Goal: Task Accomplishment & Management: Manage account settings

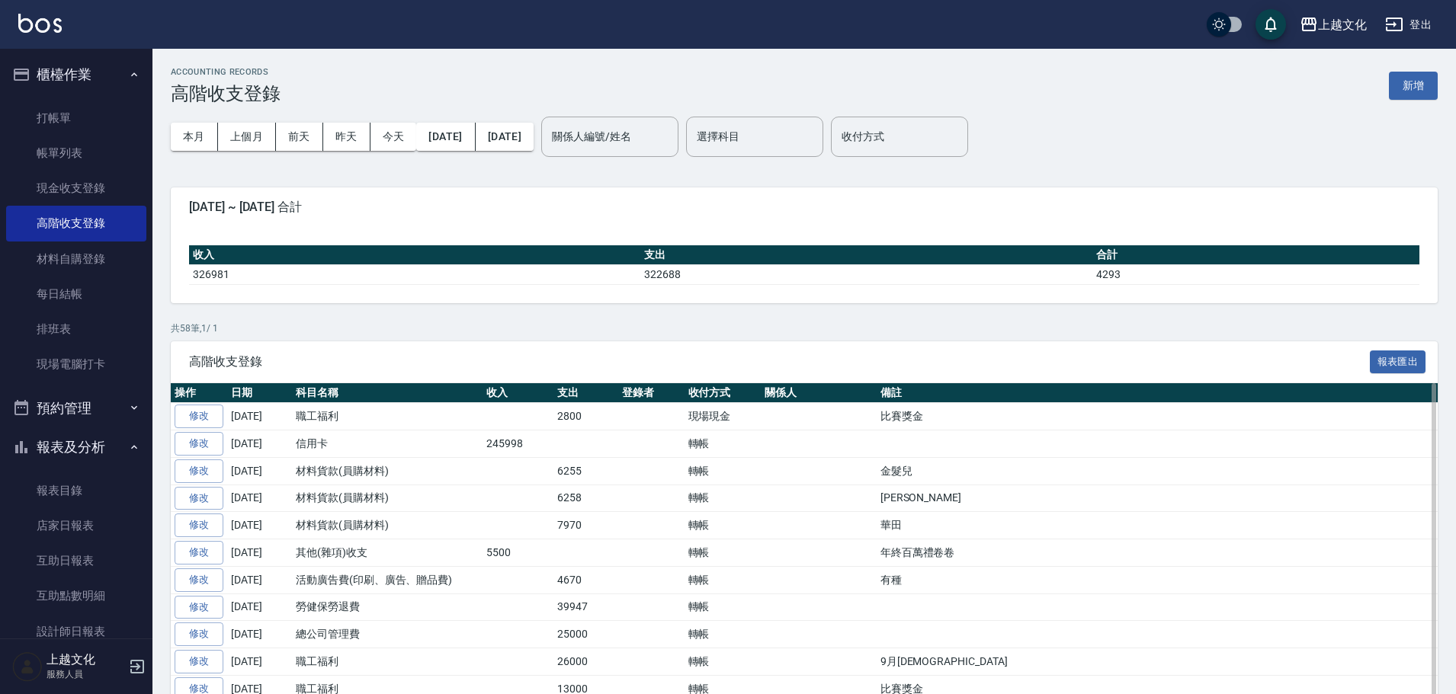
scroll to position [1349, 0]
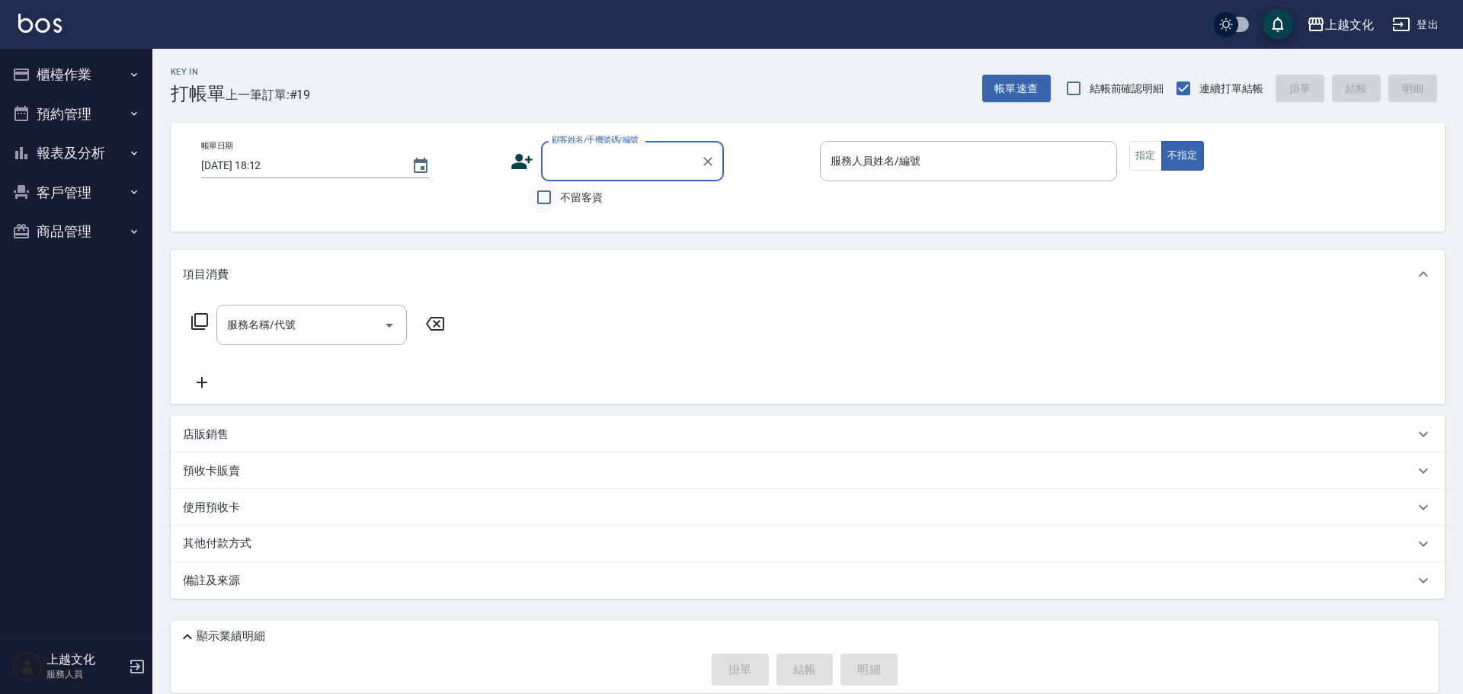
click at [547, 198] on input "不留客資" at bounding box center [544, 197] width 32 height 32
checkbox input "true"
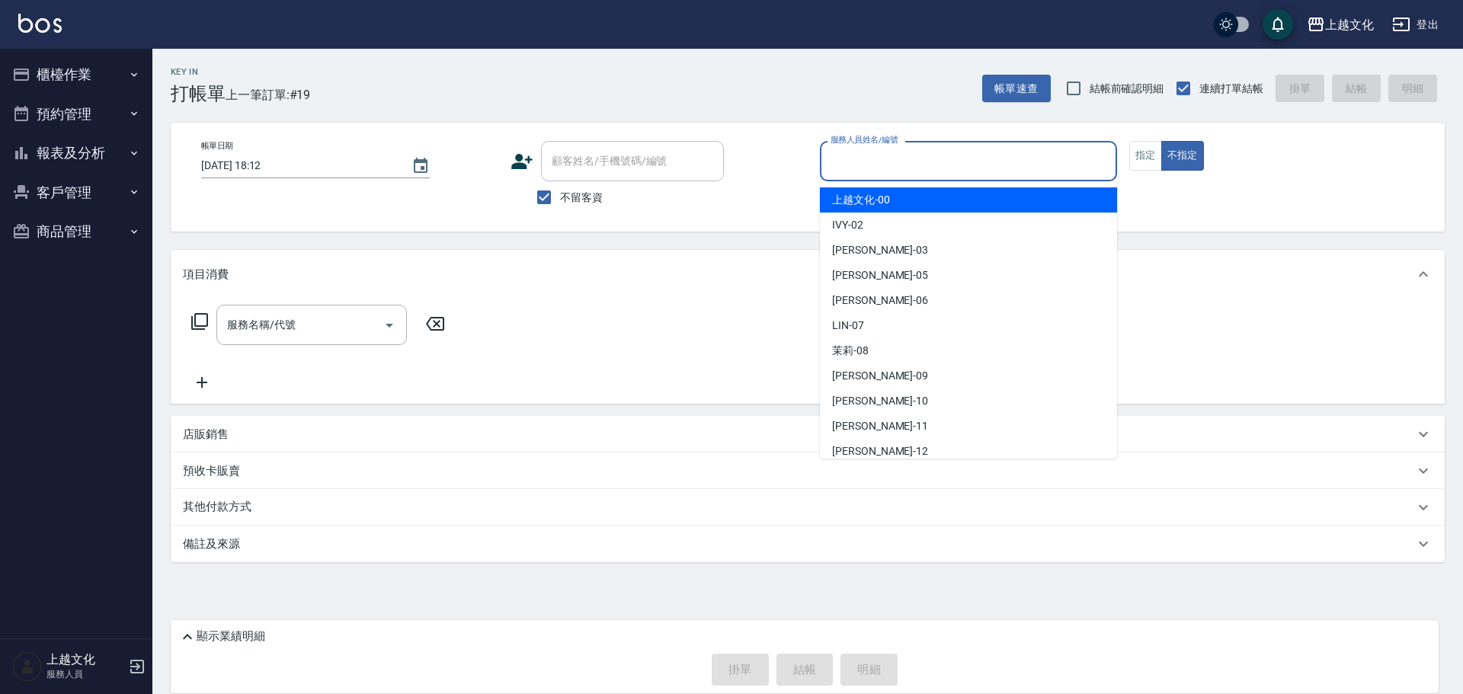
click at [934, 167] on input "服務人員姓名/編號" at bounding box center [969, 161] width 284 height 27
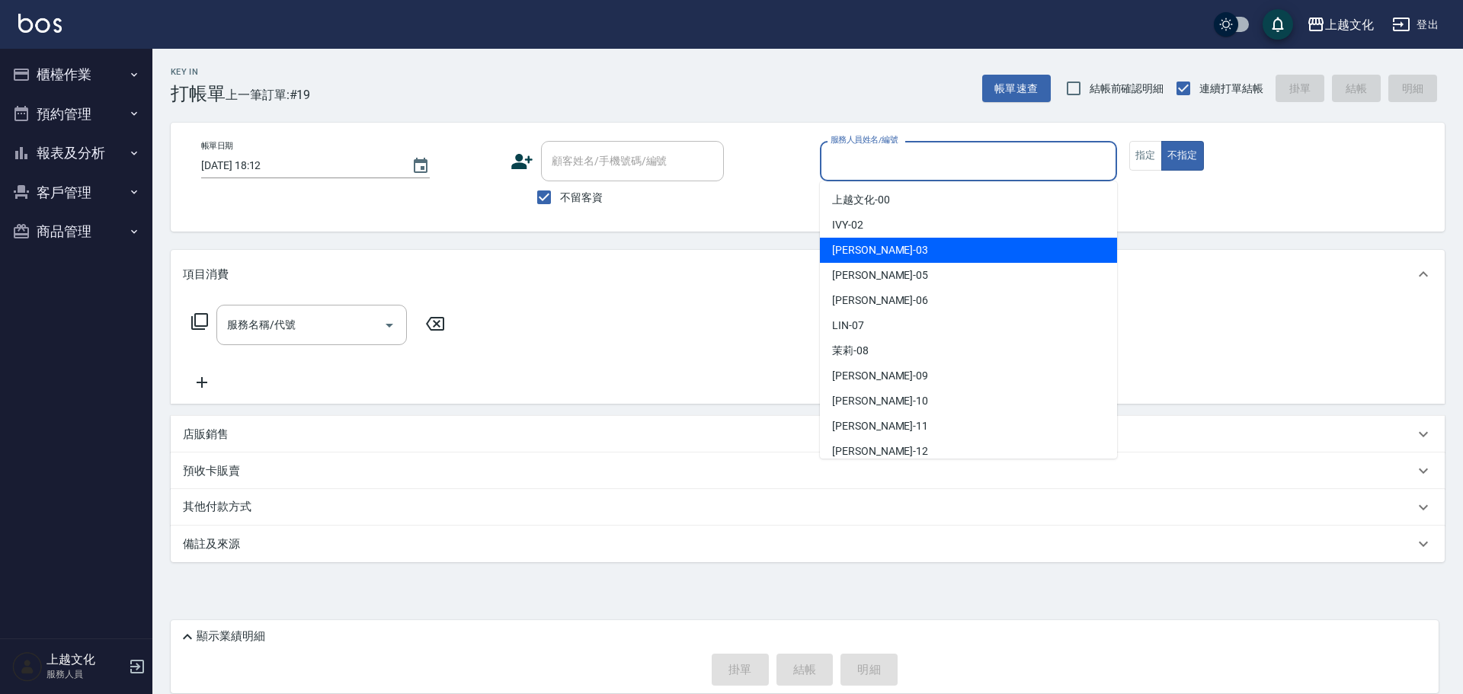
click at [893, 247] on div "[PERSON_NAME] -03" at bounding box center [968, 250] width 297 height 25
type input "[PERSON_NAME]-03"
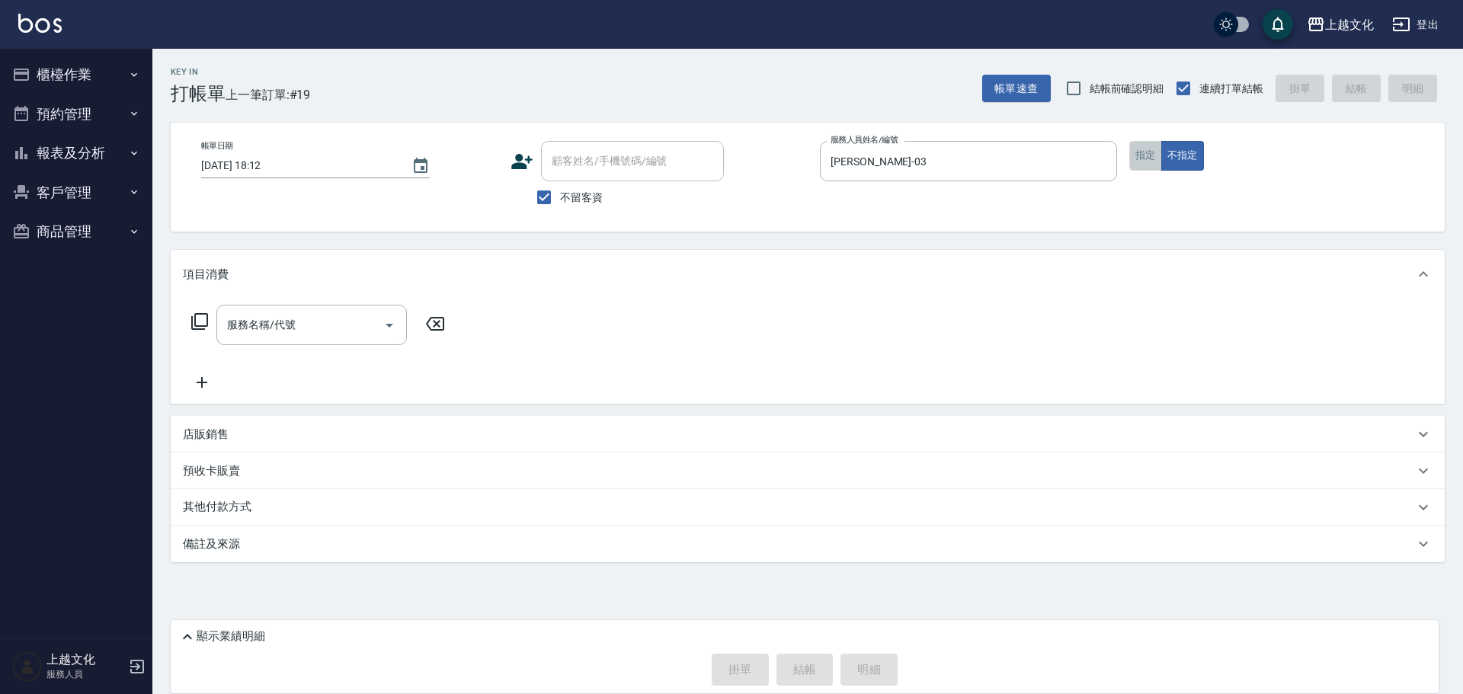
click at [1144, 155] on button "指定" at bounding box center [1146, 156] width 33 height 30
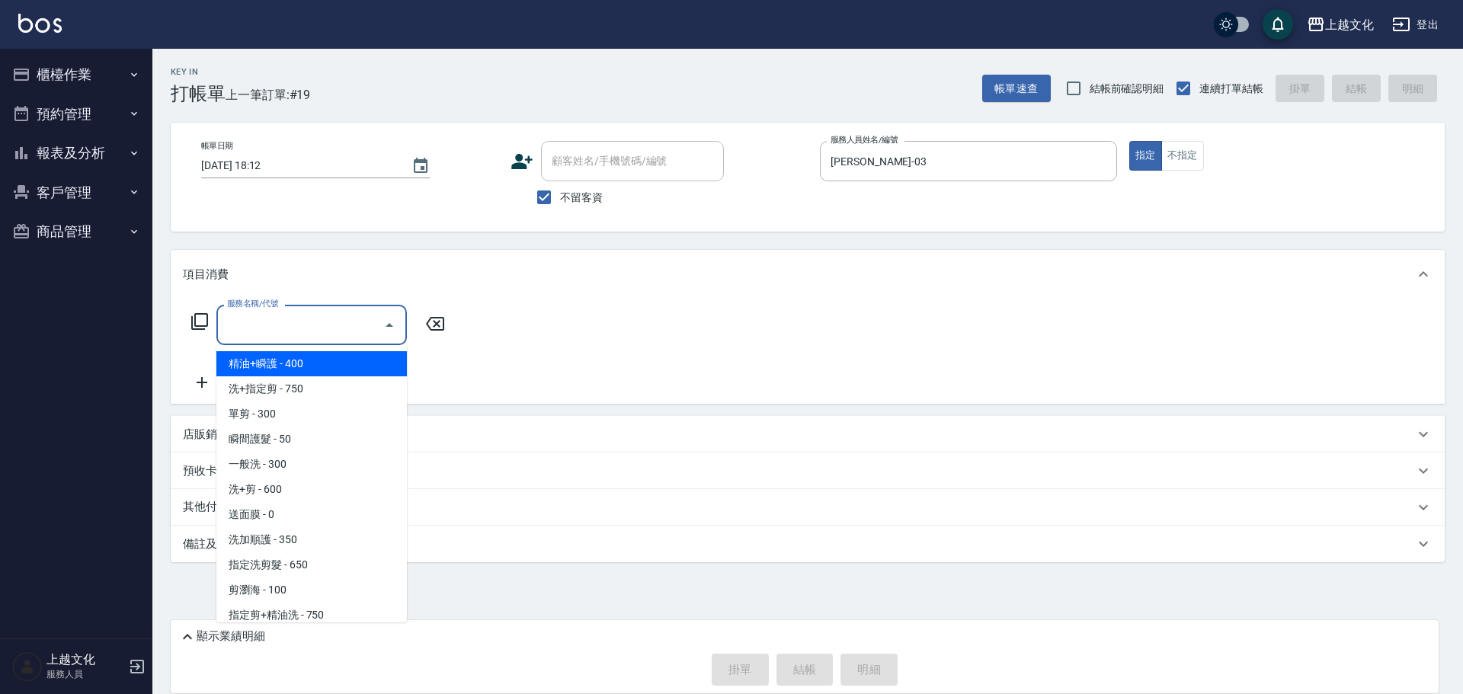
click at [248, 326] on input "服務名稱/代號" at bounding box center [300, 325] width 154 height 27
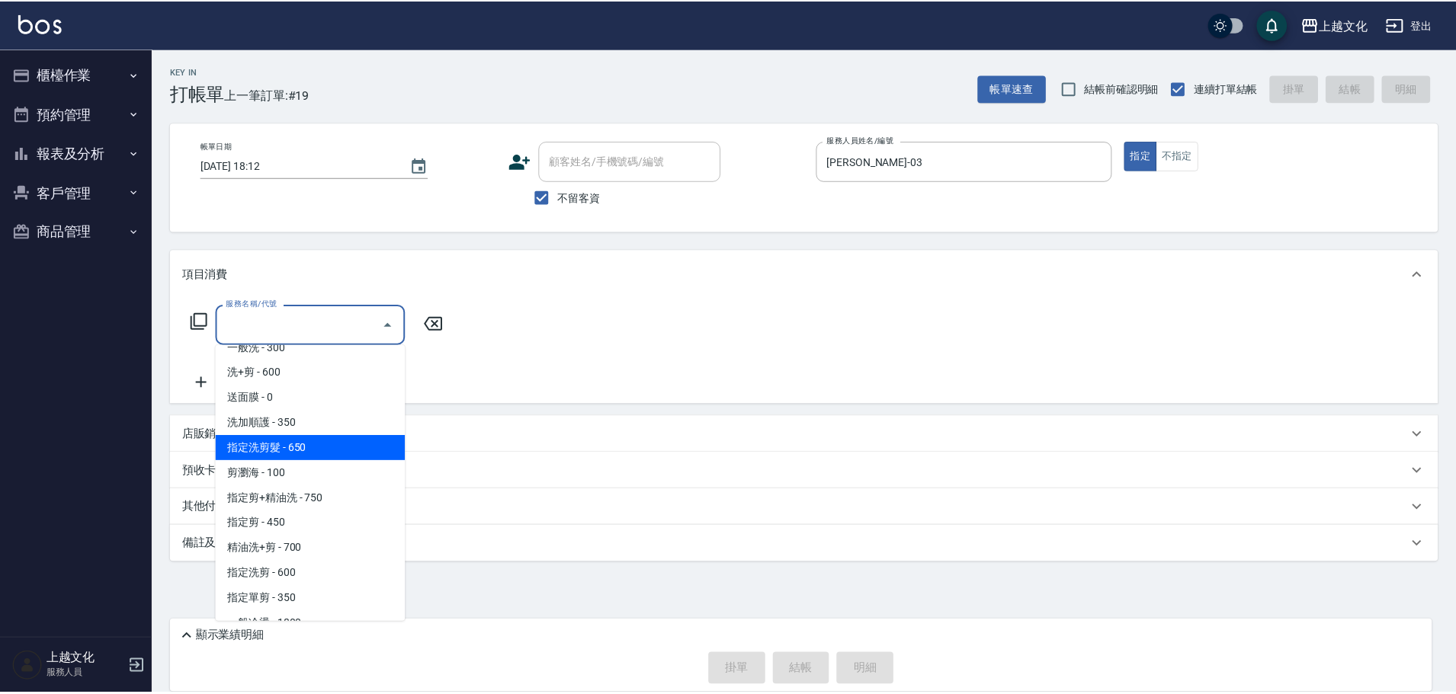
scroll to position [152, 0]
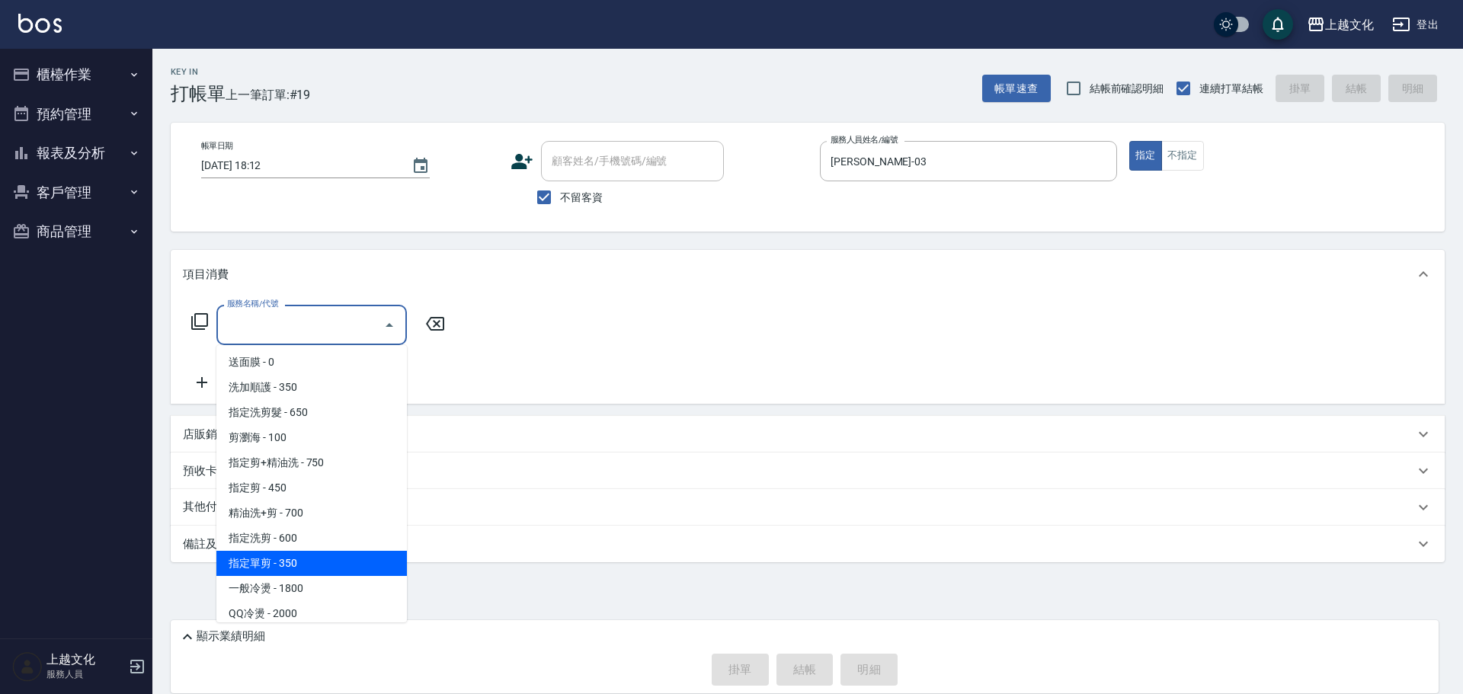
click at [337, 566] on span "指定單剪 - 350" at bounding box center [311, 563] width 191 height 25
type input "指定單剪(209)"
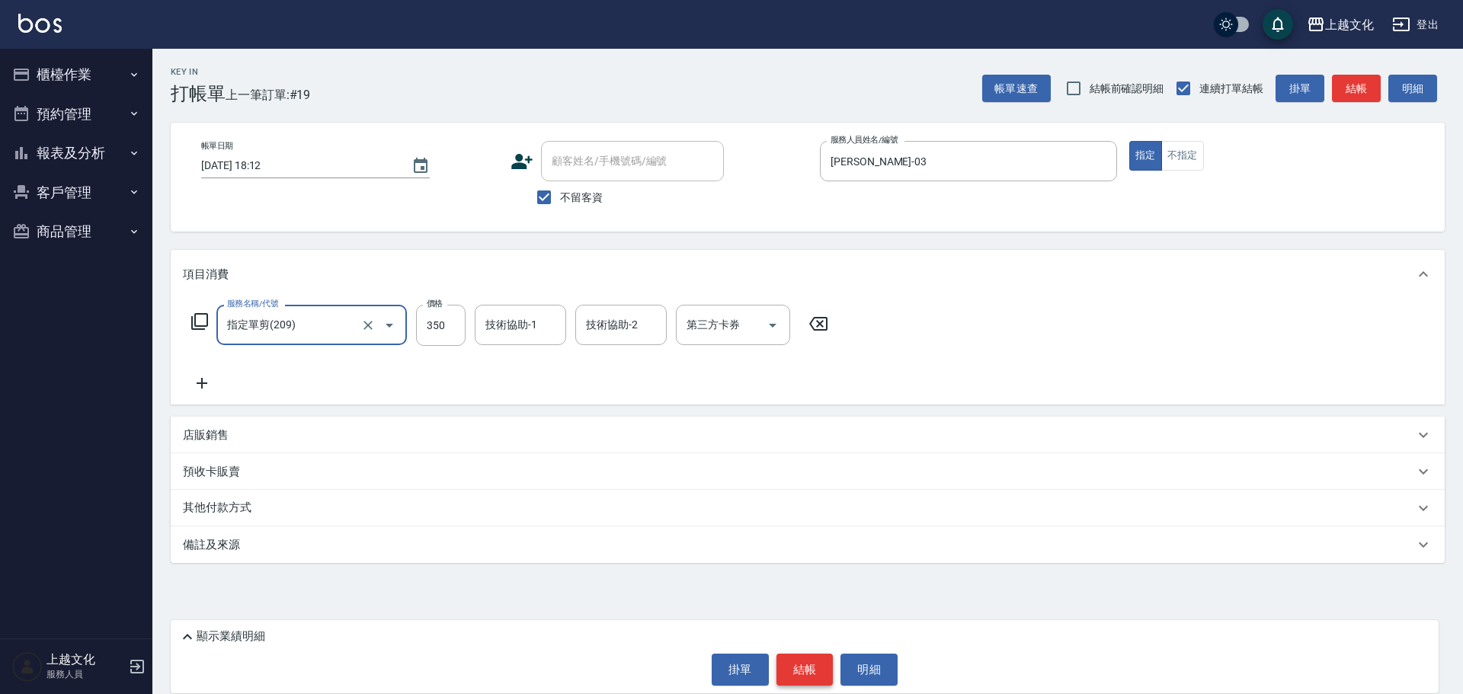
click at [802, 665] on button "結帳" at bounding box center [805, 670] width 57 height 32
click at [802, 665] on div "掛單 結帳 明細" at bounding box center [804, 670] width 1253 height 32
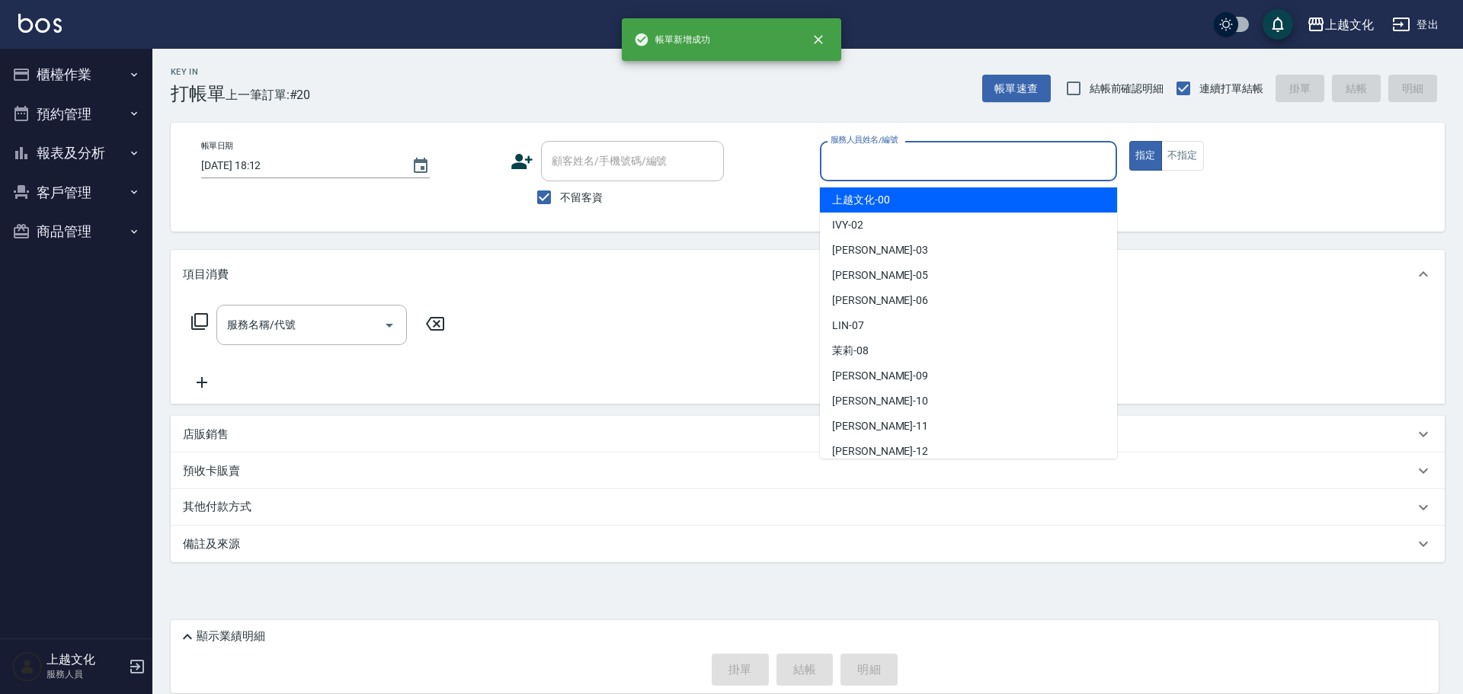
click at [874, 169] on input "服務人員姓名/編號" at bounding box center [969, 161] width 284 height 27
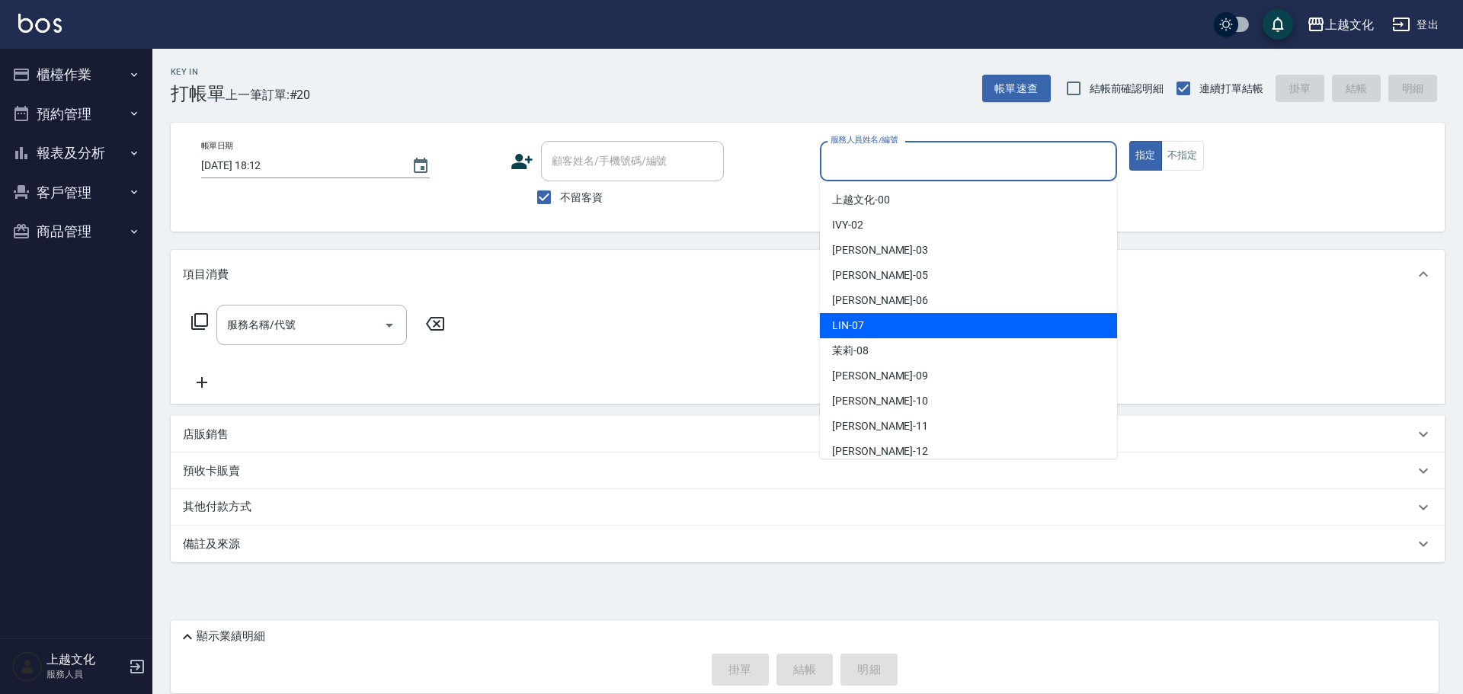
click at [879, 332] on div "[PERSON_NAME] -07" at bounding box center [968, 325] width 297 height 25
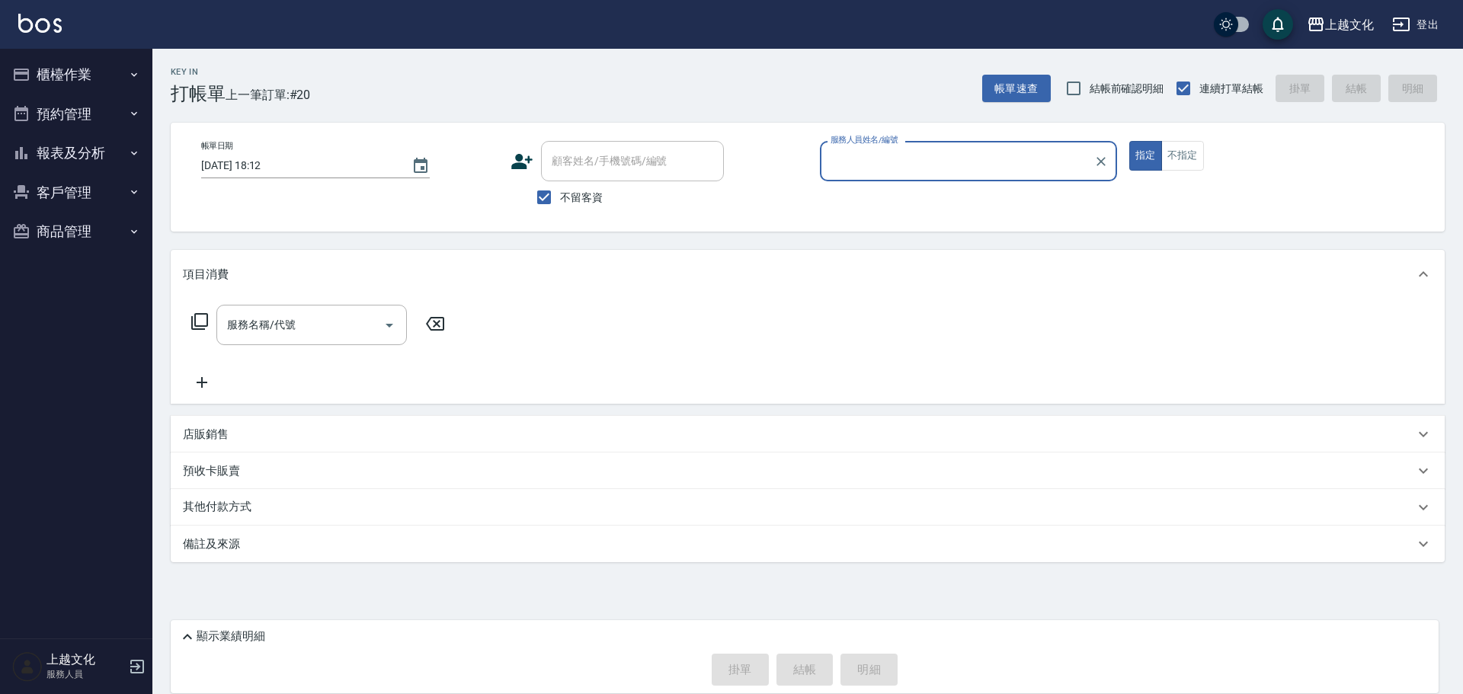
type input "[PERSON_NAME]-07"
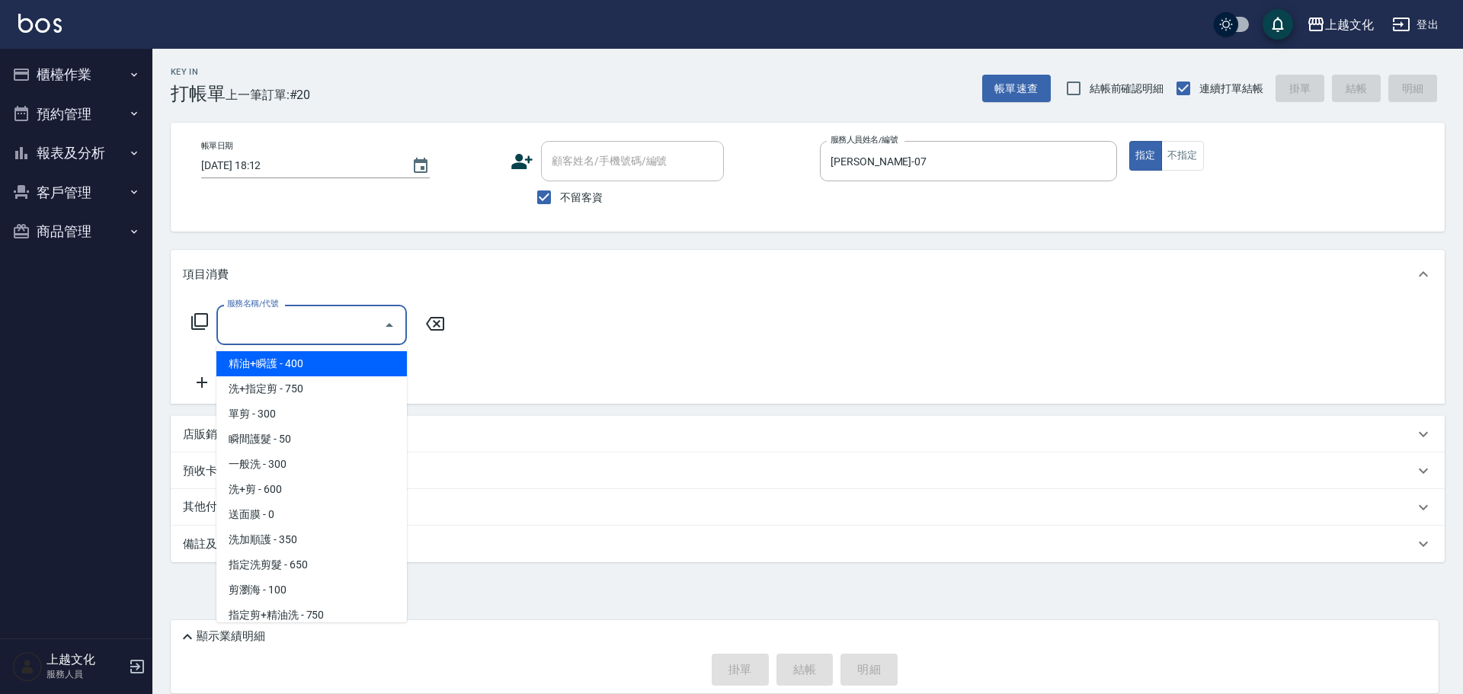
click at [293, 331] on input "服務名稱/代號" at bounding box center [300, 325] width 154 height 27
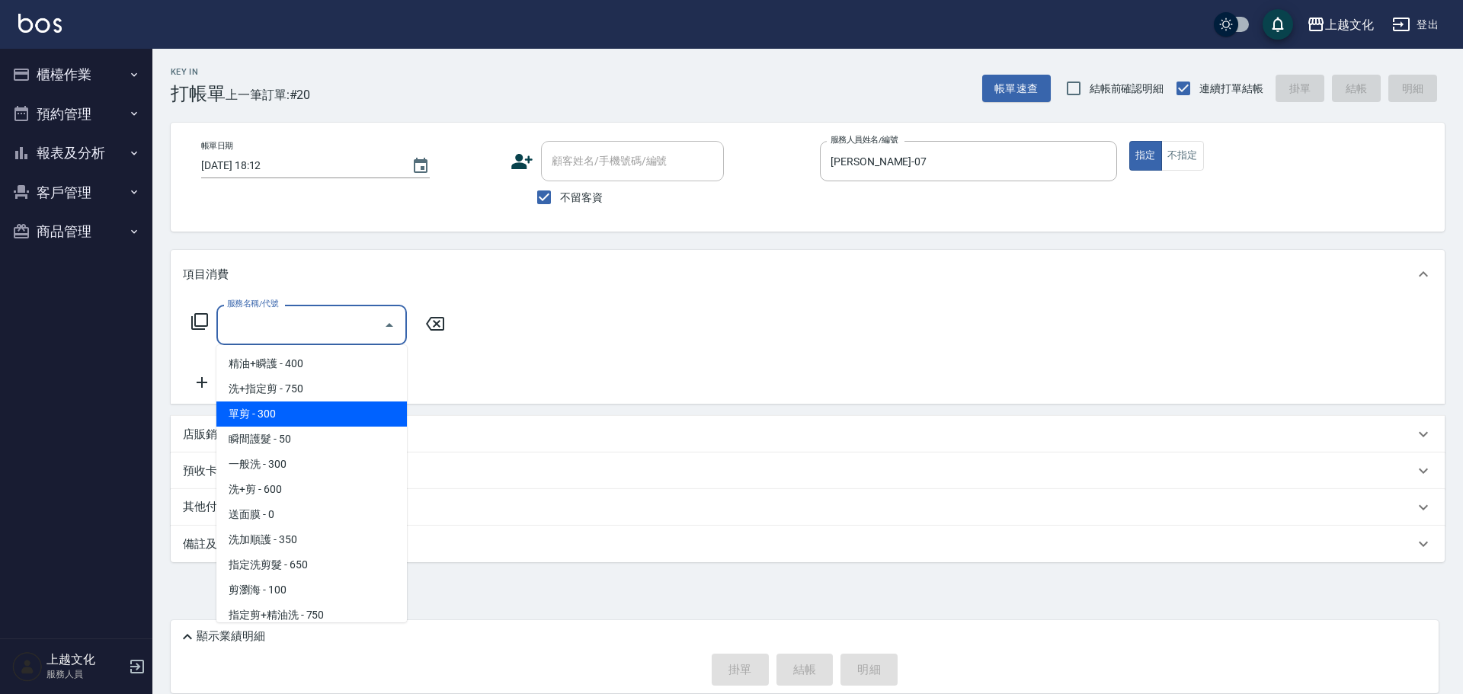
click at [310, 407] on span "單剪 - 300" at bounding box center [311, 414] width 191 height 25
type input "單剪(103)"
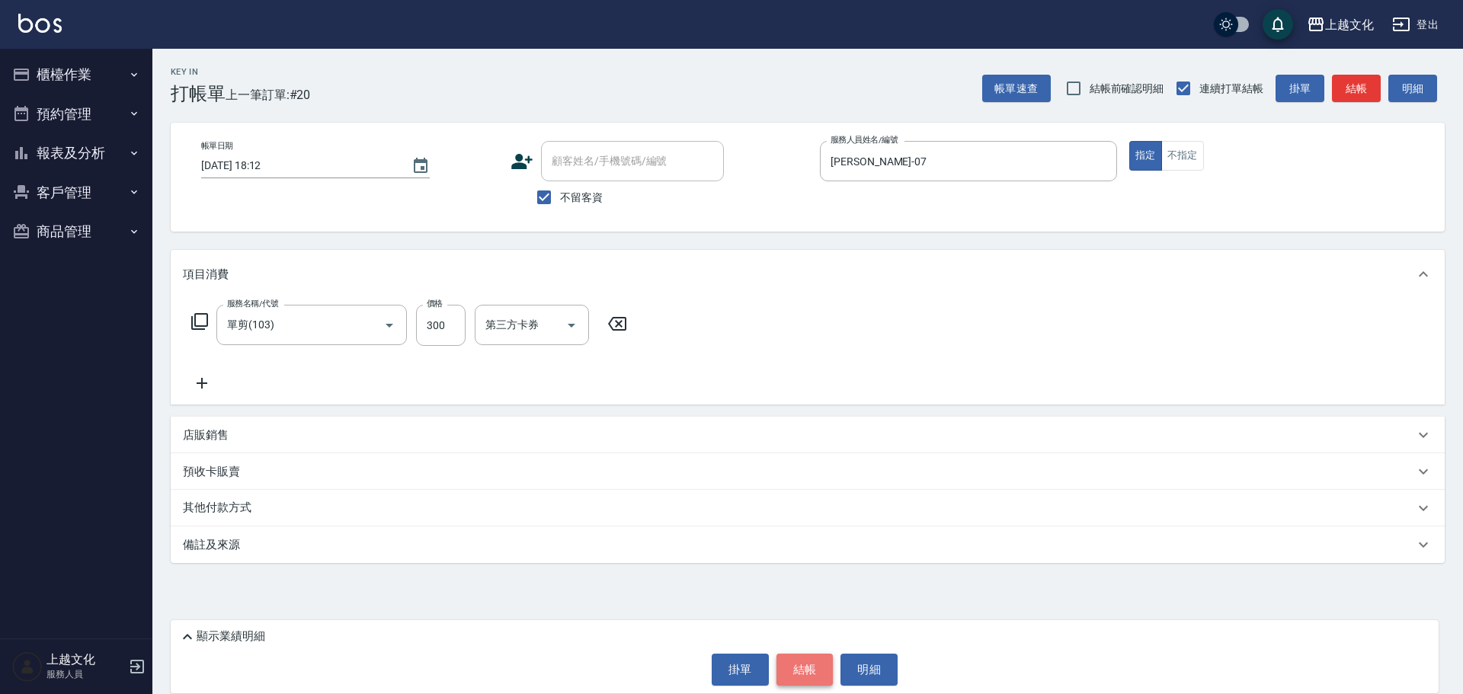
click at [809, 668] on button "結帳" at bounding box center [805, 670] width 57 height 32
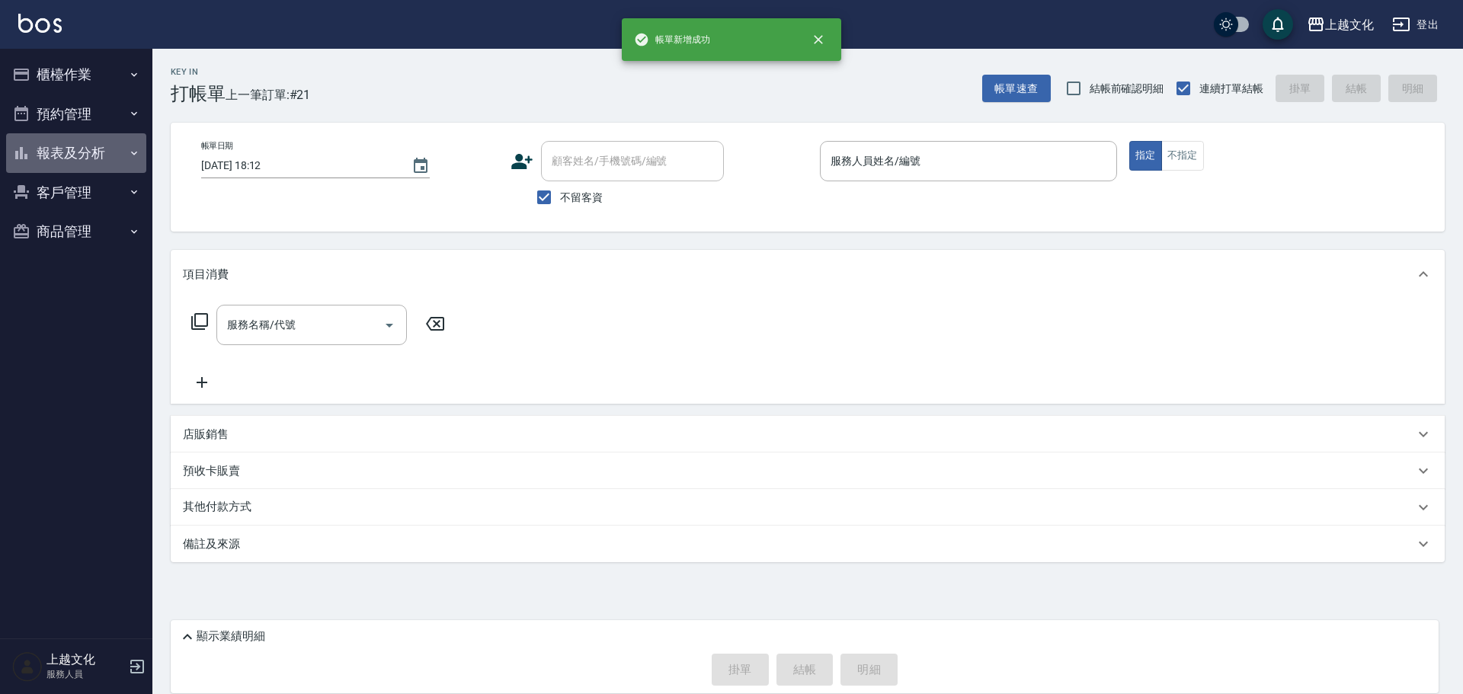
click at [66, 151] on button "報表及分析" at bounding box center [76, 153] width 140 height 40
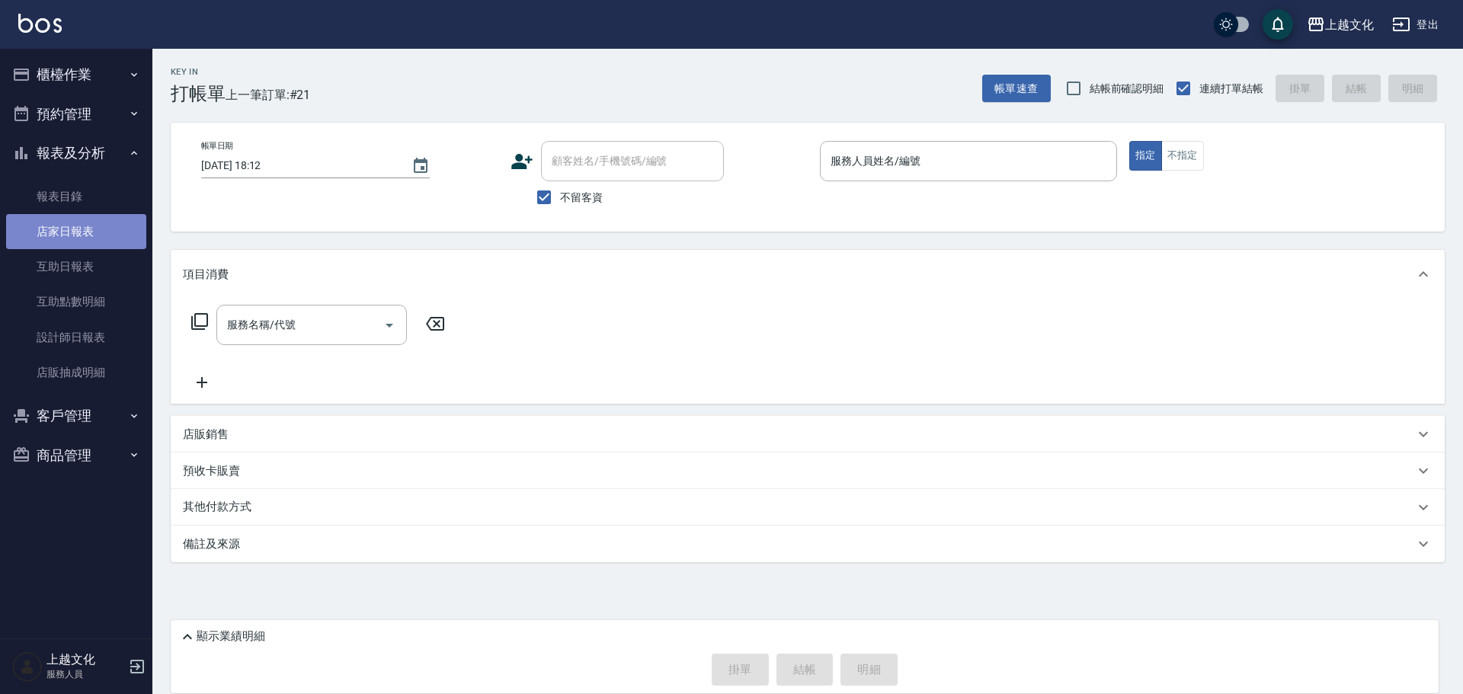
click at [69, 230] on link "店家日報表" at bounding box center [76, 231] width 140 height 35
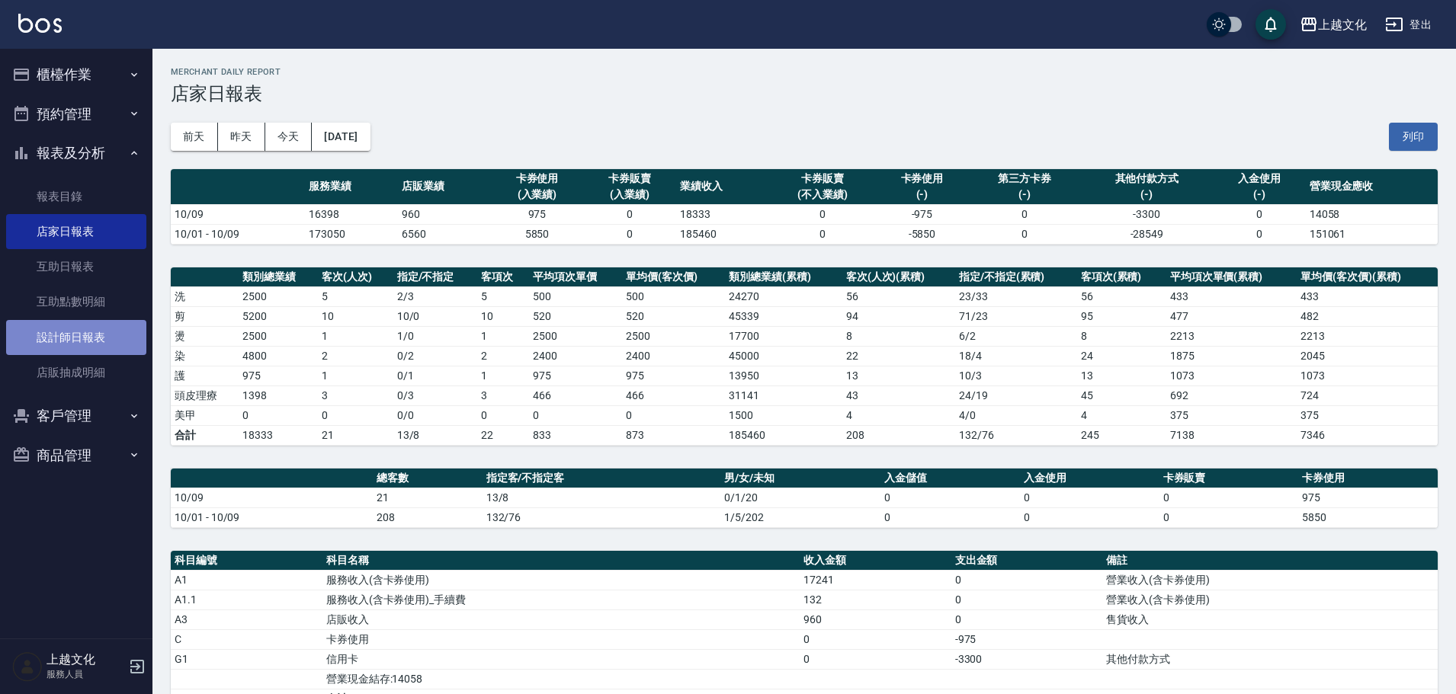
click at [50, 335] on link "設計師日報表" at bounding box center [76, 337] width 140 height 35
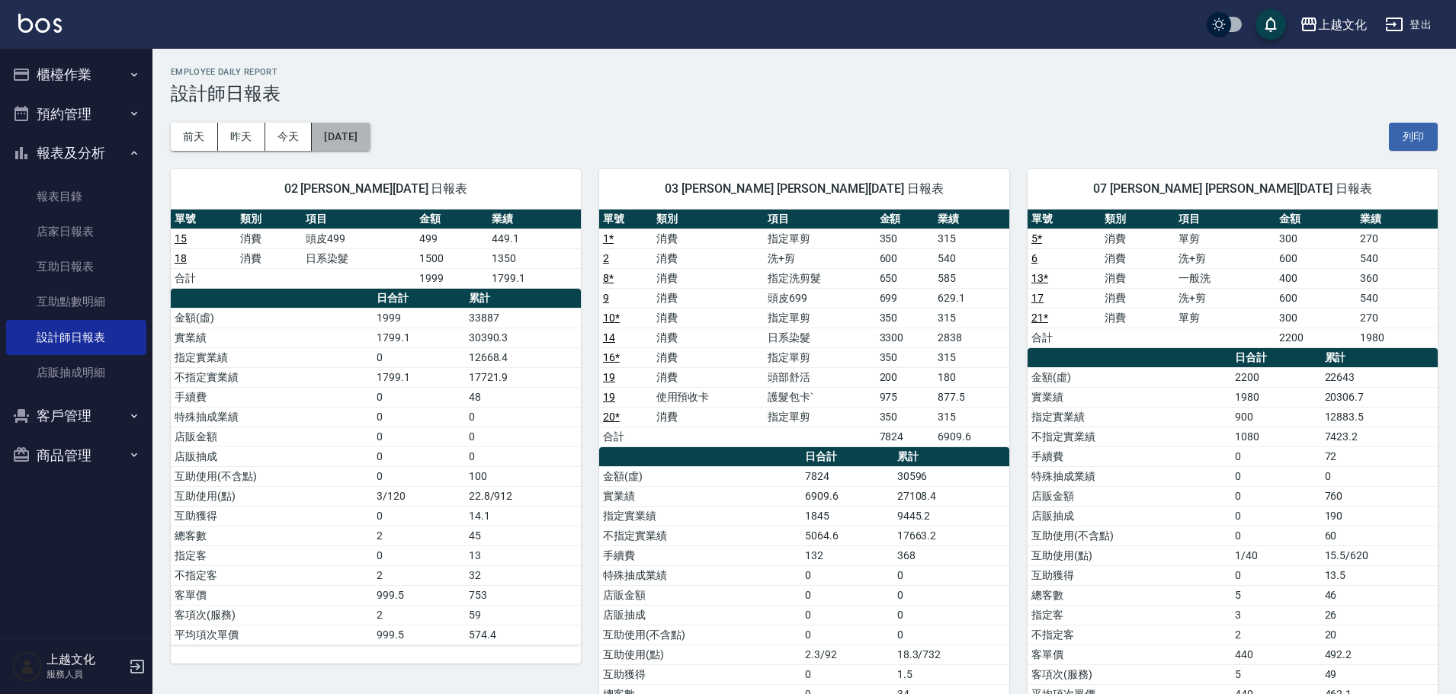
click at [370, 144] on button "[DATE]" at bounding box center [341, 137] width 58 height 28
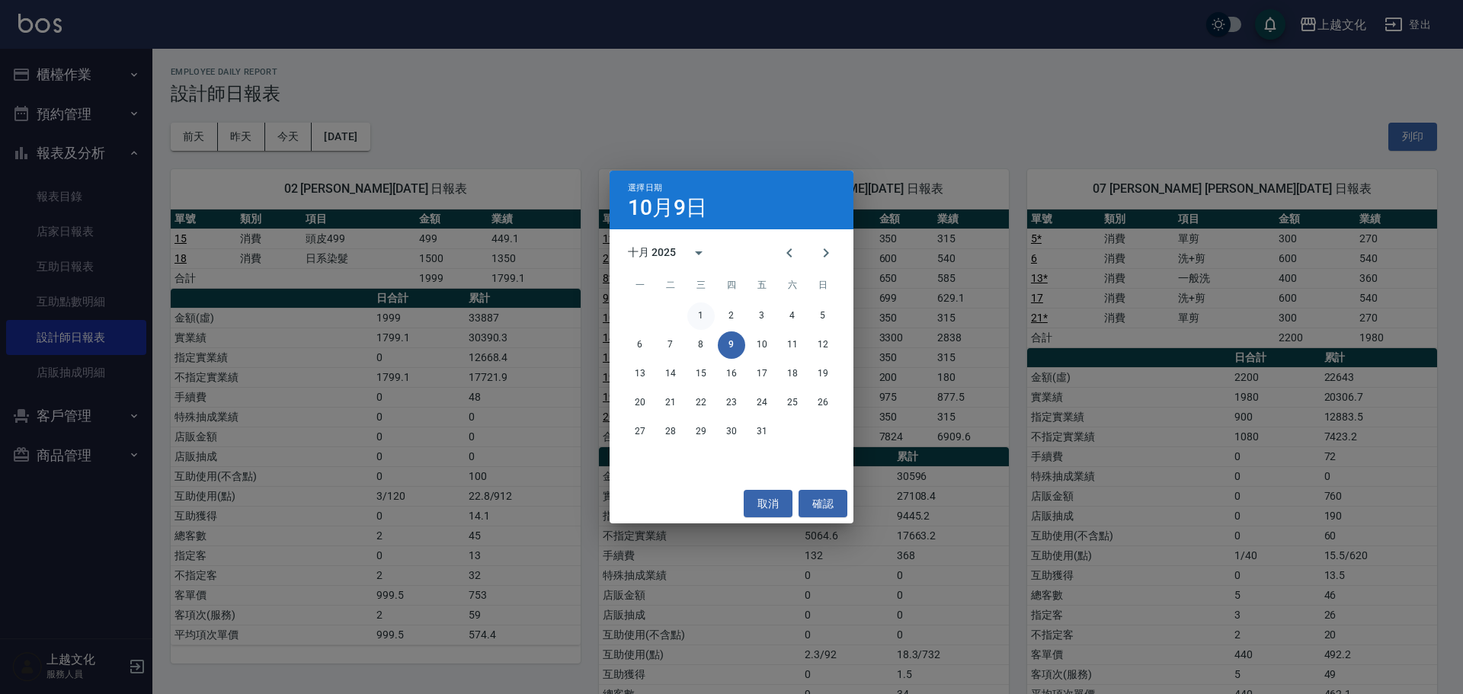
click at [695, 319] on button "1" at bounding box center [701, 316] width 27 height 27
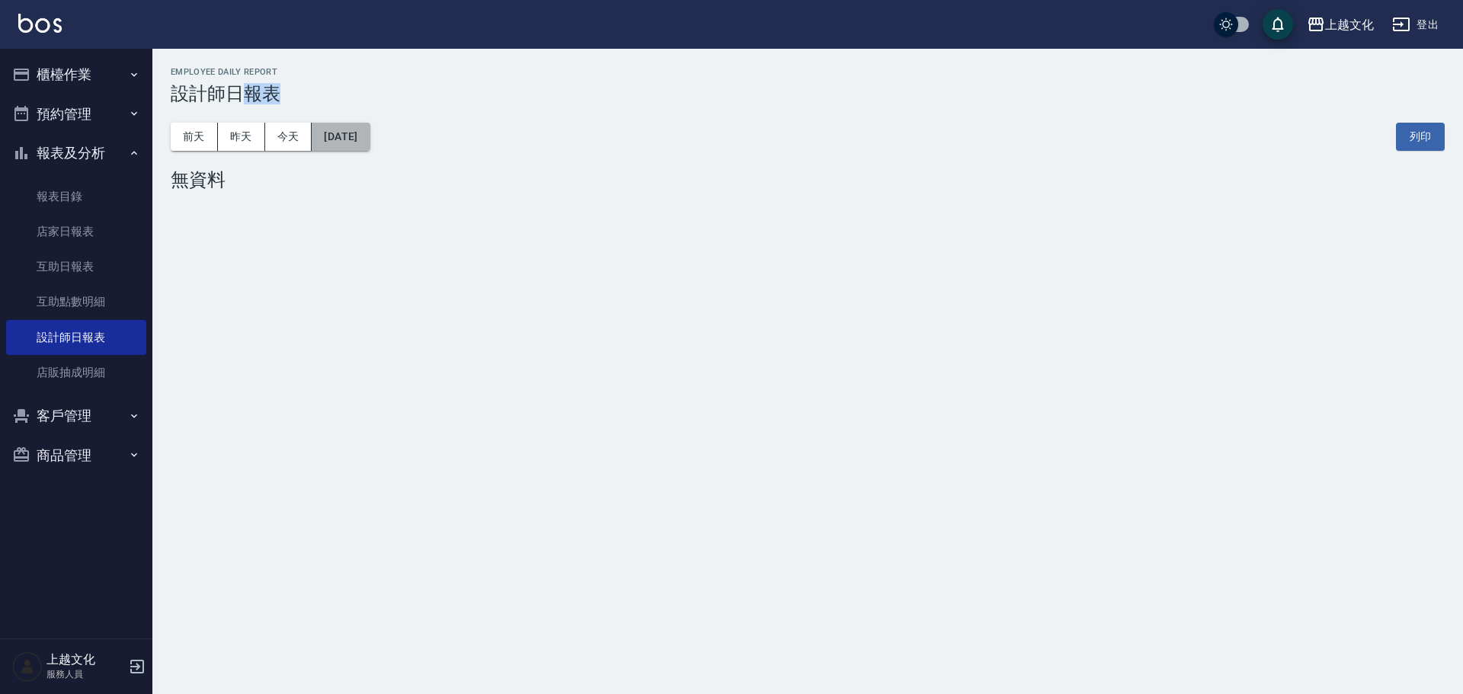
click at [345, 144] on button "[DATE]" at bounding box center [341, 137] width 58 height 28
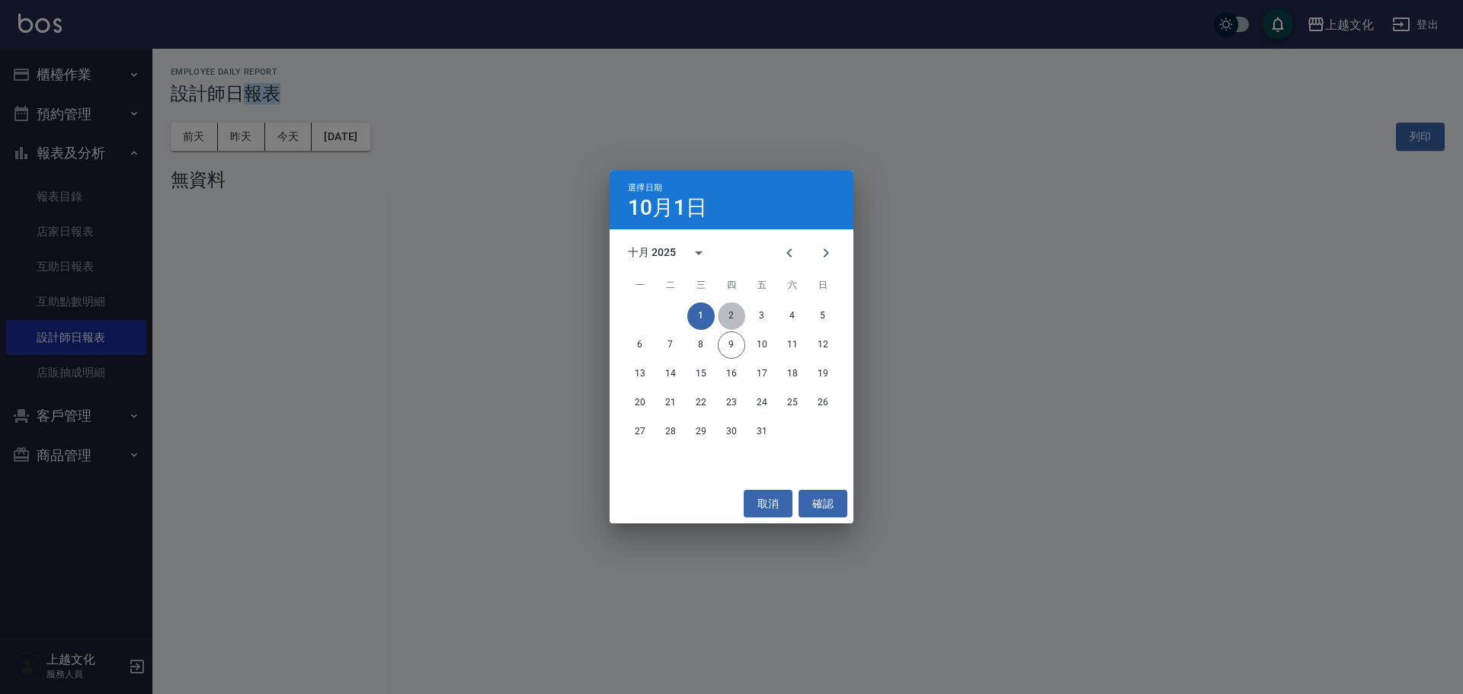
click at [733, 321] on button "2" at bounding box center [731, 316] width 27 height 27
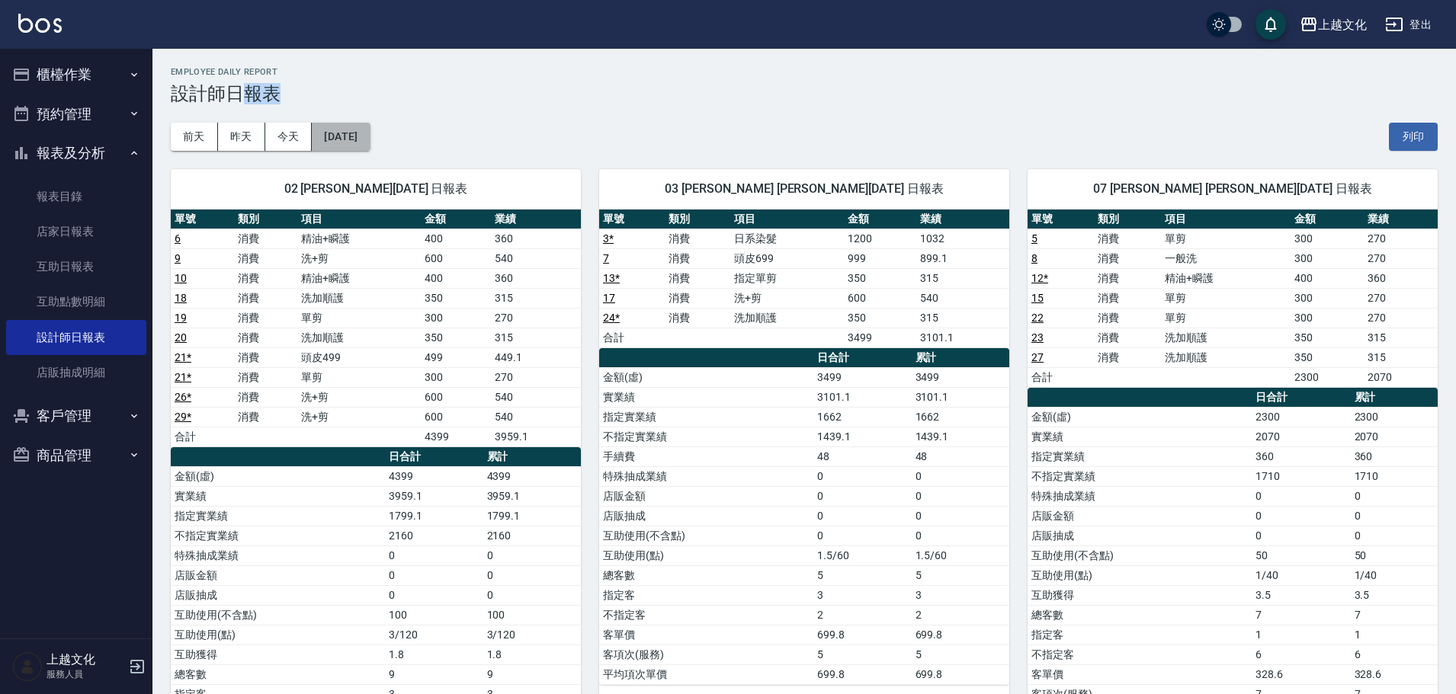
click at [370, 146] on button "[DATE]" at bounding box center [341, 137] width 58 height 28
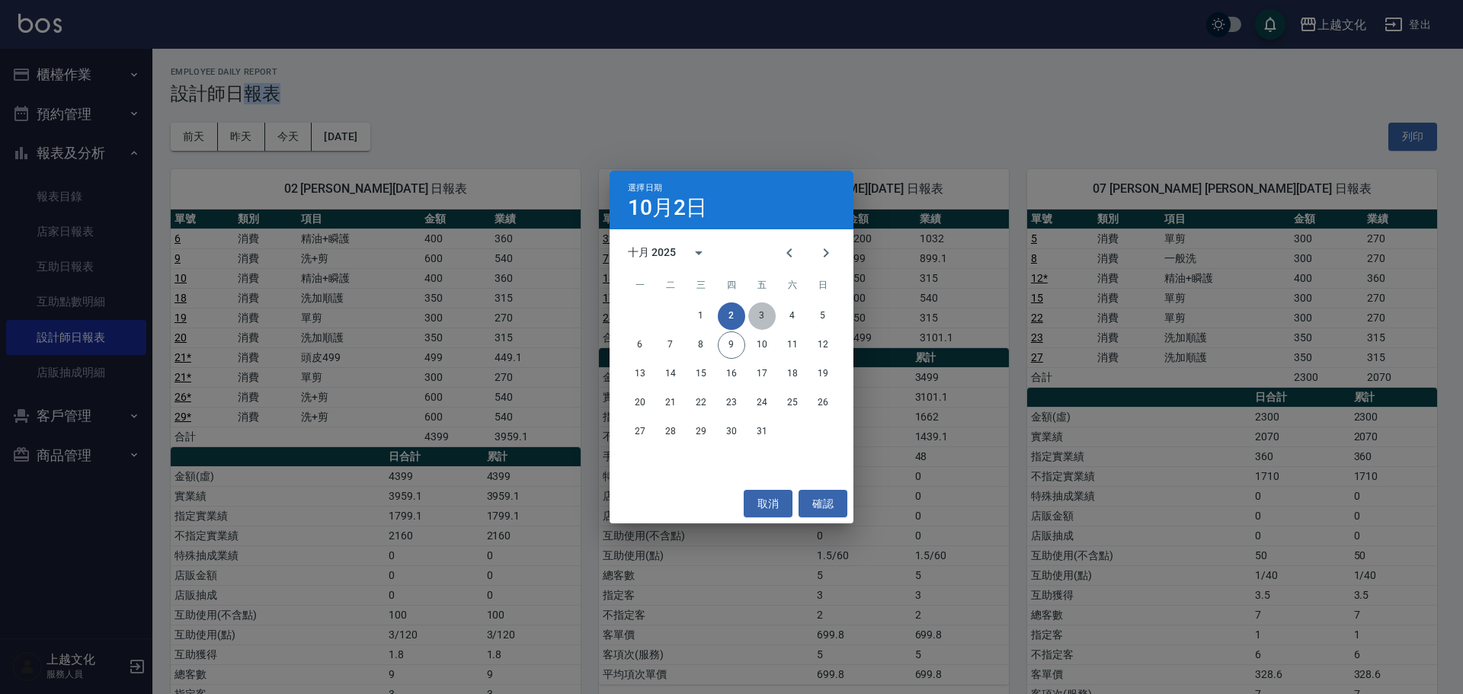
click at [766, 314] on button "3" at bounding box center [761, 316] width 27 height 27
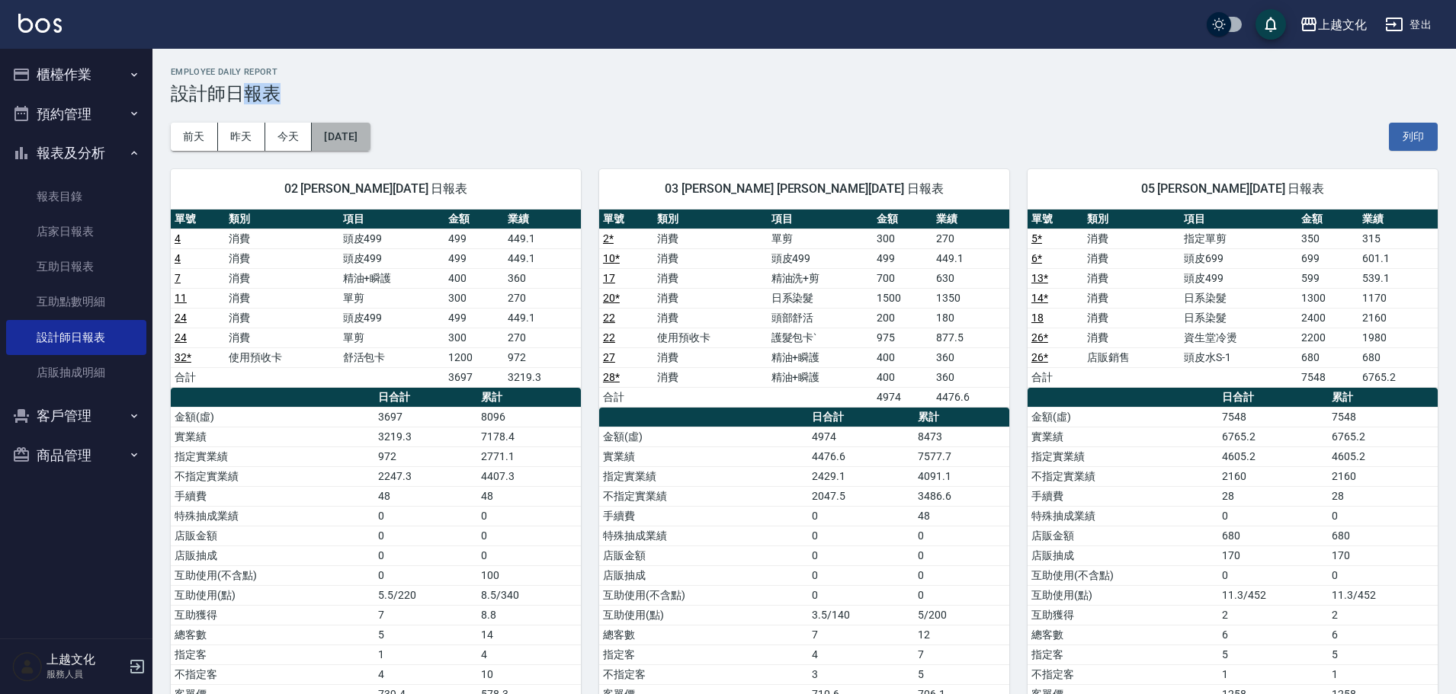
click at [366, 141] on button "[DATE]" at bounding box center [341, 137] width 58 height 28
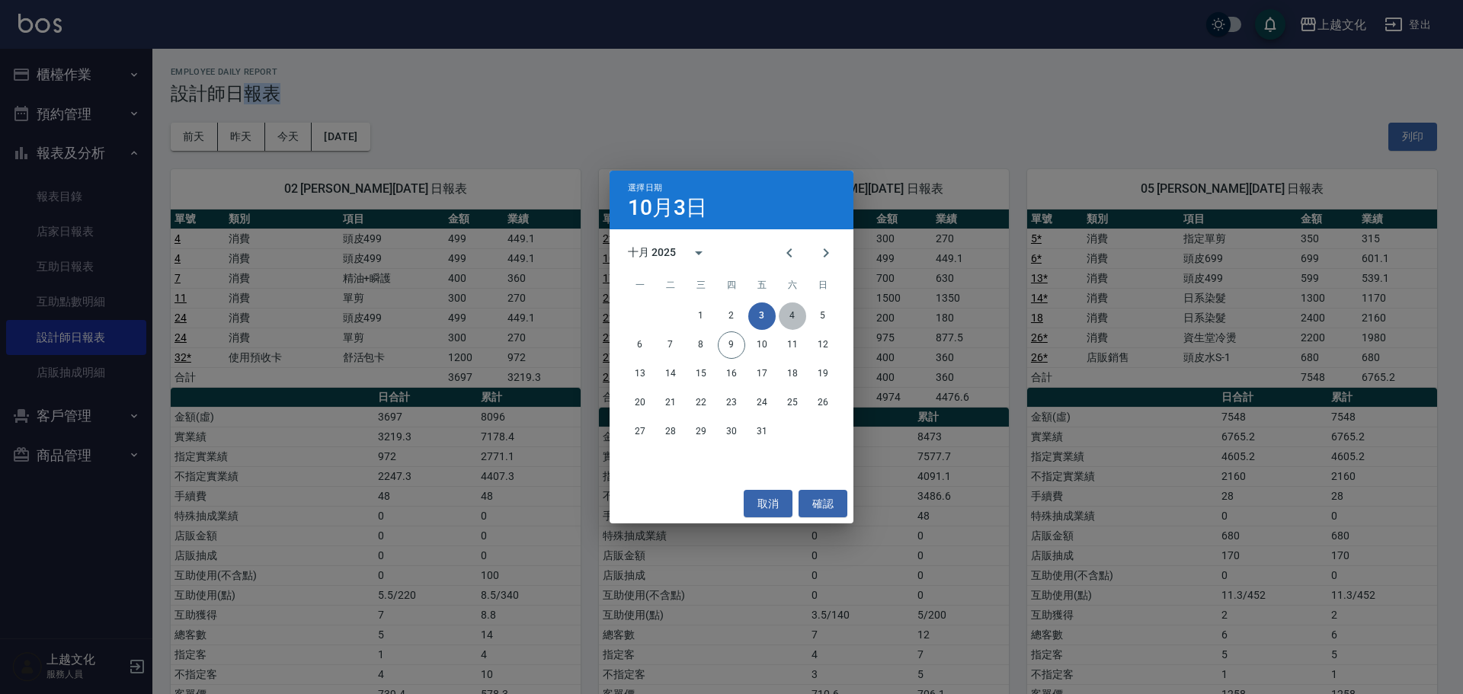
click at [790, 316] on button "4" at bounding box center [792, 316] width 27 height 27
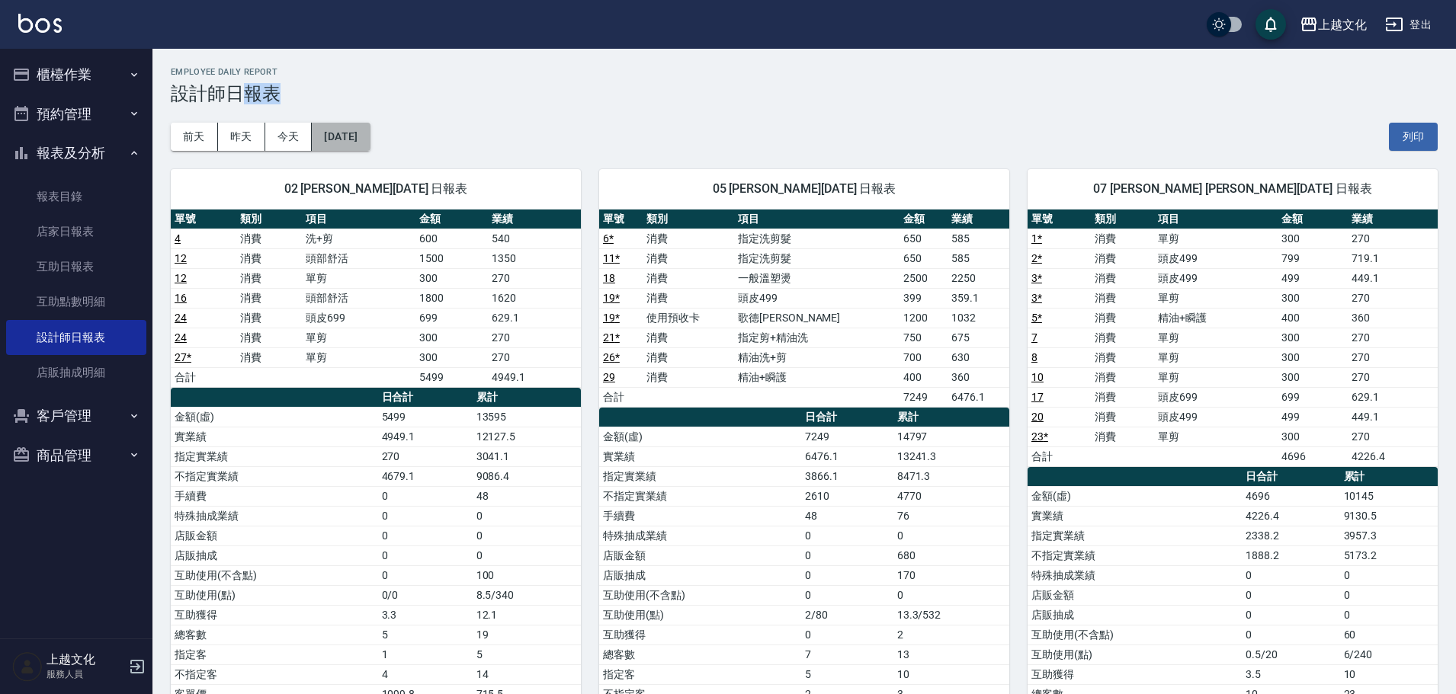
click at [356, 143] on button "[DATE]" at bounding box center [341, 137] width 58 height 28
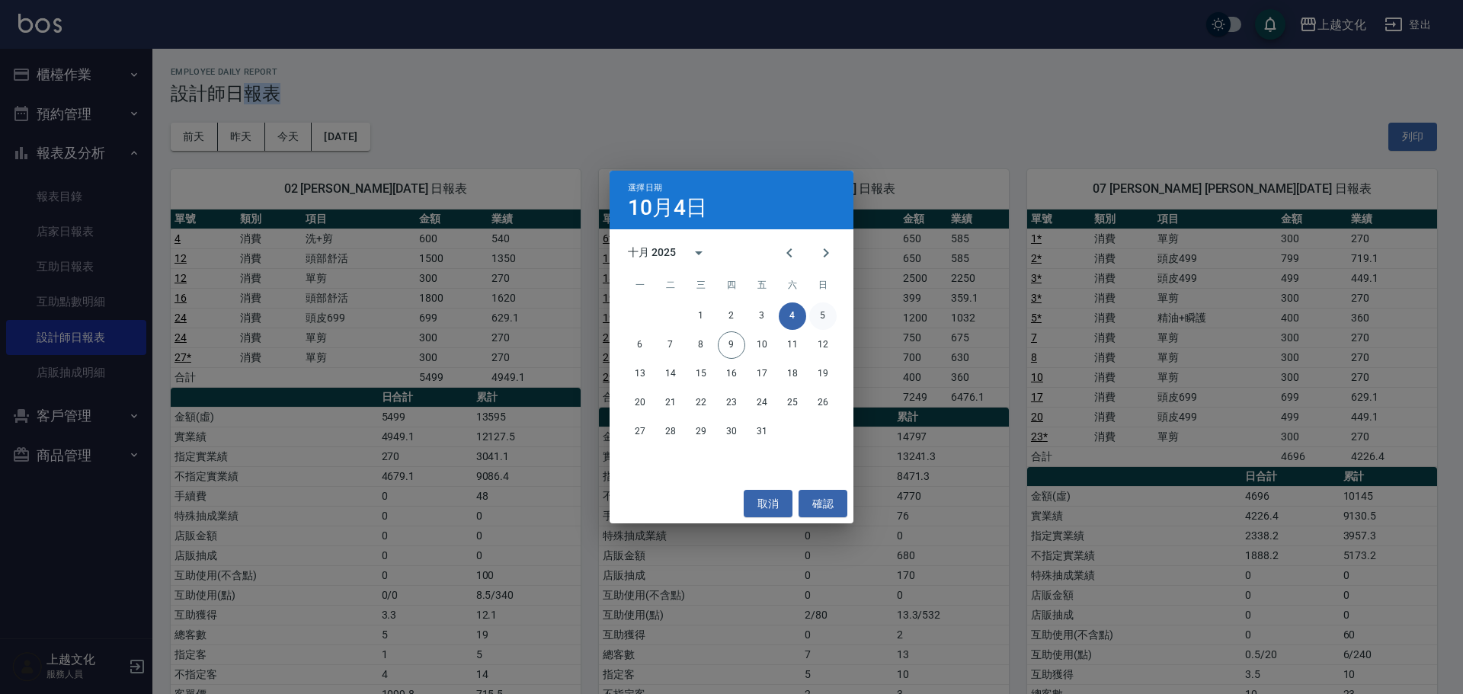
click at [825, 315] on button "5" at bounding box center [822, 316] width 27 height 27
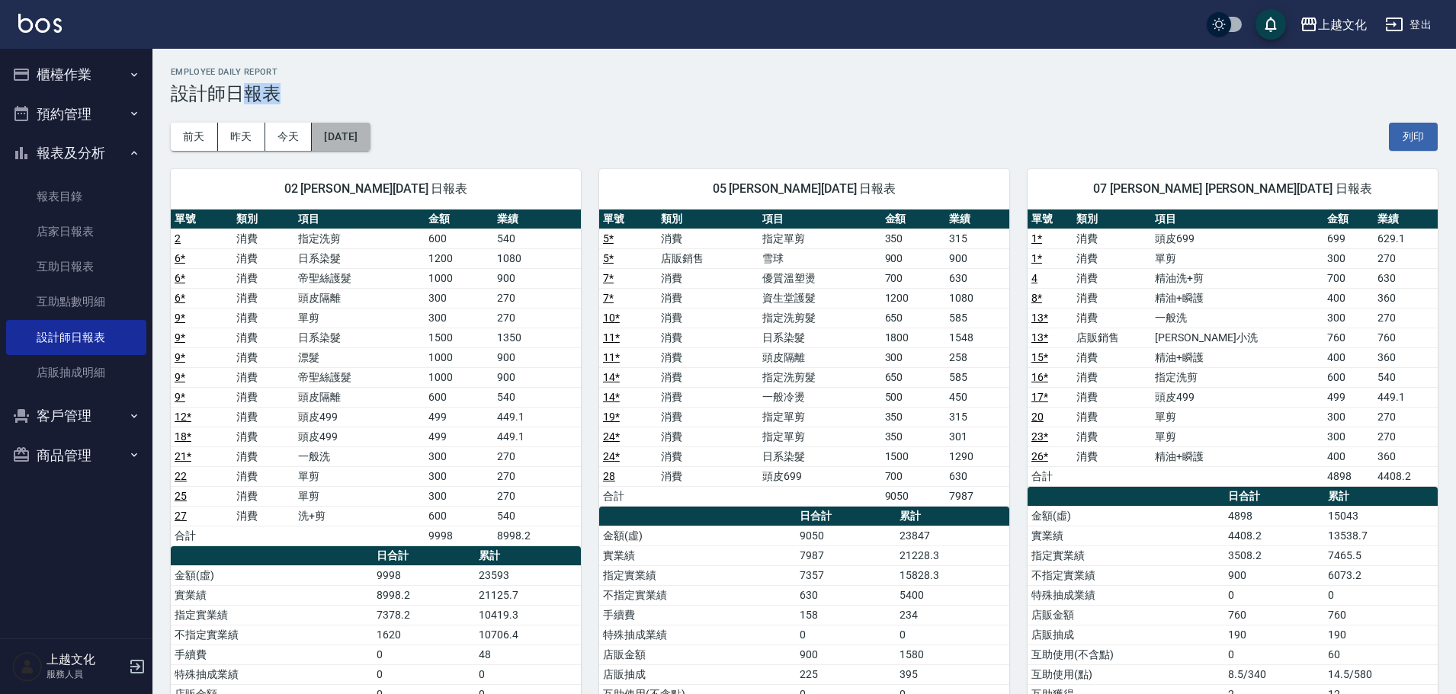
click at [326, 143] on button "[DATE]" at bounding box center [341, 137] width 58 height 28
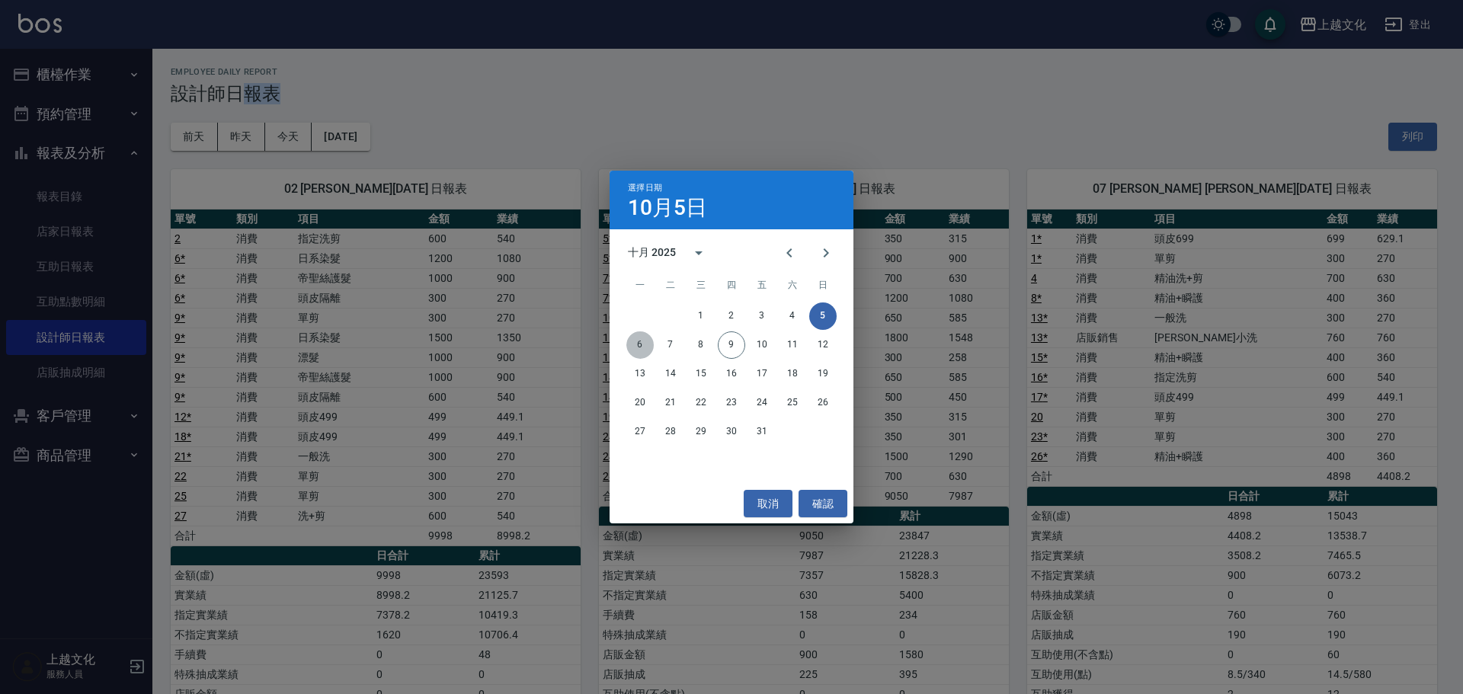
click at [639, 344] on button "6" at bounding box center [640, 345] width 27 height 27
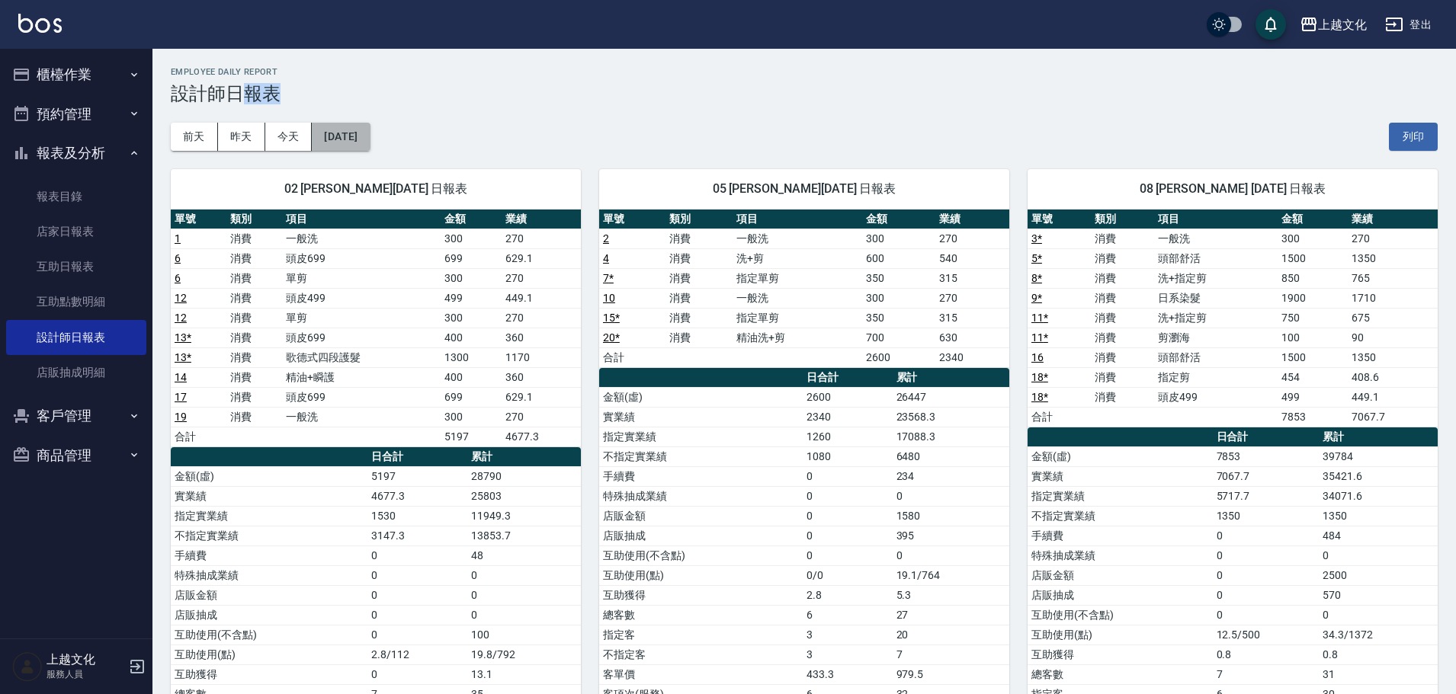
click at [345, 145] on button "[DATE]" at bounding box center [341, 137] width 58 height 28
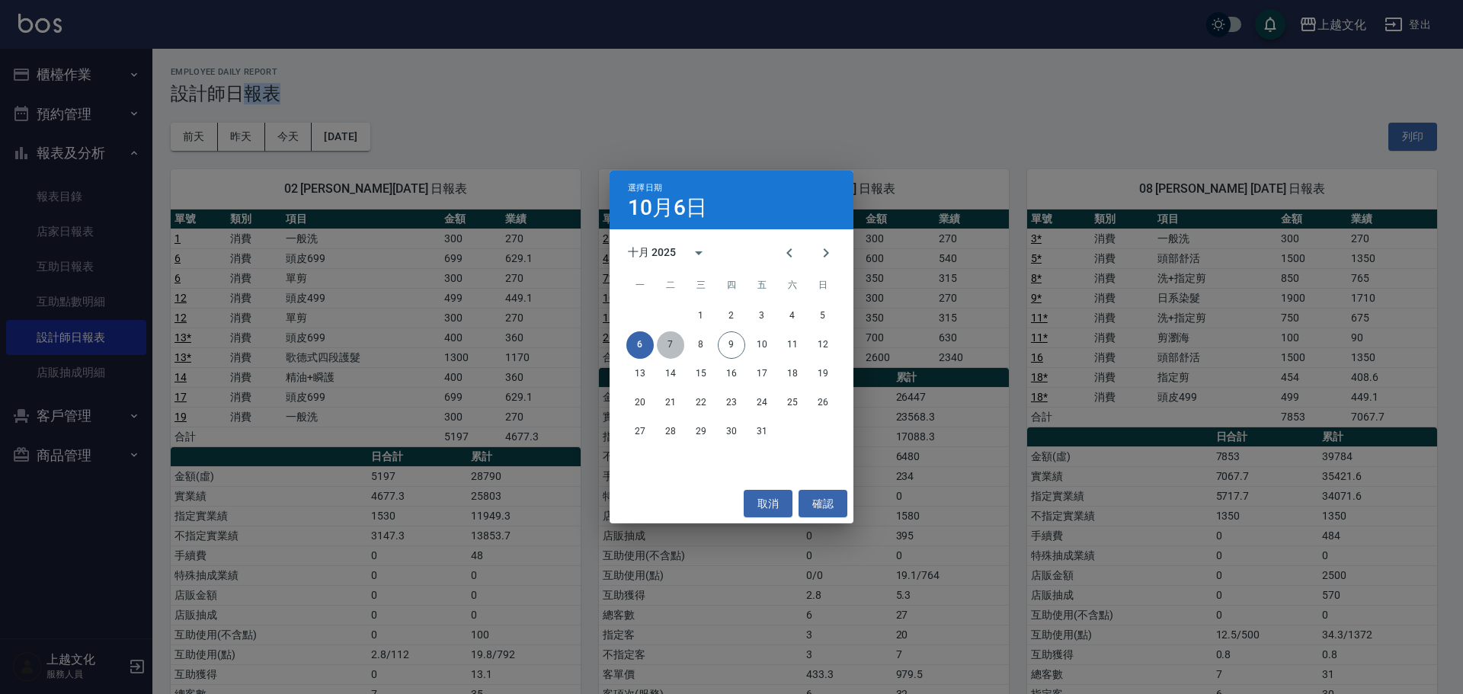
click at [674, 341] on button "7" at bounding box center [670, 345] width 27 height 27
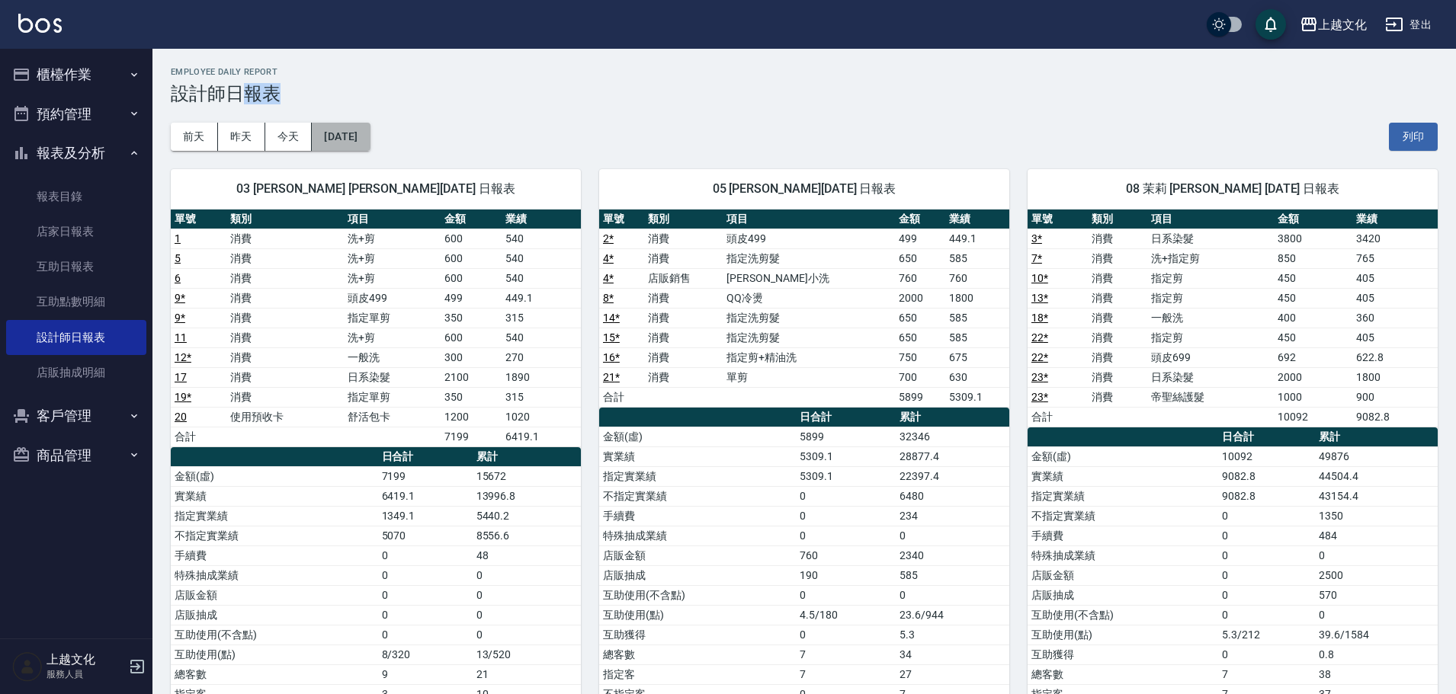
click at [370, 144] on button "[DATE]" at bounding box center [341, 137] width 58 height 28
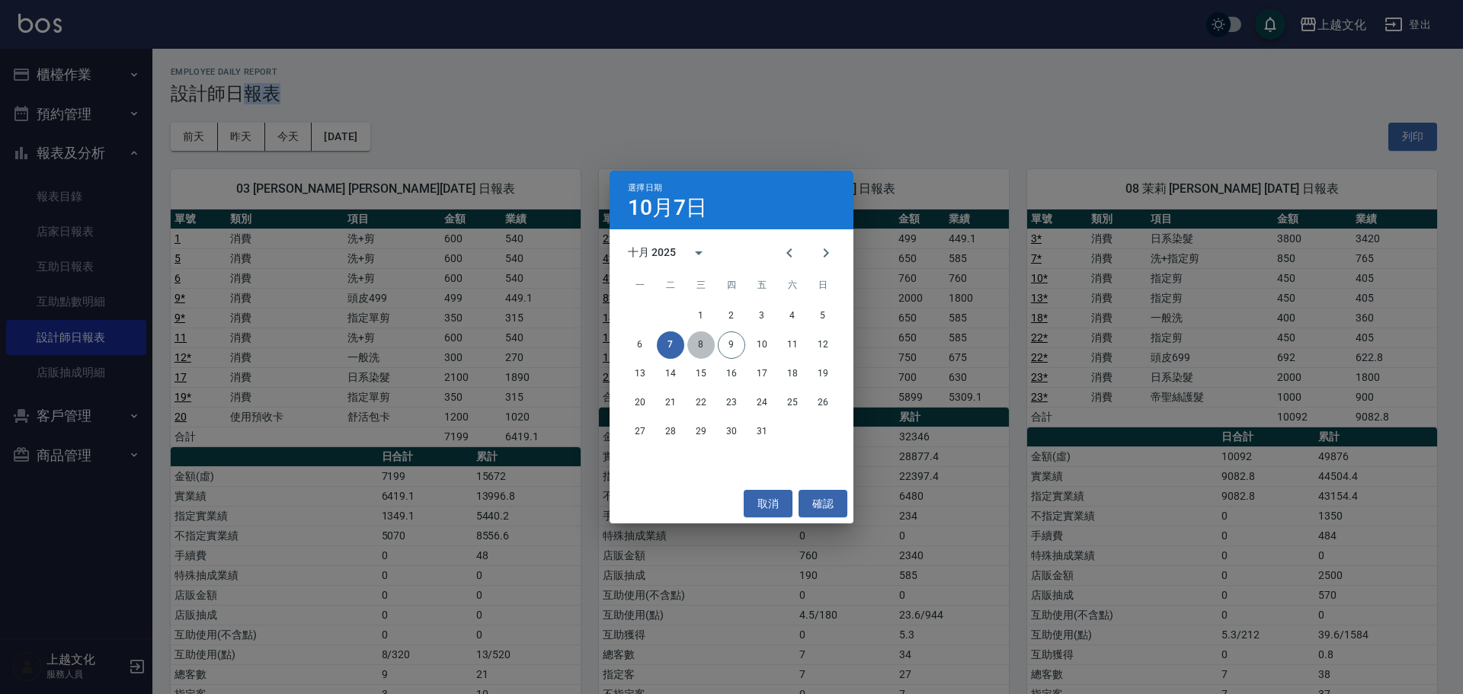
click at [700, 345] on button "8" at bounding box center [701, 345] width 27 height 27
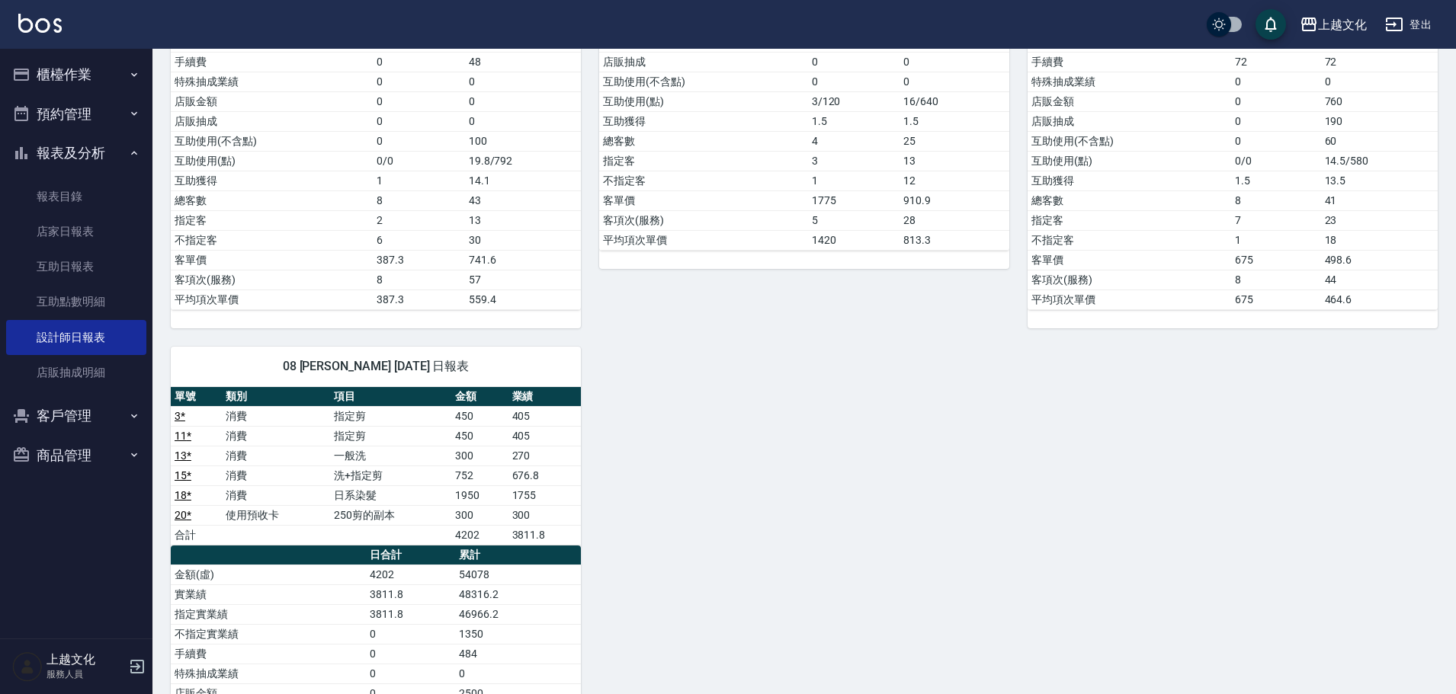
scroll to position [457, 0]
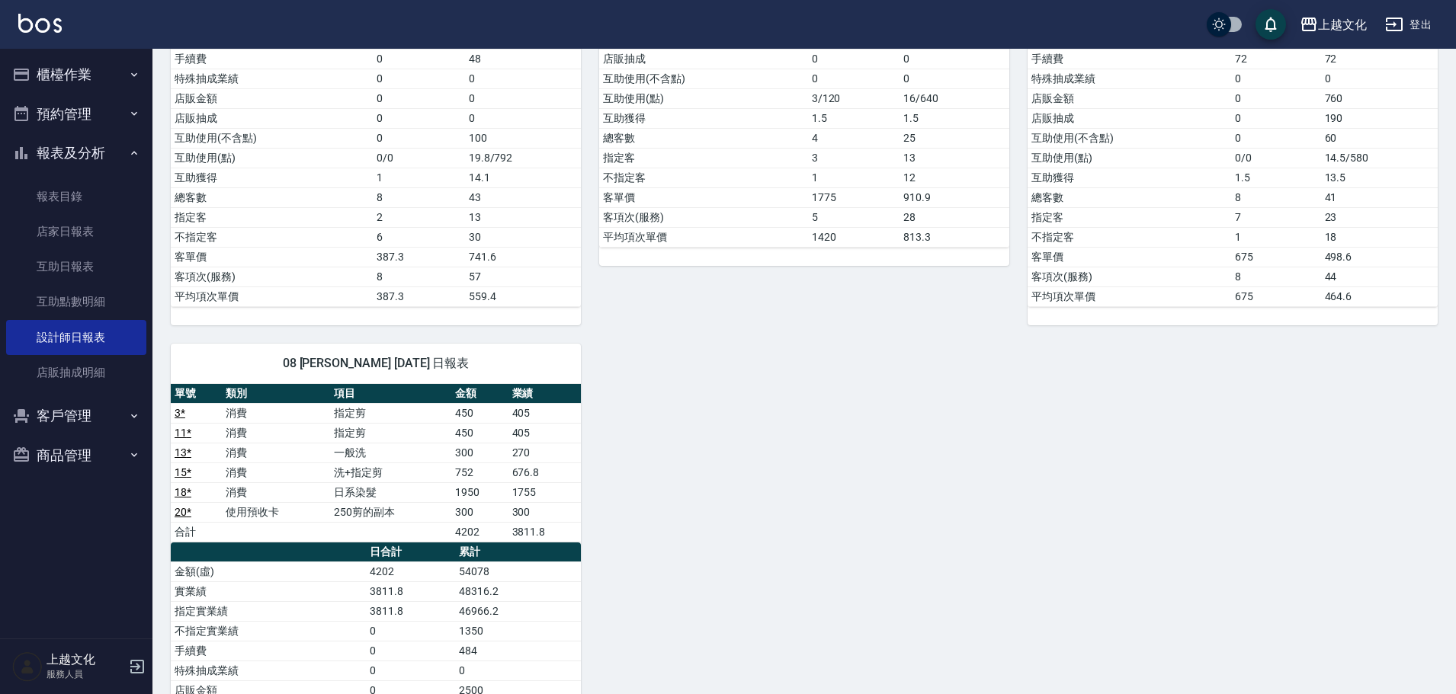
click at [49, 69] on button "櫃檯作業" at bounding box center [76, 75] width 140 height 40
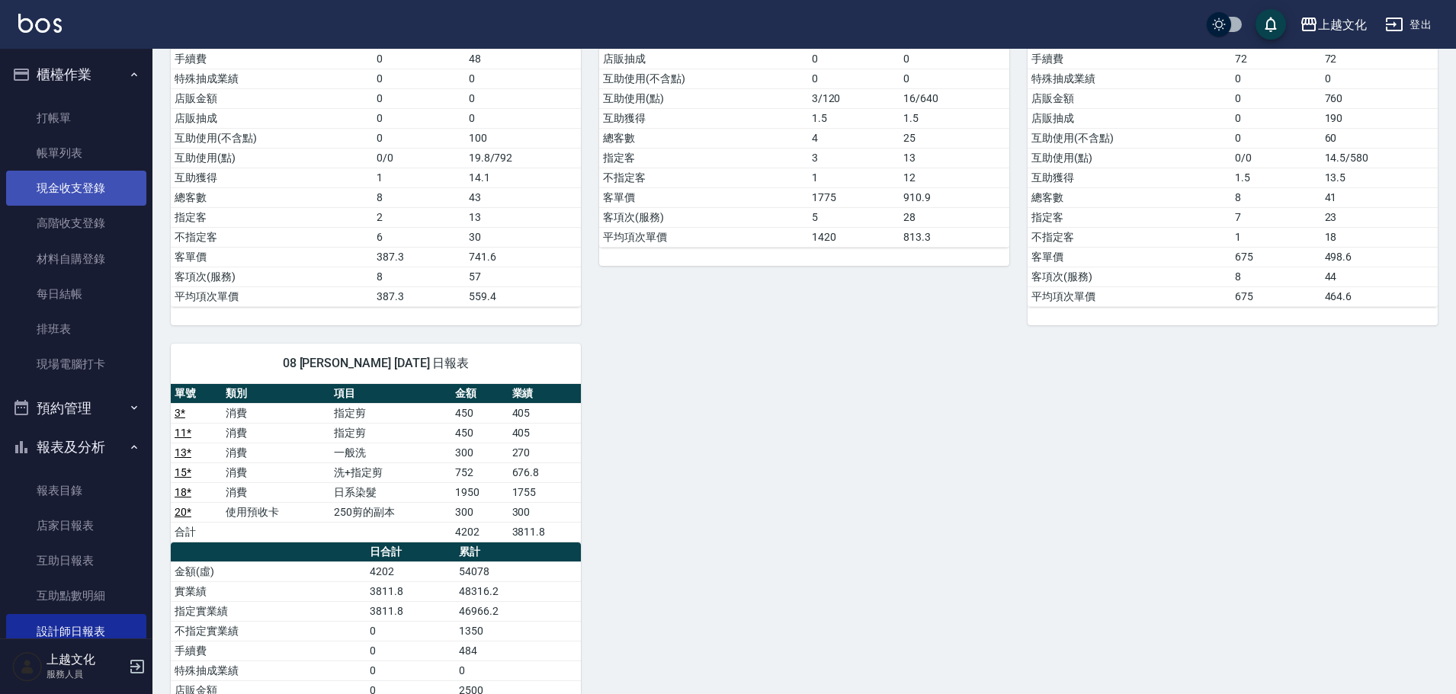
click at [96, 181] on link "現金收支登錄" at bounding box center [76, 188] width 140 height 35
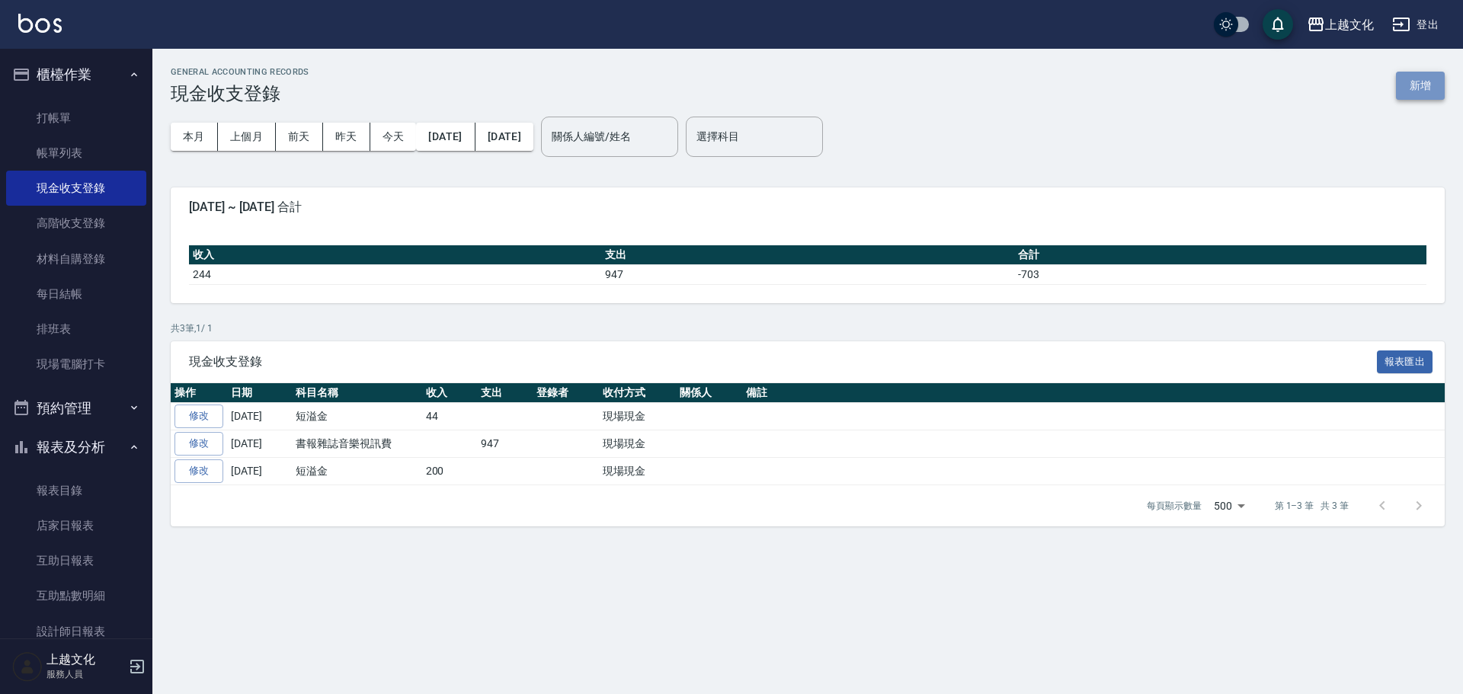
click at [1422, 88] on button "新增" at bounding box center [1420, 86] width 49 height 28
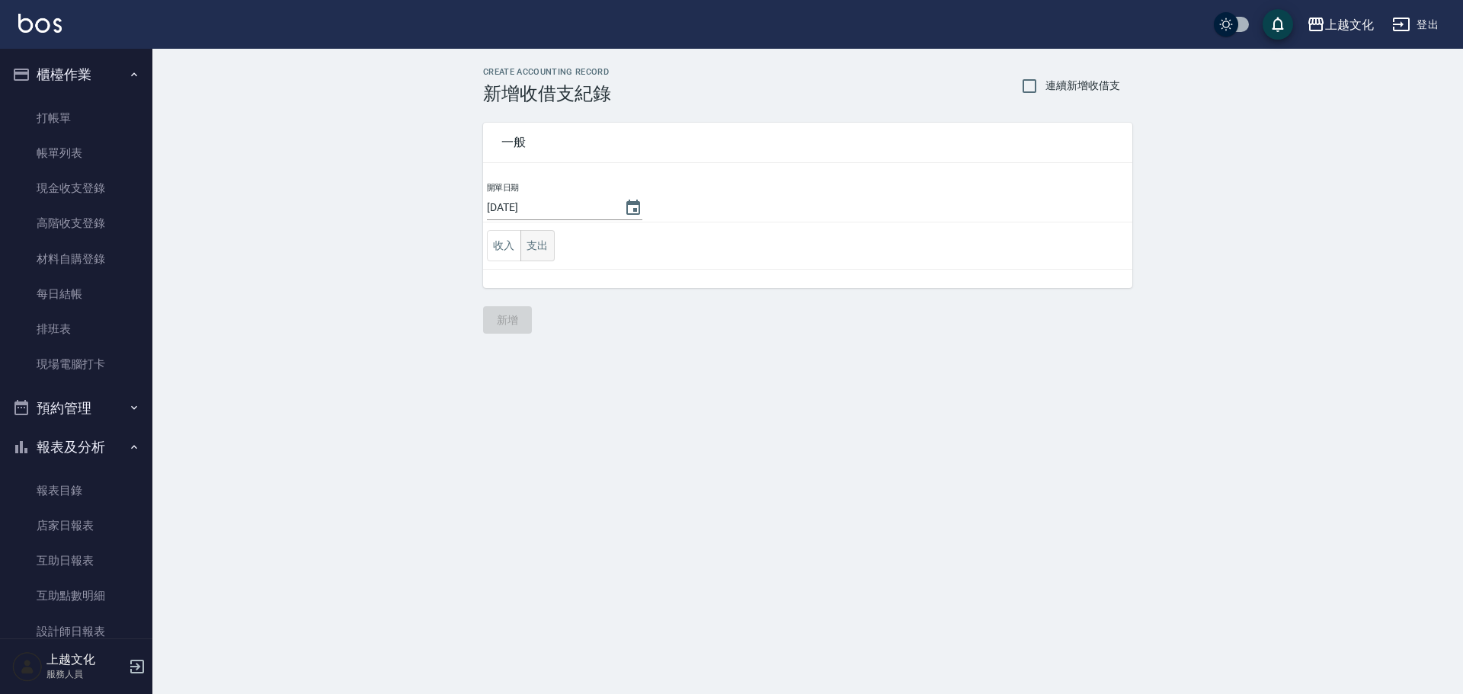
click at [538, 246] on button "支出" at bounding box center [538, 245] width 34 height 31
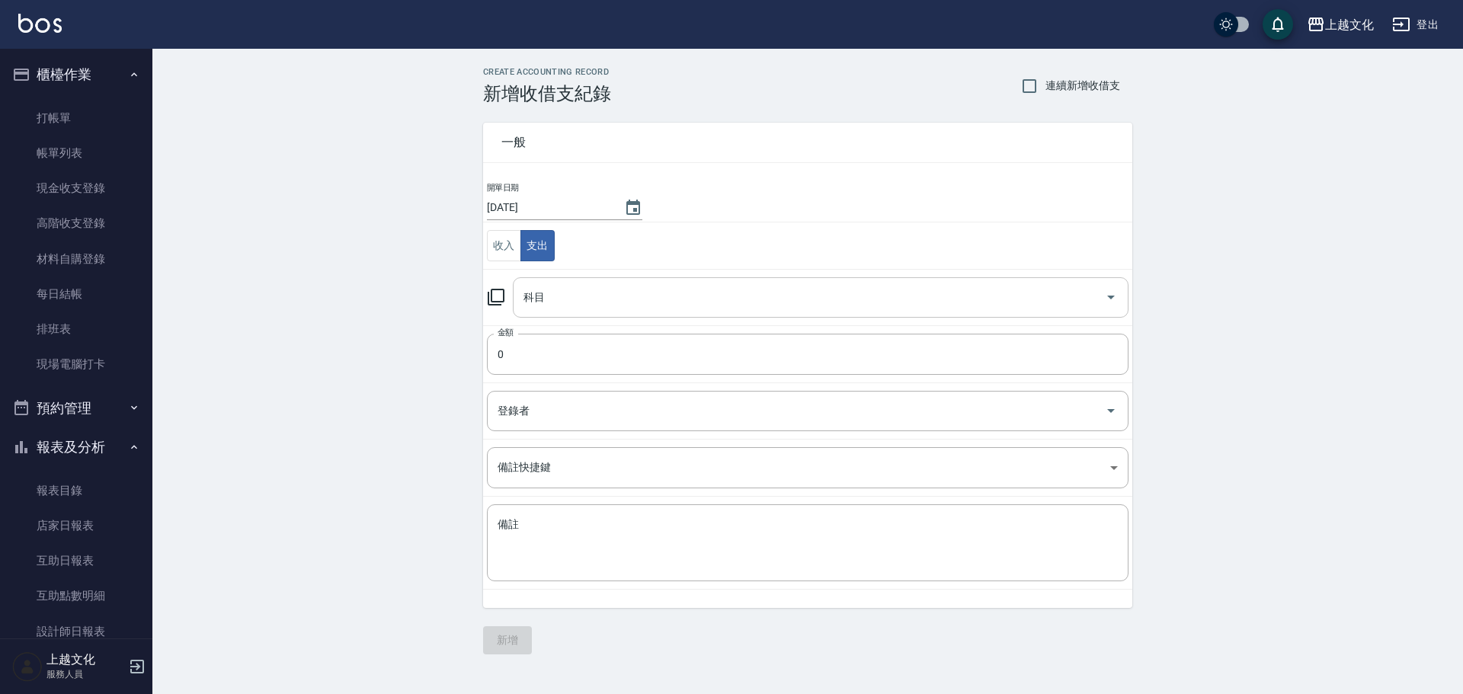
click at [553, 301] on input "科目" at bounding box center [809, 297] width 579 height 27
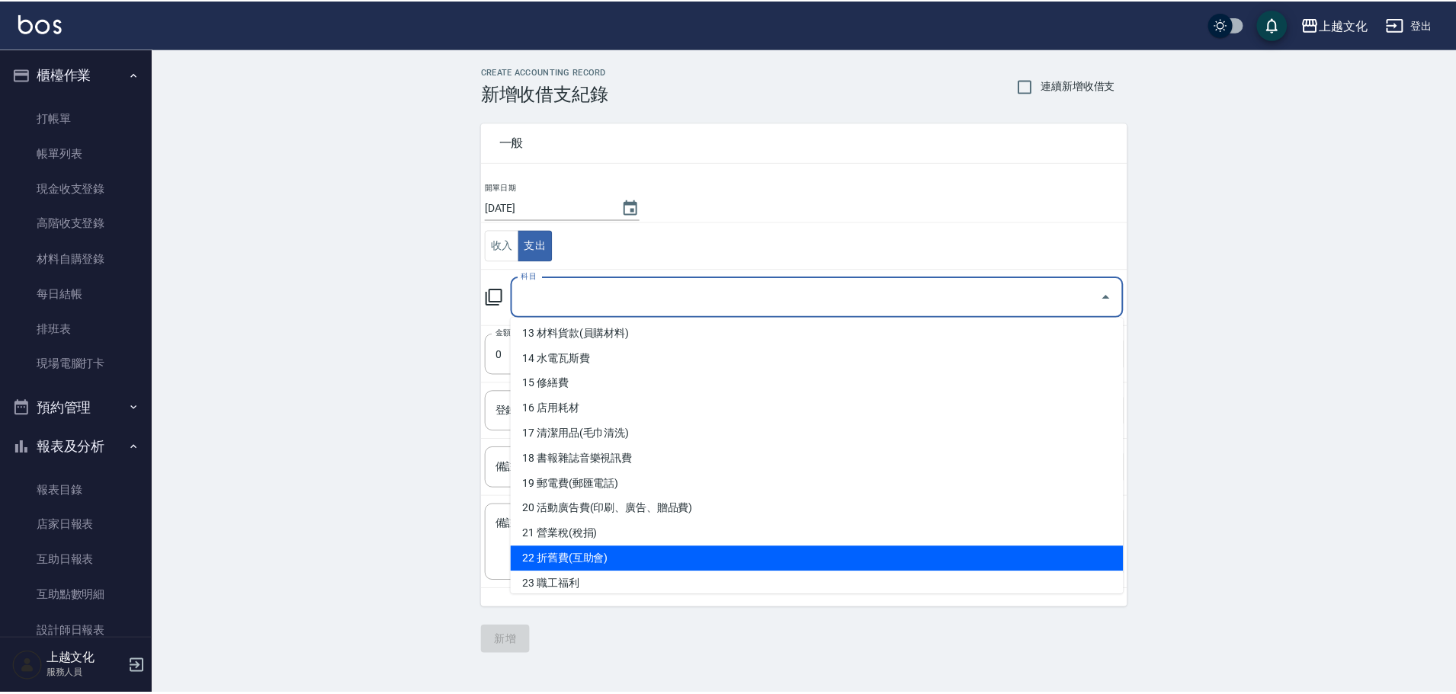
scroll to position [305, 0]
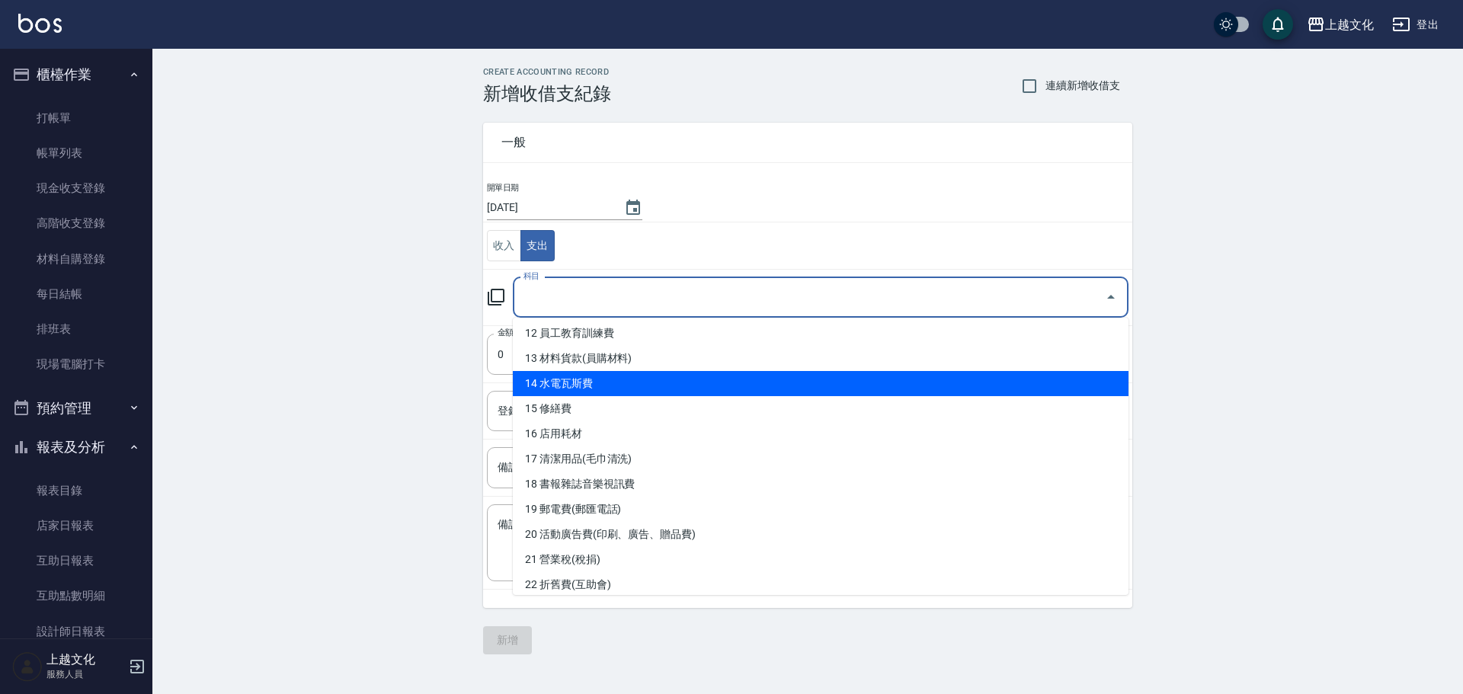
click at [611, 372] on li "14 水電瓦斯費" at bounding box center [821, 383] width 616 height 25
type input "14 水電瓦斯費"
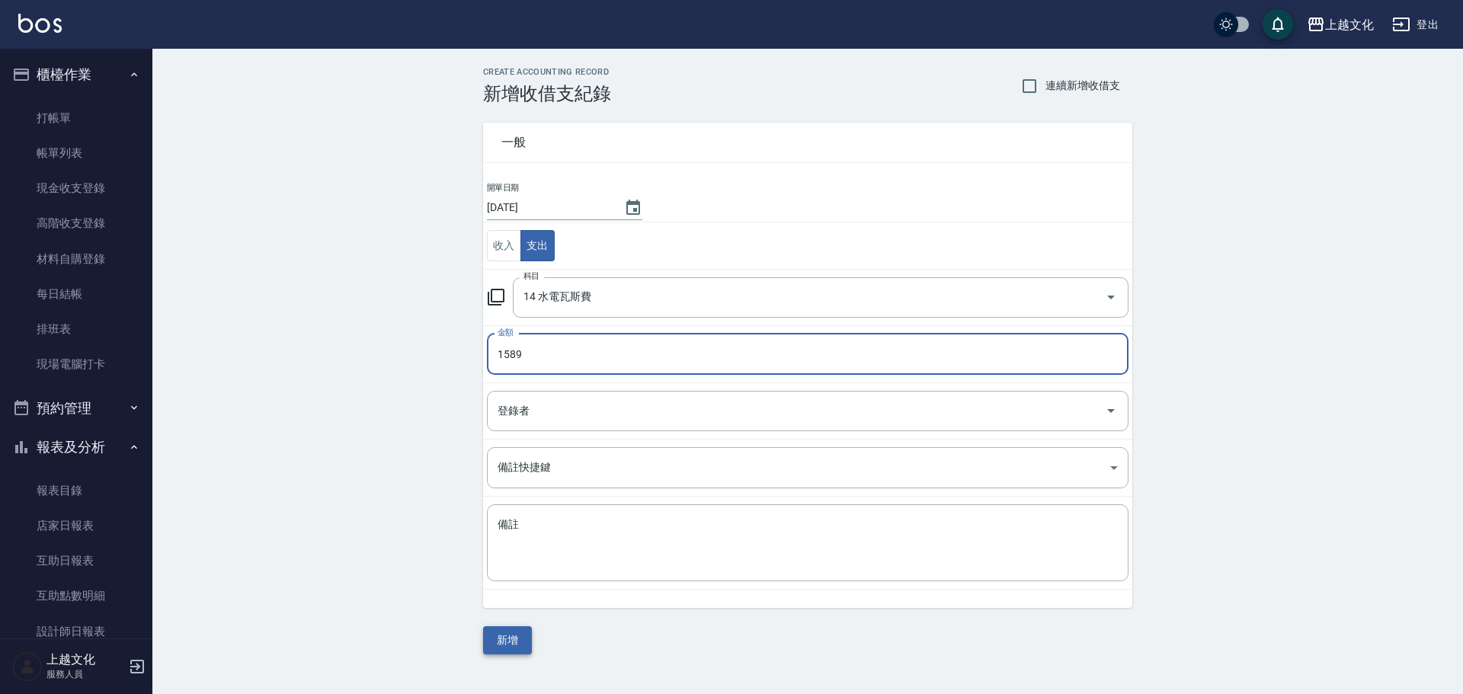
type input "1589"
click at [527, 632] on button "新增" at bounding box center [507, 641] width 49 height 28
click at [527, 632] on div "一般 開單日期 [DATE] 收入 支出 科目 14 水電瓦斯費 科目 金額 1589 金額 登錄者 登錄者 備註快捷鍵 ​ 備註快捷鍵 備註 x 備註 新增" at bounding box center [807, 379] width 649 height 550
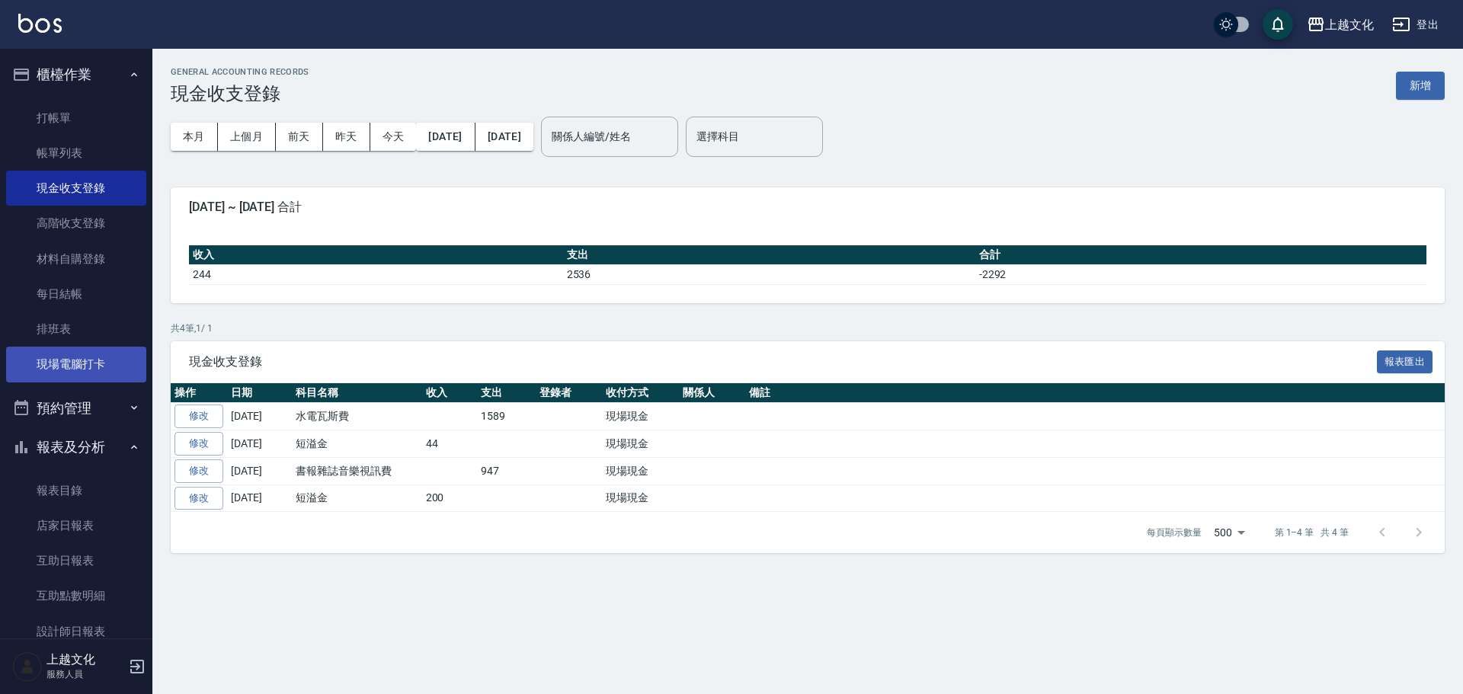
click at [45, 368] on link "現場電腦打卡" at bounding box center [76, 364] width 140 height 35
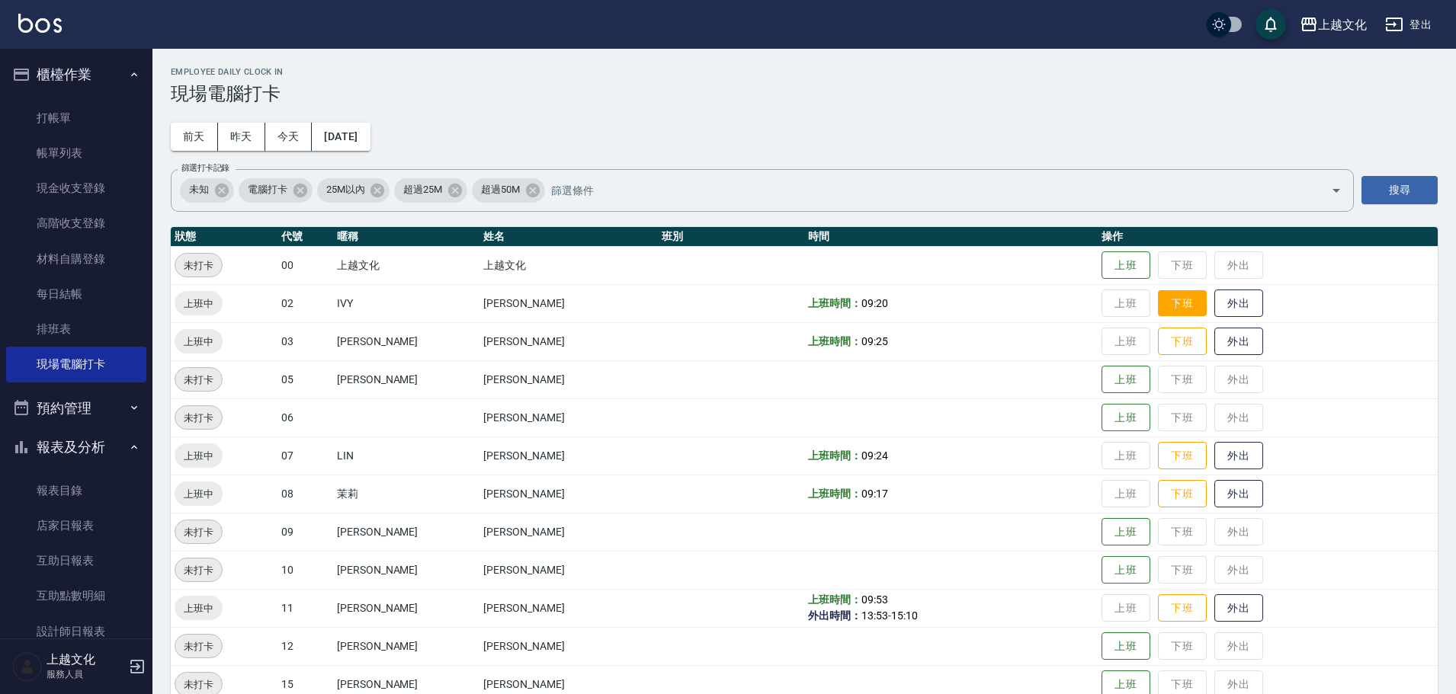
click at [1170, 309] on button "下班" at bounding box center [1182, 303] width 49 height 27
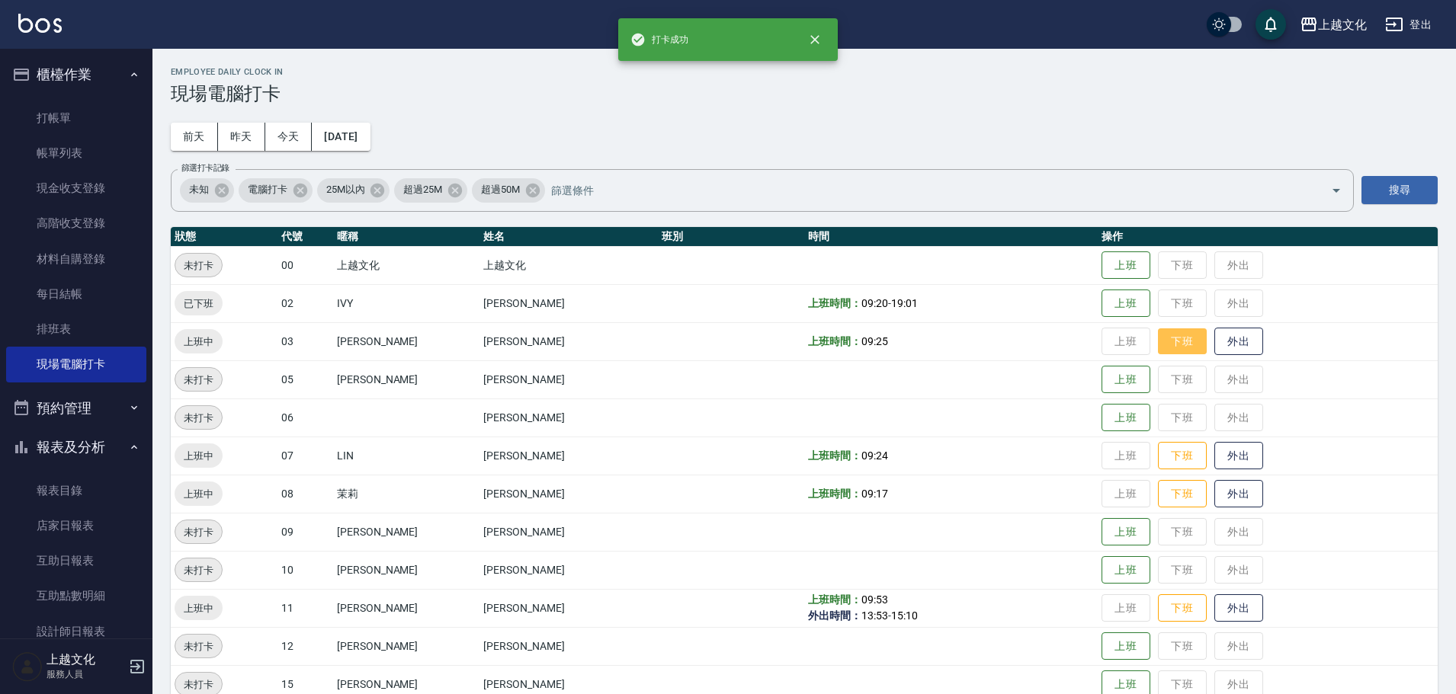
click at [1172, 342] on button "下班" at bounding box center [1182, 342] width 49 height 27
click at [1174, 454] on button "下班" at bounding box center [1182, 456] width 49 height 27
click at [1178, 496] on button "下班" at bounding box center [1182, 494] width 49 height 27
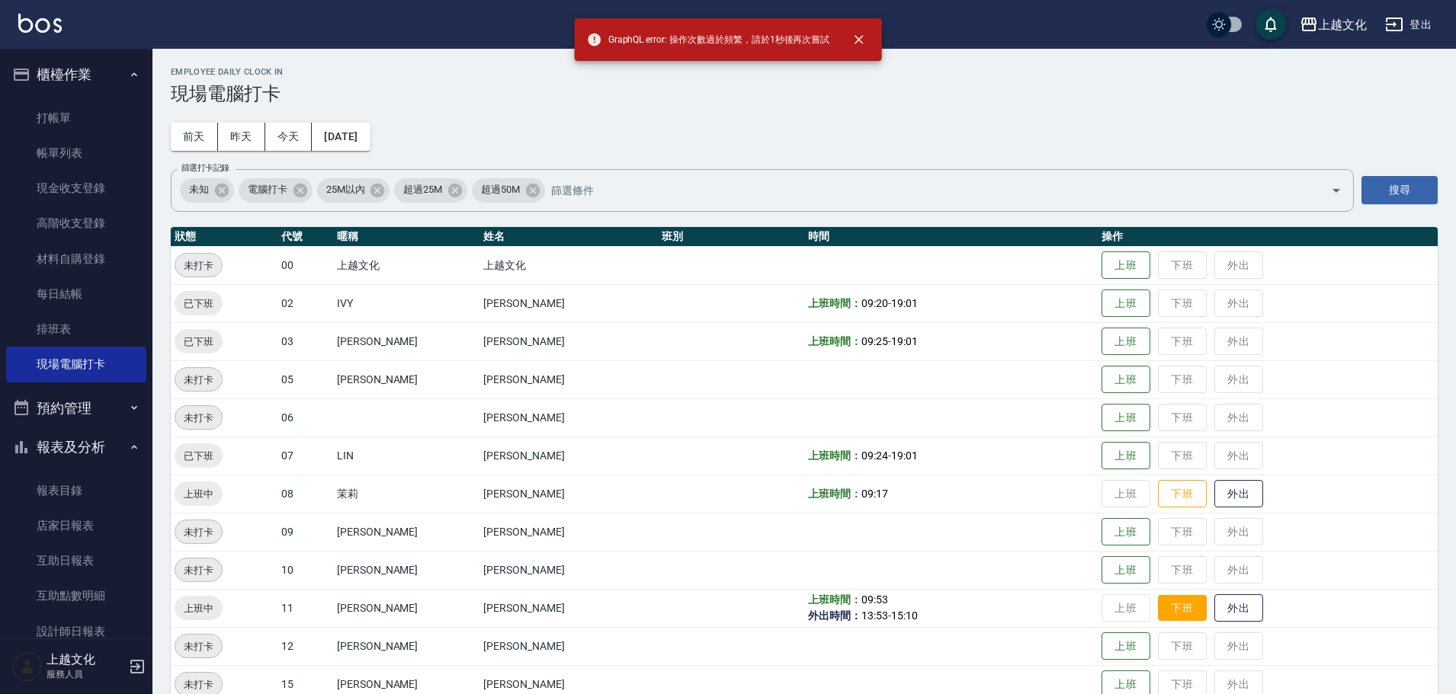
click at [1165, 613] on button "下班" at bounding box center [1182, 608] width 49 height 27
click at [1162, 498] on button "下班" at bounding box center [1182, 494] width 49 height 27
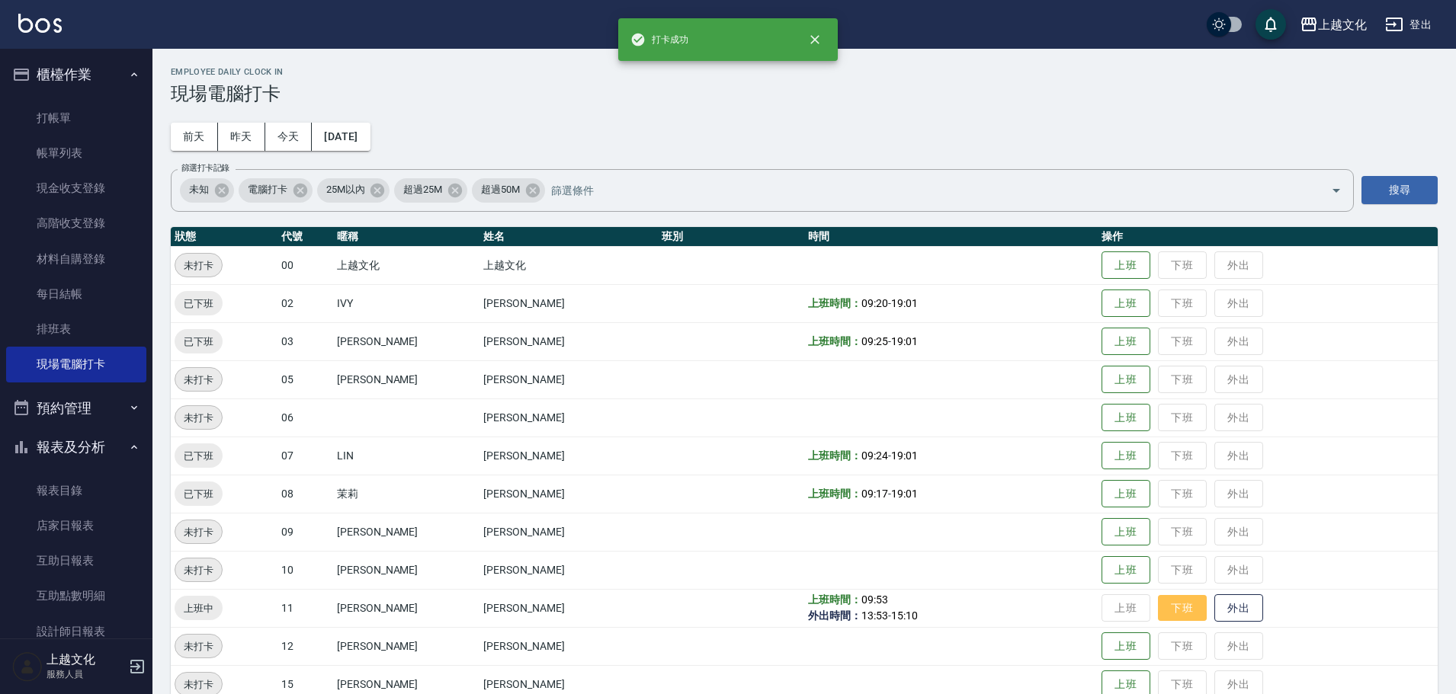
click at [1173, 606] on button "下班" at bounding box center [1182, 608] width 49 height 27
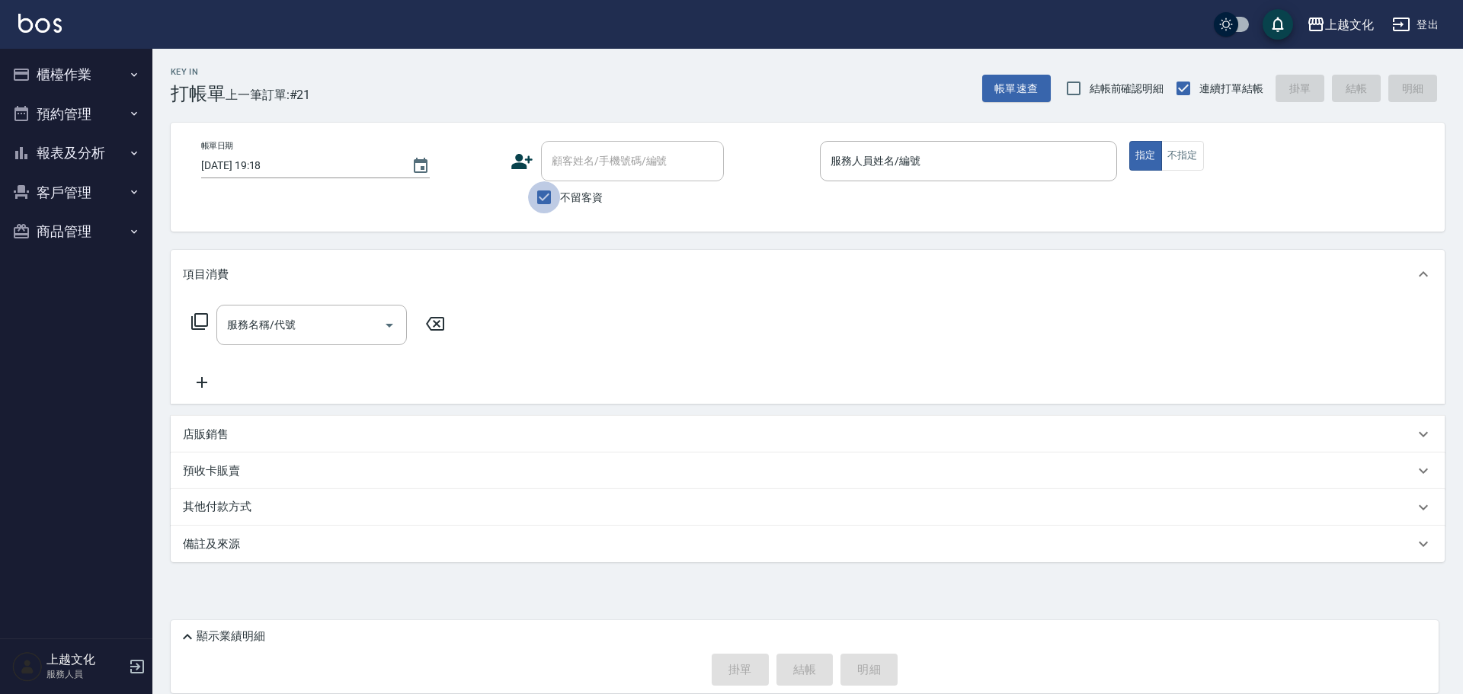
click at [544, 203] on input "不留客資" at bounding box center [544, 197] width 32 height 32
checkbox input "false"
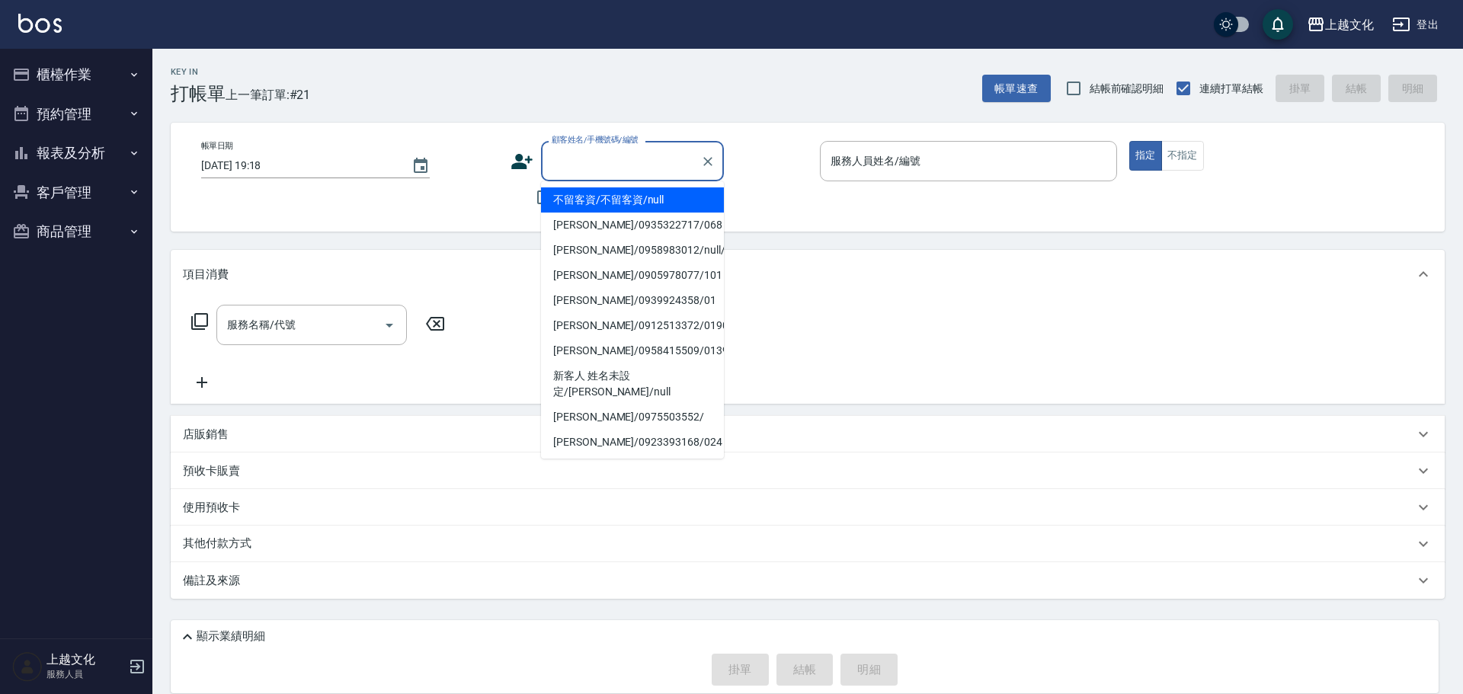
click at [601, 163] on input "顧客姓名/手機號碼/編號" at bounding box center [621, 161] width 146 height 27
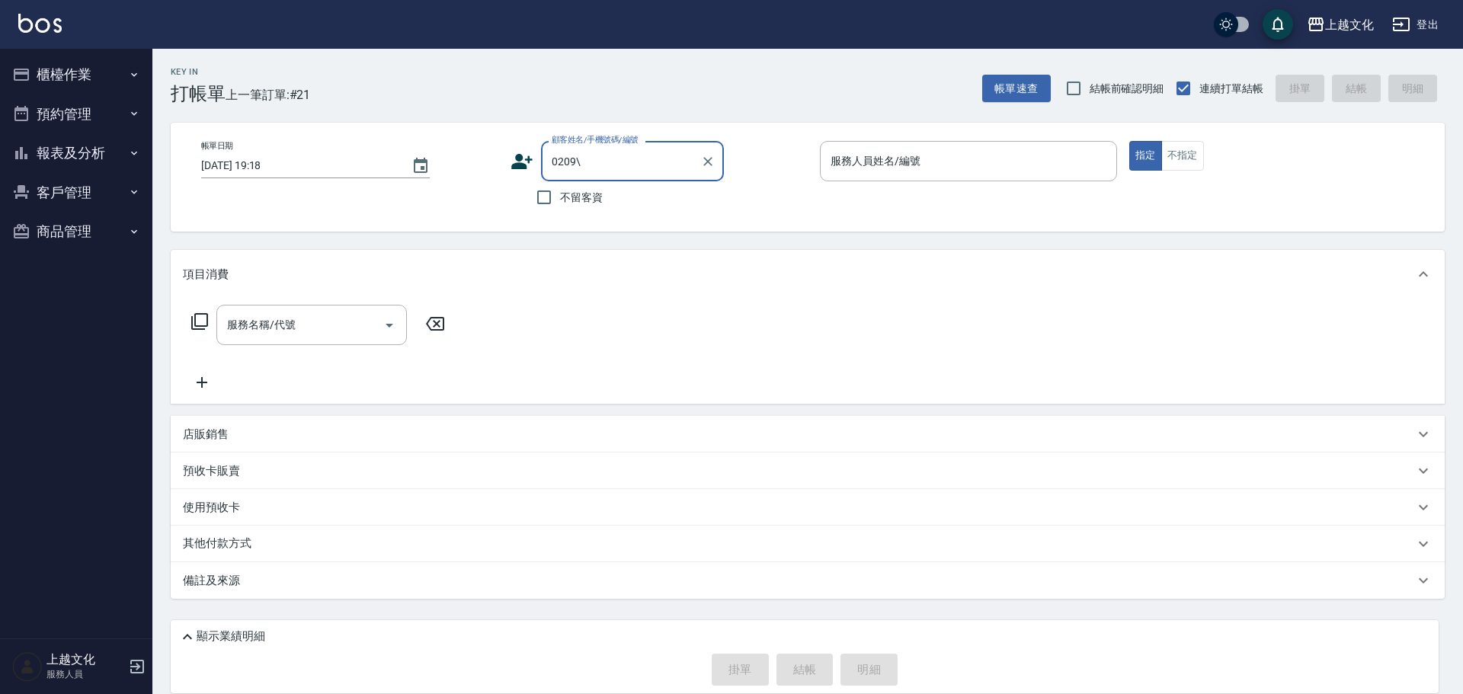
click at [595, 162] on input "0209\" at bounding box center [621, 161] width 146 height 27
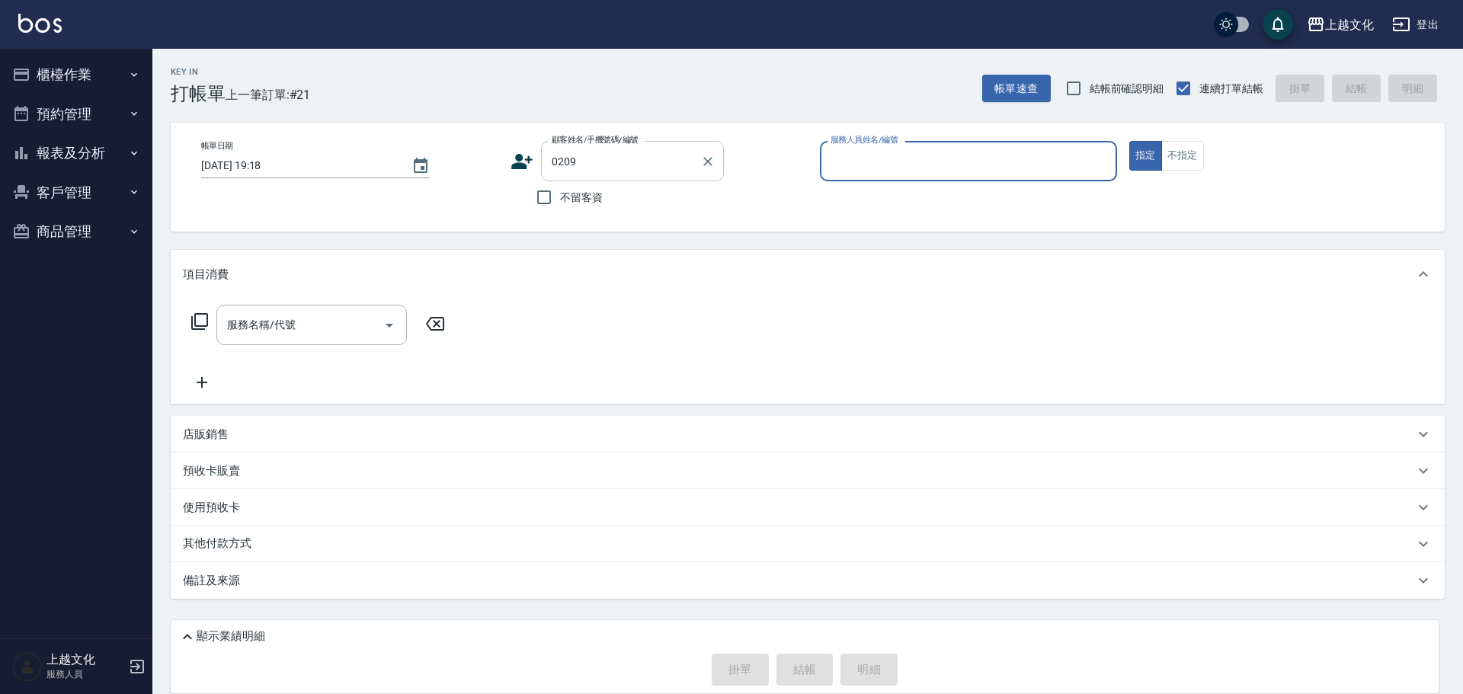
type input "陳心容/0988749850/0209"
type input "IVY-02"
click at [197, 504] on p "使用預收卡" at bounding box center [211, 509] width 57 height 23
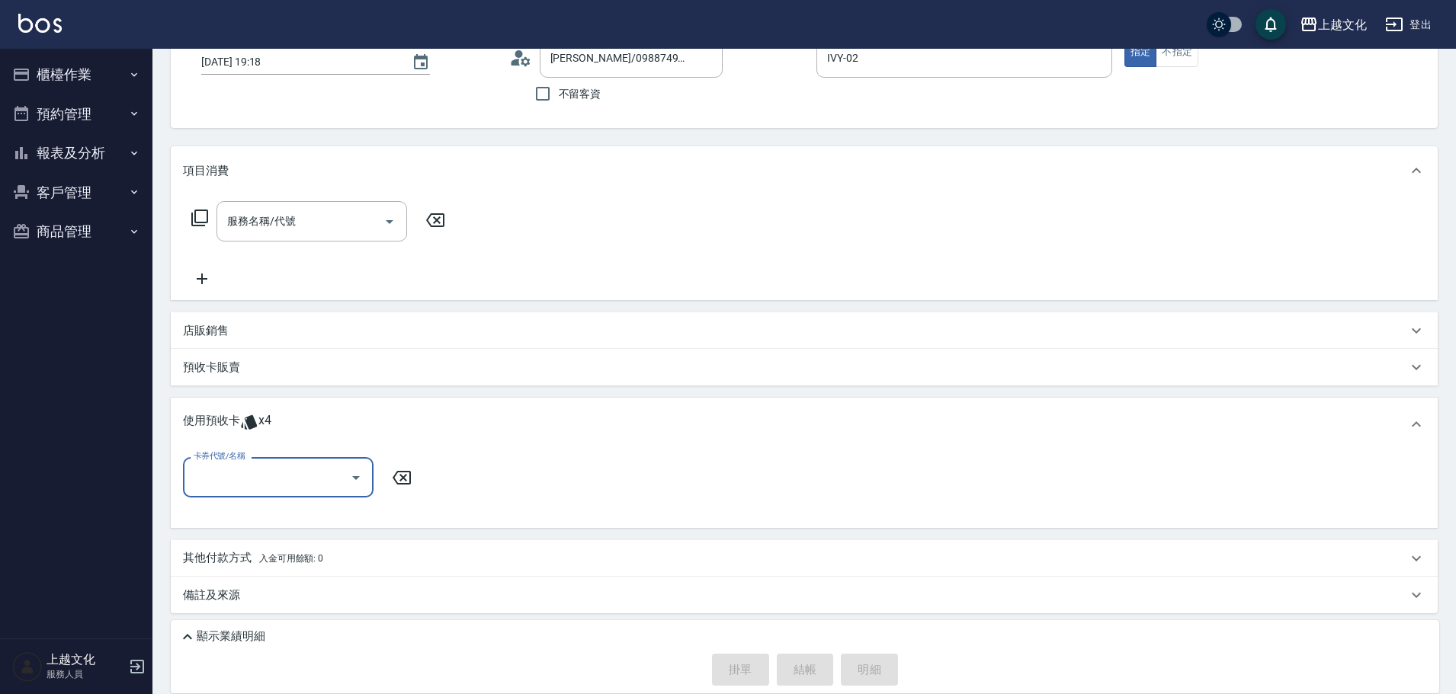
scroll to position [107, 0]
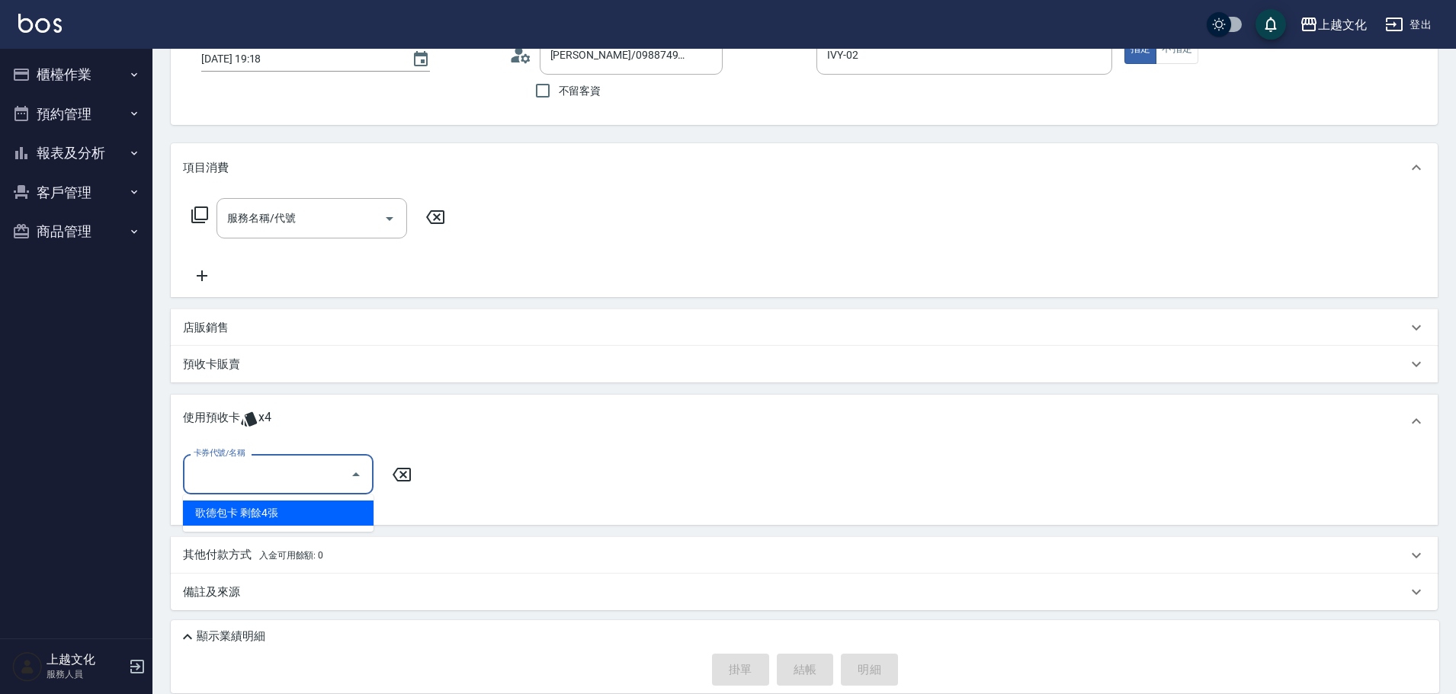
click at [233, 476] on input "卡券代號/名稱" at bounding box center [267, 474] width 154 height 27
click at [225, 513] on div "歌德包卡 剩餘4張" at bounding box center [278, 513] width 191 height 25
type input "歌德[PERSON_NAME]"
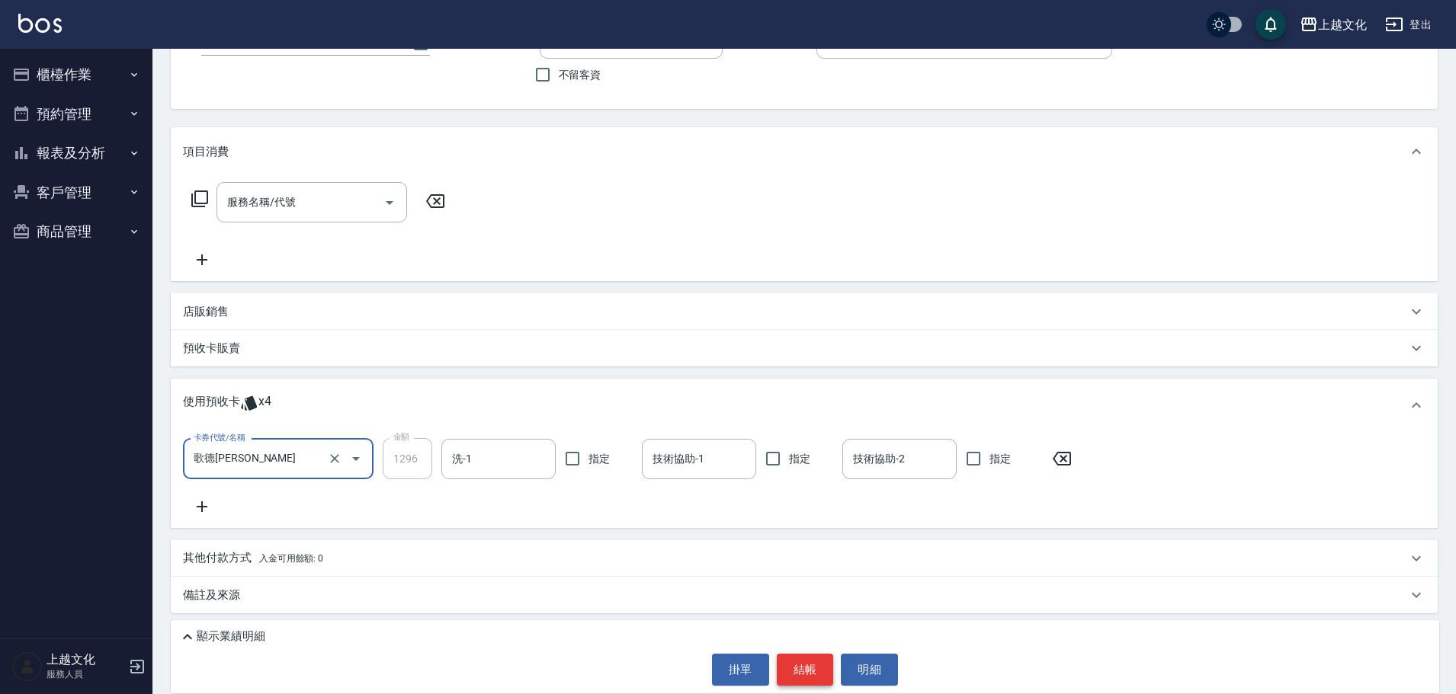
scroll to position [126, 0]
click at [811, 665] on button "結帳" at bounding box center [805, 670] width 57 height 32
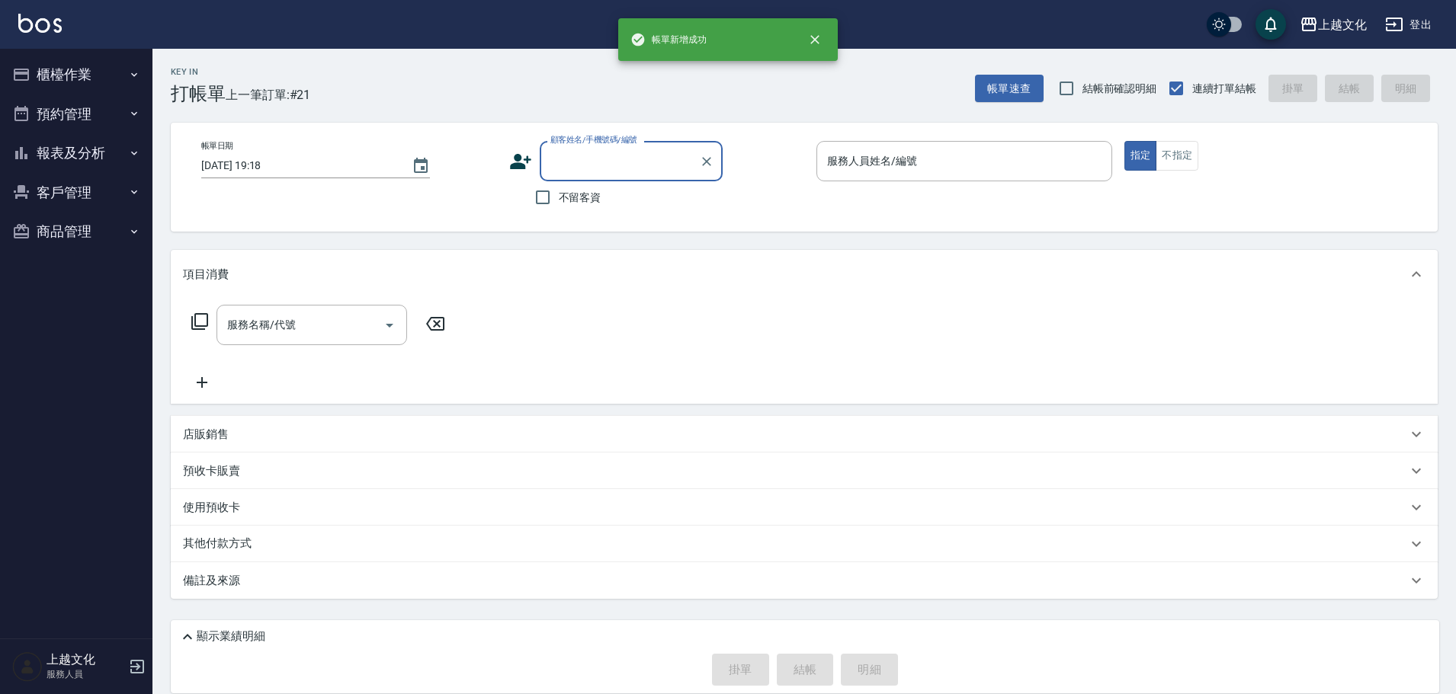
scroll to position [0, 0]
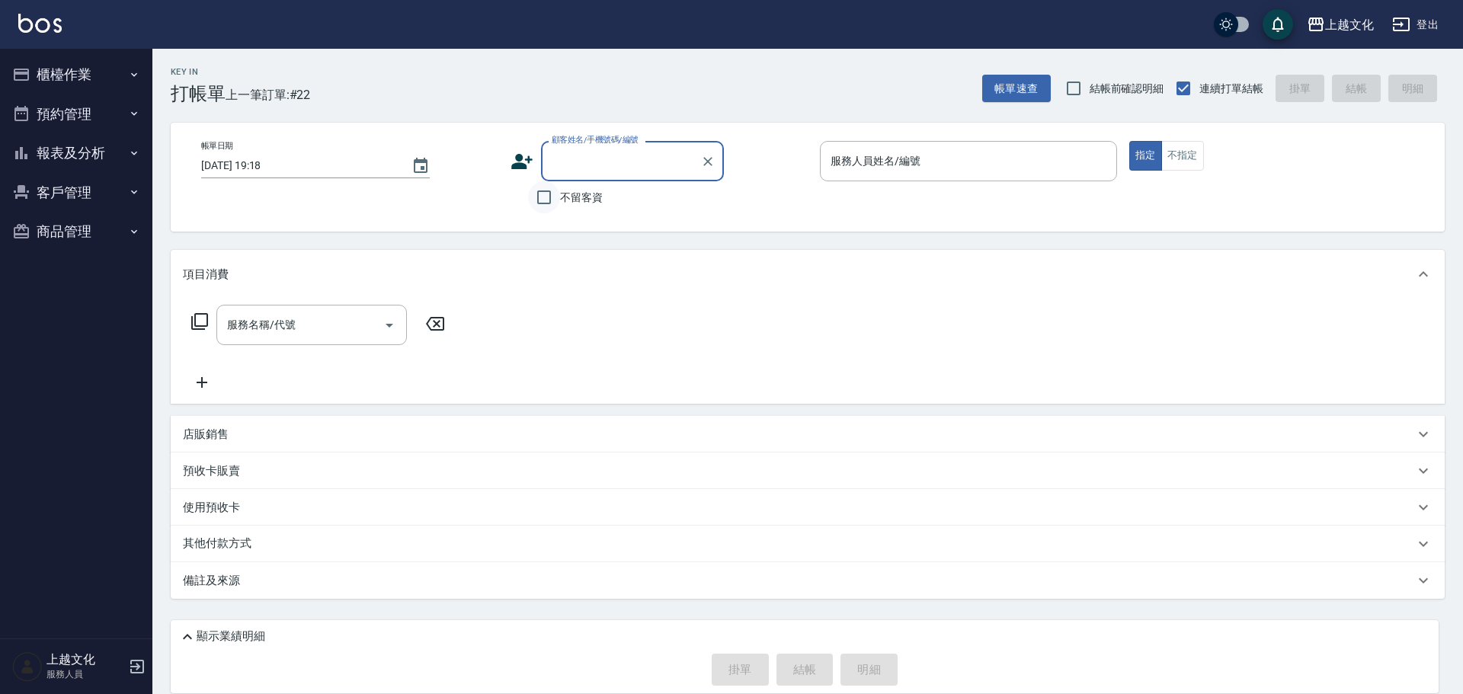
click at [545, 197] on input "不留客資" at bounding box center [544, 197] width 32 height 32
checkbox input "true"
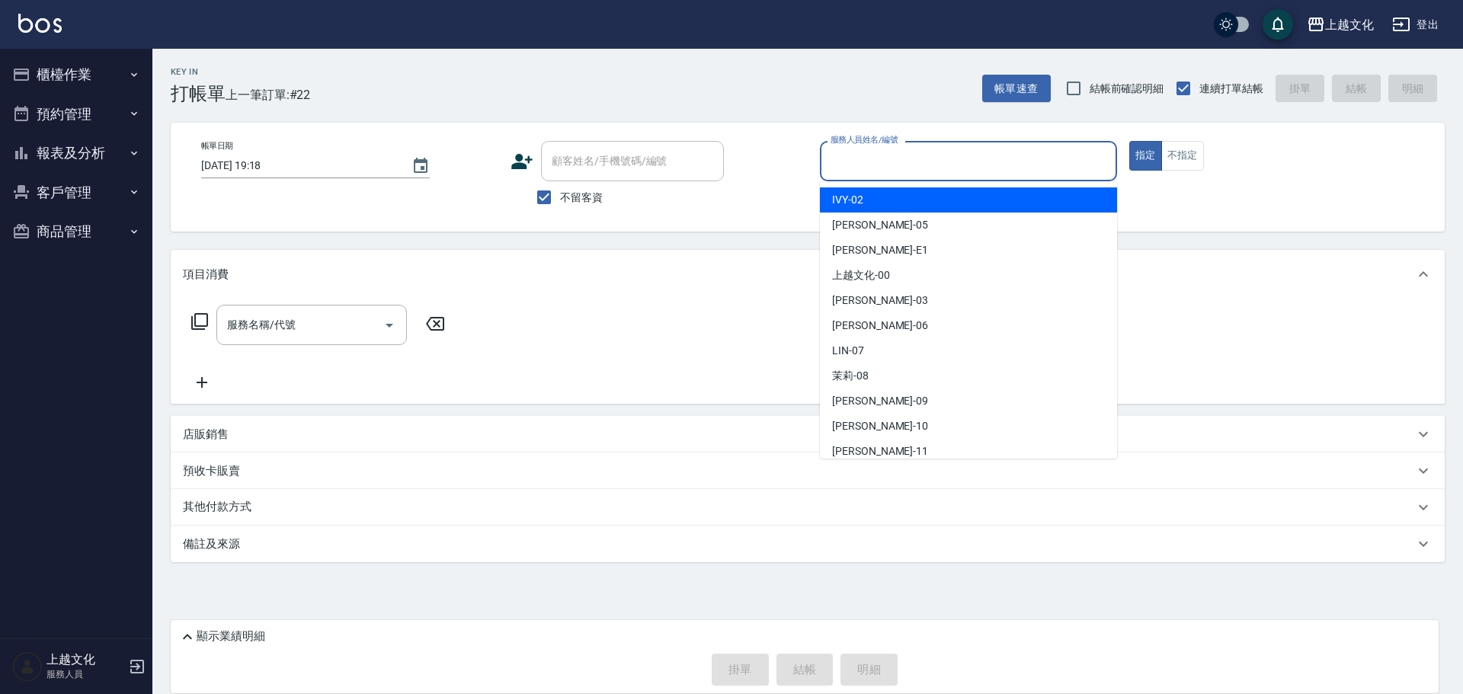
click at [925, 166] on input "服務人員姓名/編號" at bounding box center [969, 161] width 284 height 27
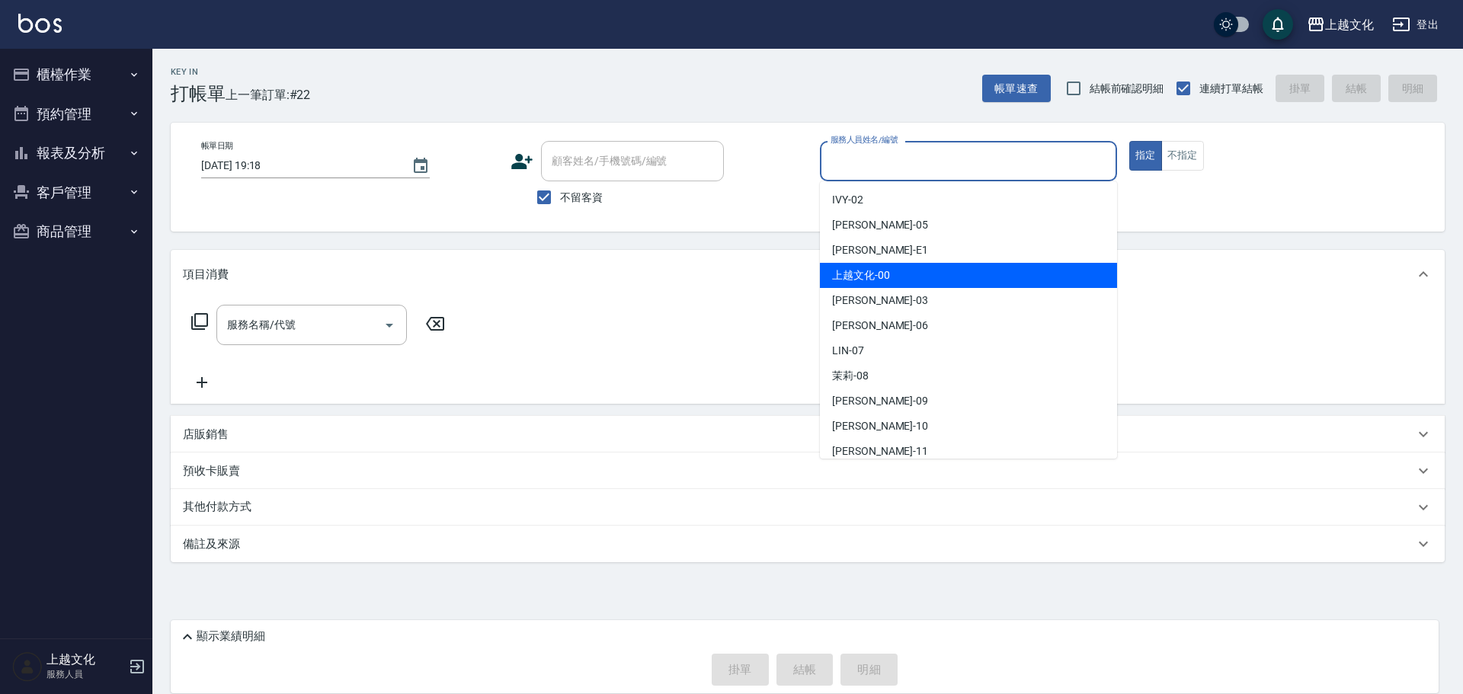
type input "馮/0975503552/"
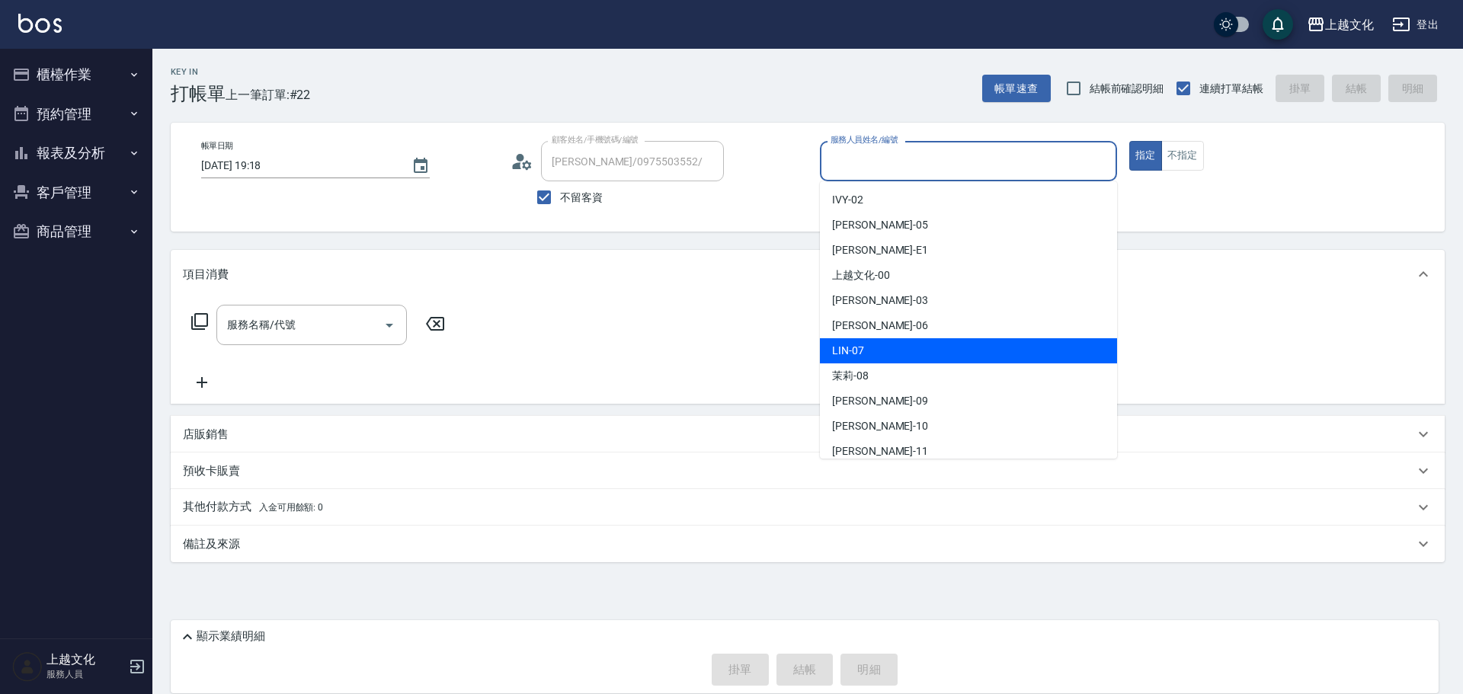
click at [876, 348] on div "[PERSON_NAME] -07" at bounding box center [968, 350] width 297 height 25
type input "[PERSON_NAME]-07"
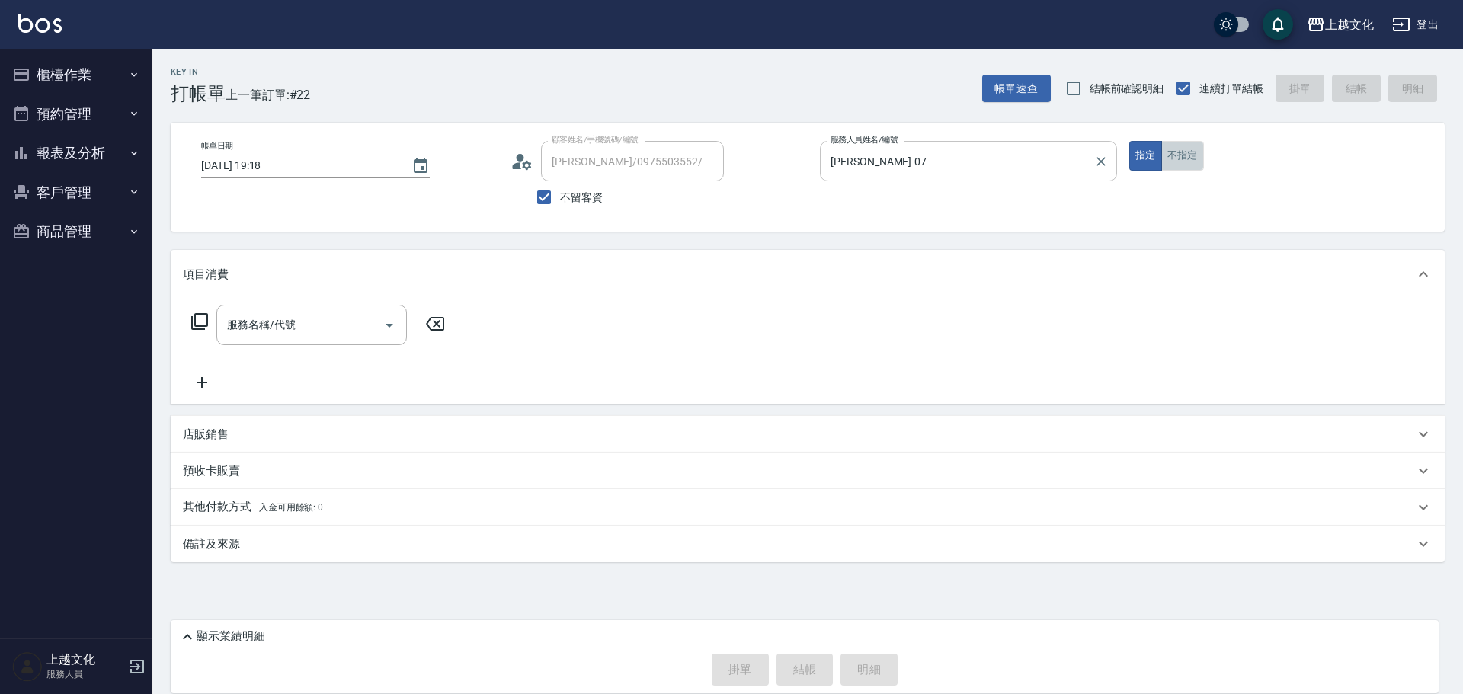
drag, startPoint x: 1168, startPoint y: 155, endPoint x: 893, endPoint y: 175, distance: 275.9
click at [1168, 155] on button "不指定" at bounding box center [1183, 156] width 43 height 30
click at [328, 332] on input "服務名稱/代號" at bounding box center [300, 325] width 154 height 27
click at [314, 335] on input "服務名稱/代號" at bounding box center [300, 325] width 154 height 27
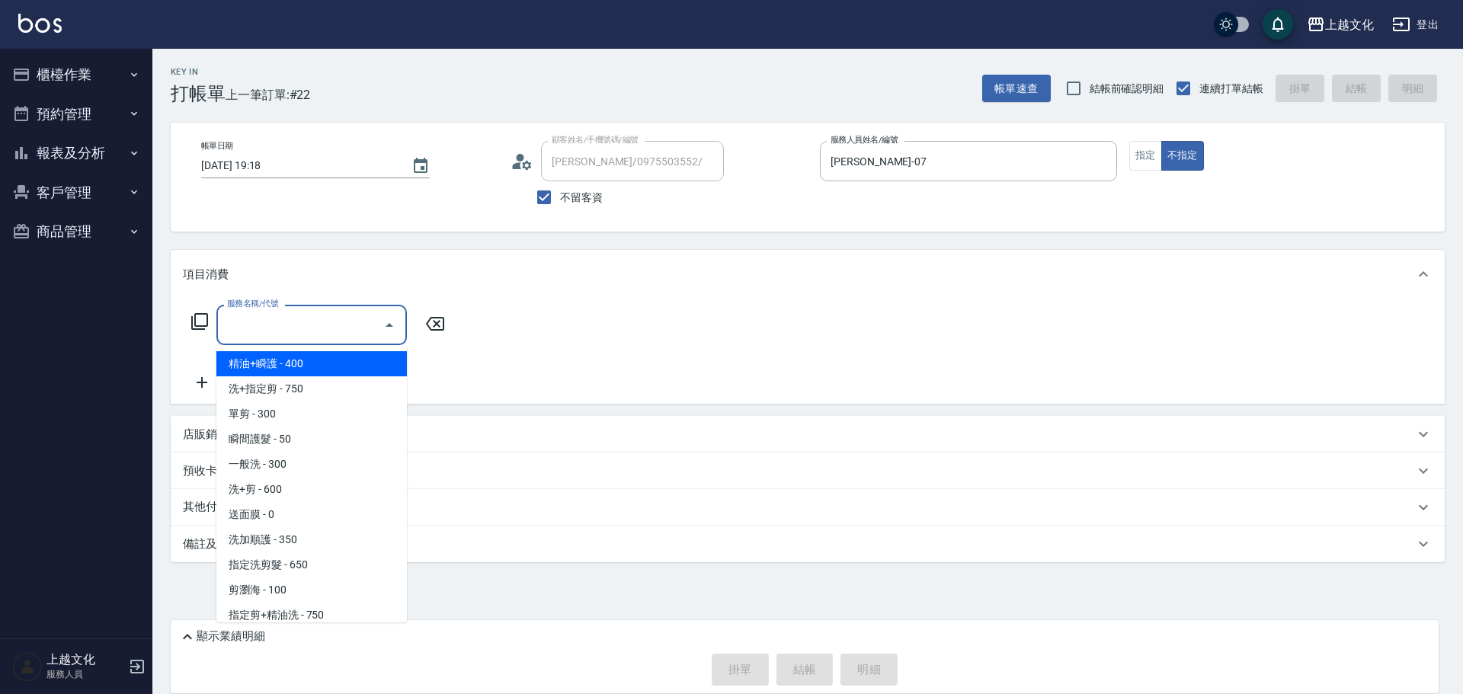
click at [319, 365] on span "精油+瞬護 - 400" at bounding box center [311, 363] width 191 height 25
type input "精油+瞬護(101)"
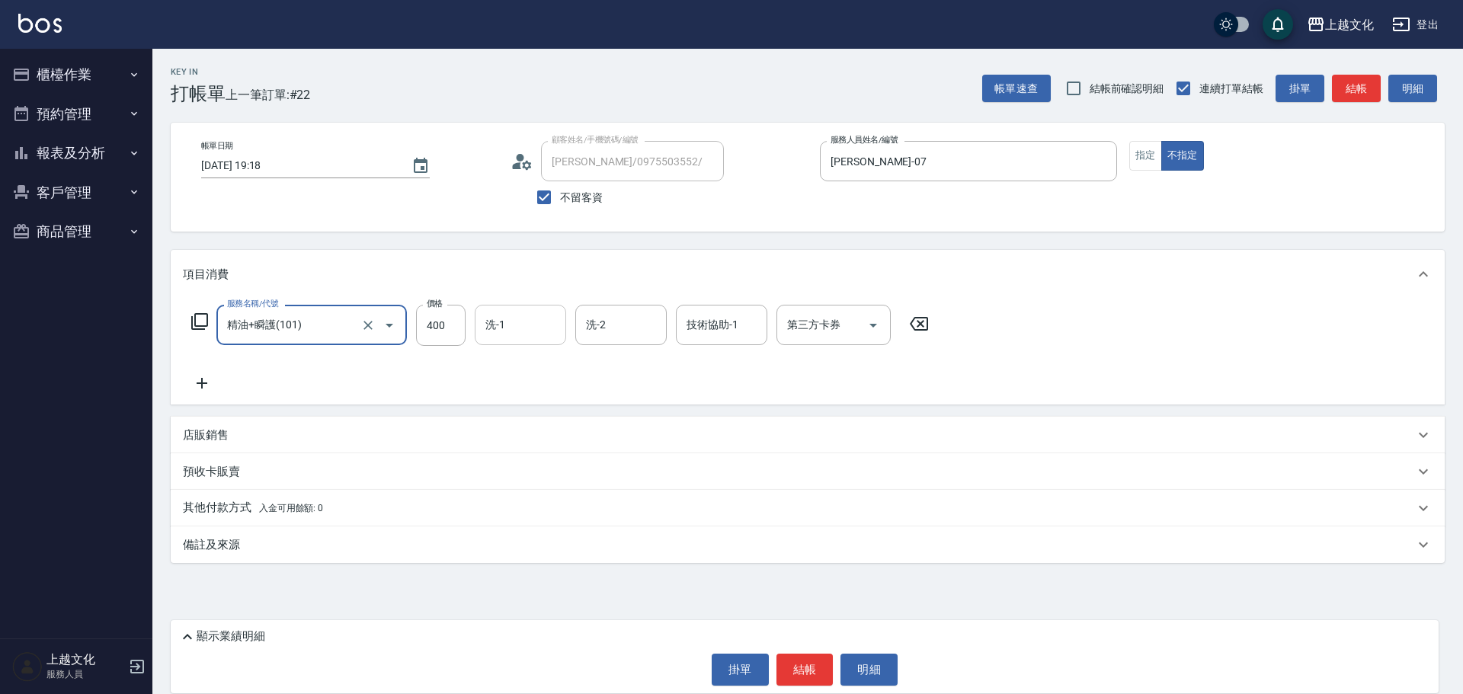
click at [503, 332] on input "洗-1" at bounding box center [521, 325] width 78 height 27
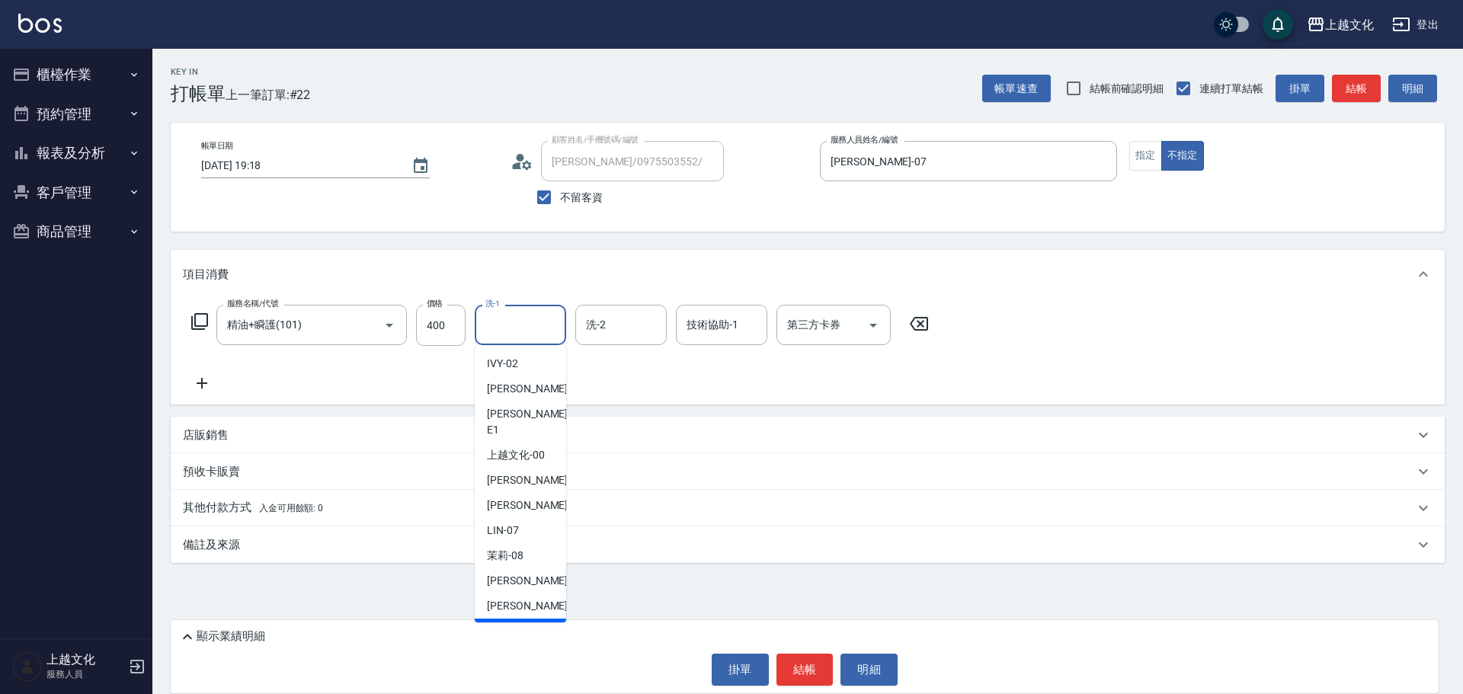
click at [538, 619] on div "Martin -11" at bounding box center [520, 631] width 91 height 25
drag, startPoint x: 538, startPoint y: 617, endPoint x: 672, endPoint y: 649, distance: 137.2
click at [538, 617] on div "Key In 打帳單 上一筆訂單:#22 帳單速查 結帳前確認明細 連續打單結帳 掛單 結帳 明細 帳單日期 2025/10/09 19:18 顧客姓名/手機…" at bounding box center [807, 348] width 1311 height 598
type input "Martin-11"
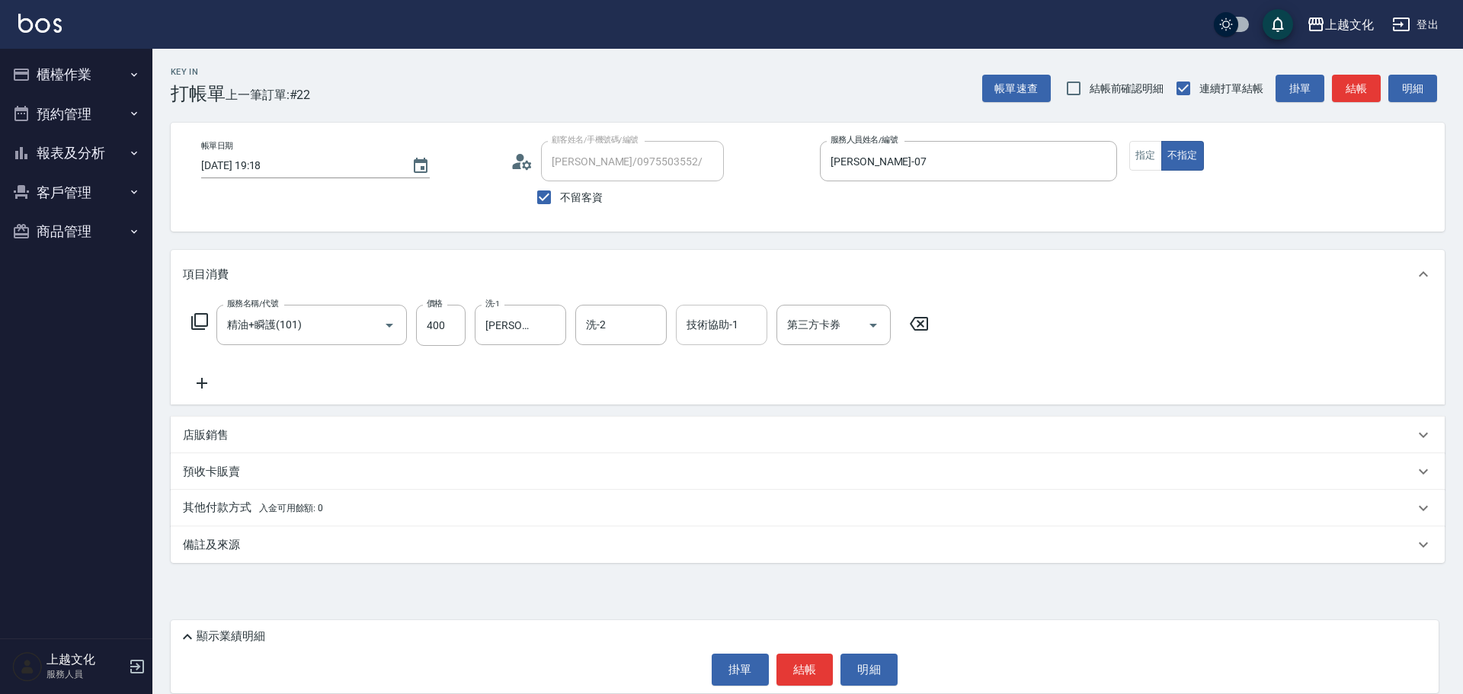
click at [711, 332] on input "技術協助-1" at bounding box center [722, 325] width 78 height 27
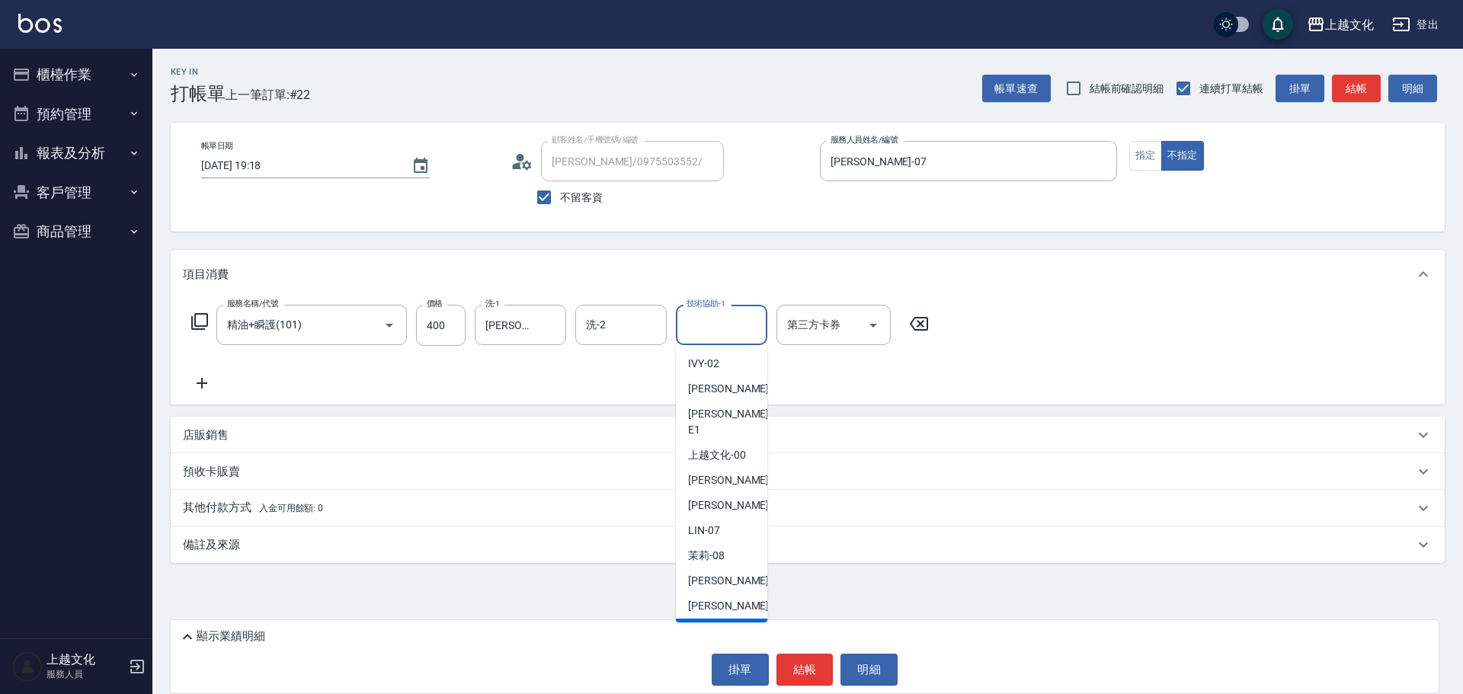
drag, startPoint x: 700, startPoint y: 610, endPoint x: 710, endPoint y: 611, distance: 9.2
click at [700, 623] on span "Martin -11" at bounding box center [736, 631] width 96 height 16
type input "Martin-11"
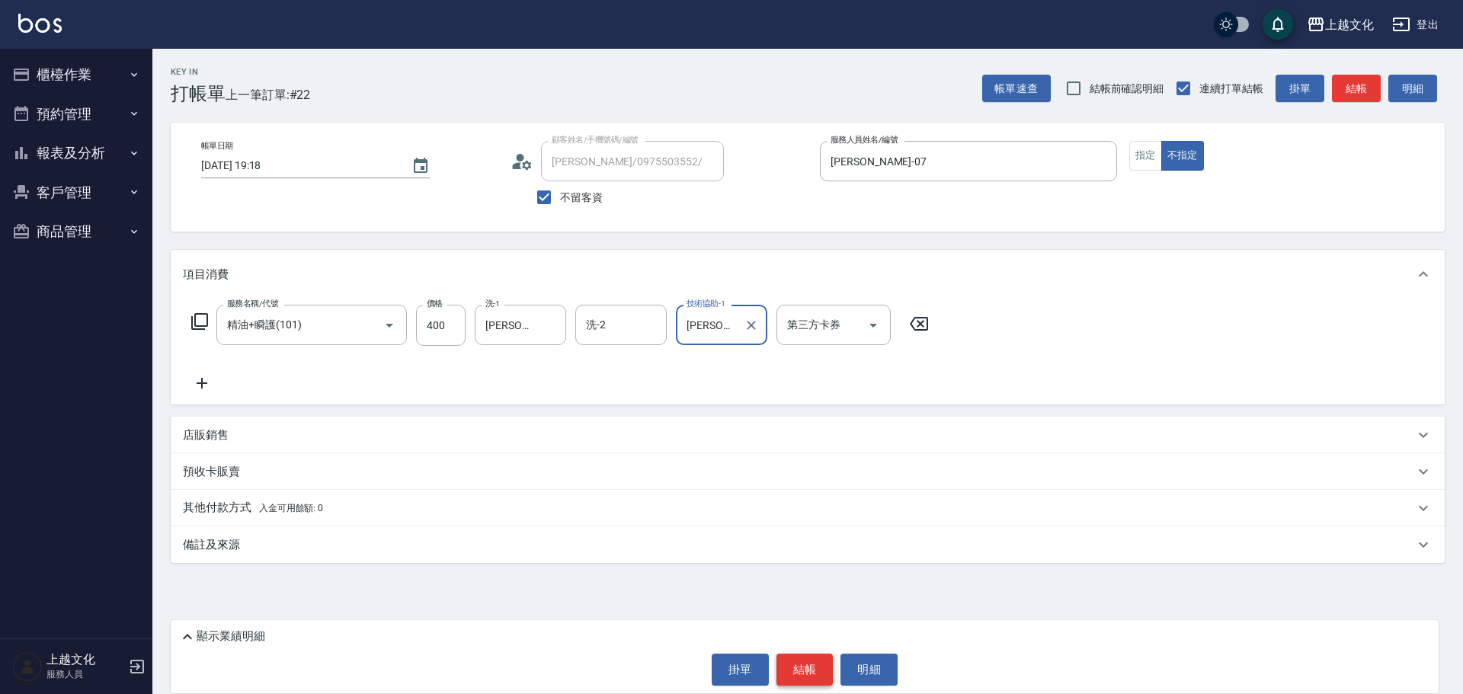
click at [813, 675] on button "結帳" at bounding box center [805, 670] width 57 height 32
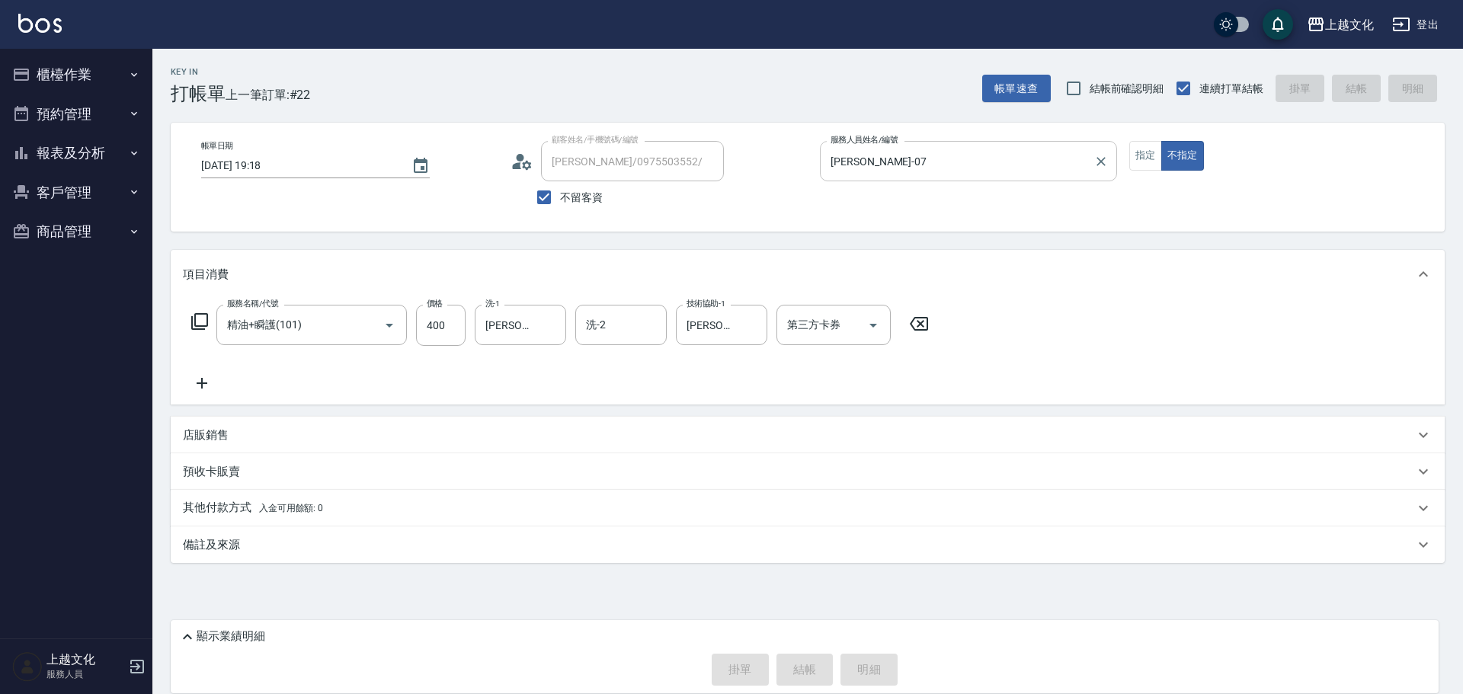
type input "2025/10/09 19:19"
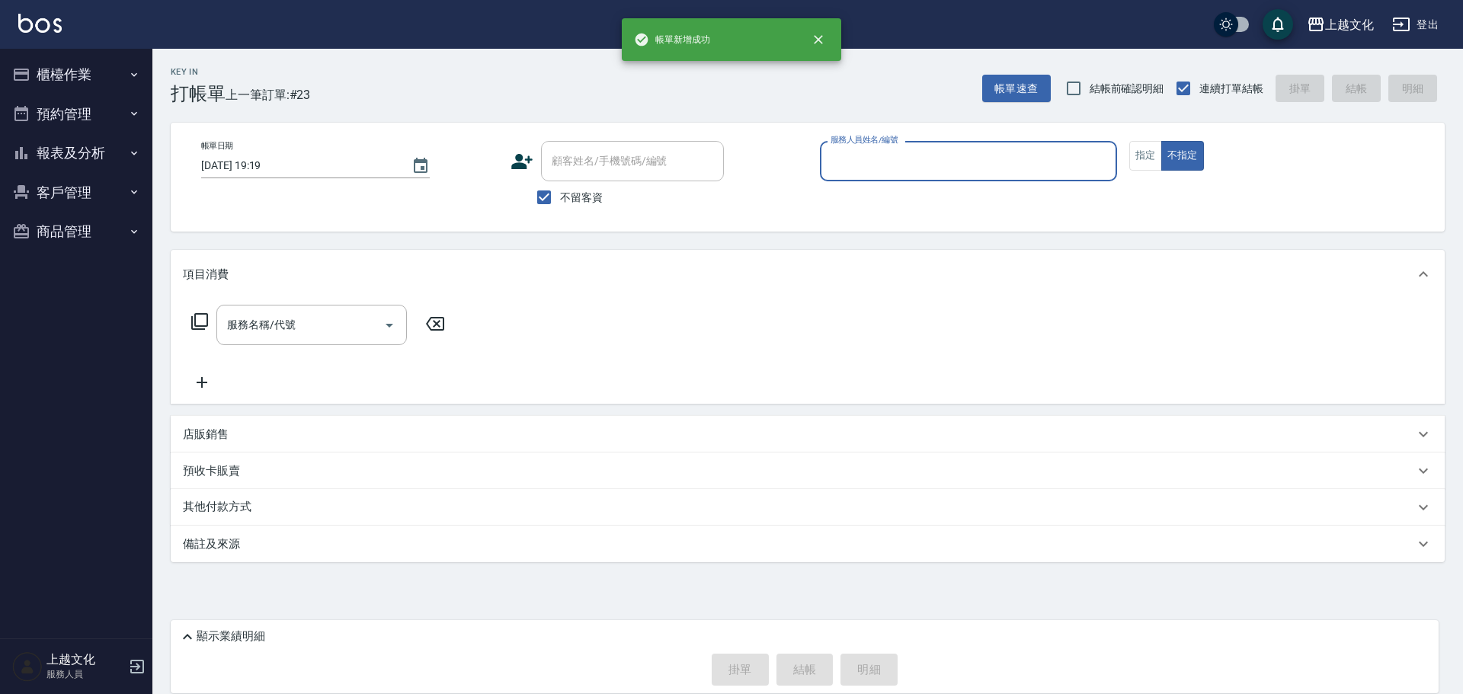
click at [957, 161] on input "服務人員姓名/編號" at bounding box center [969, 161] width 284 height 27
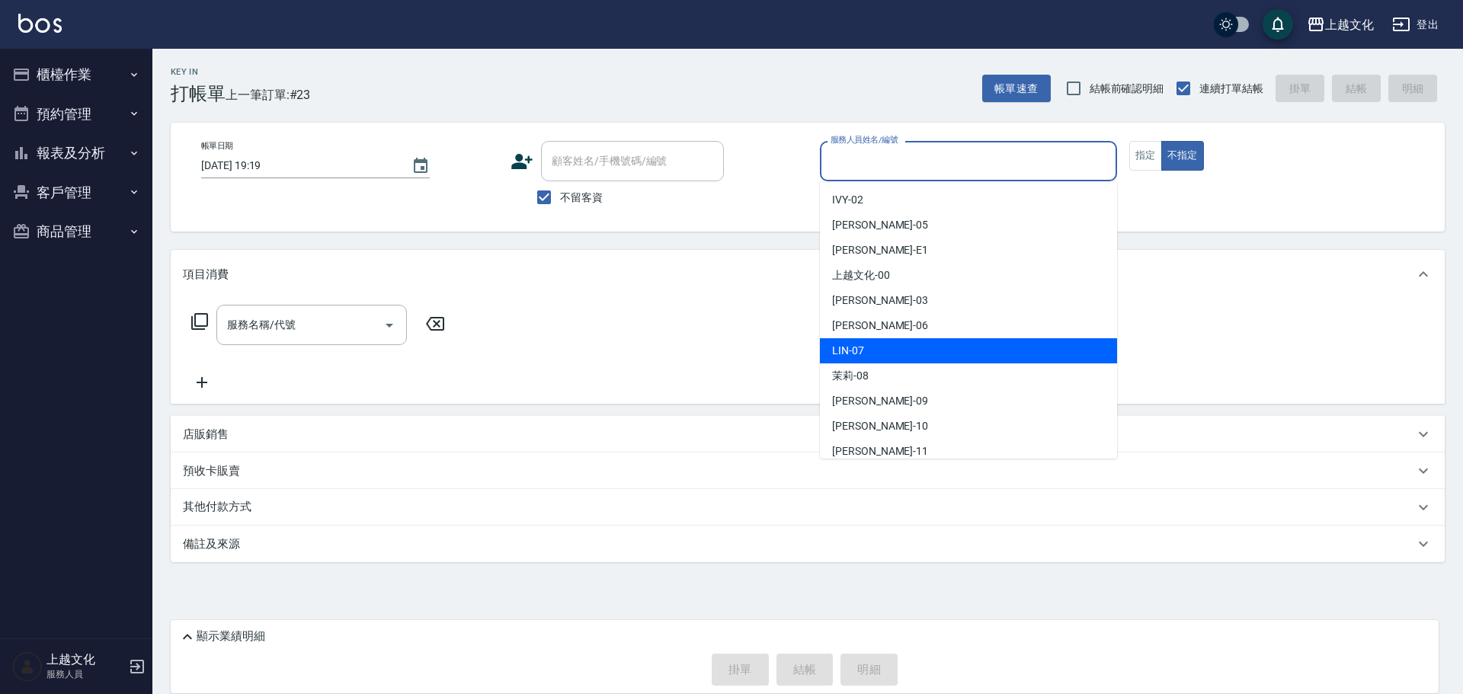
click at [866, 342] on div "[PERSON_NAME] -07" at bounding box center [968, 350] width 297 height 25
type input "[PERSON_NAME]-07"
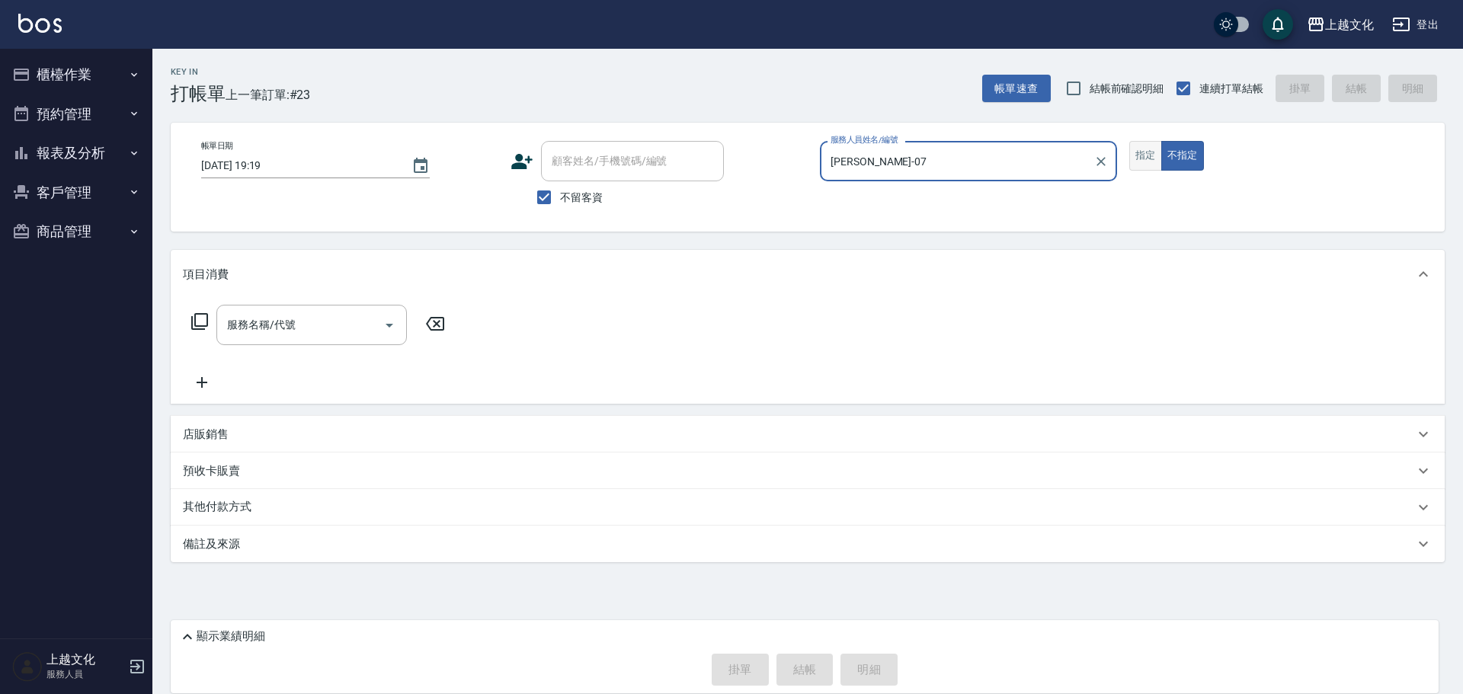
click at [1136, 155] on button "指定" at bounding box center [1146, 156] width 33 height 30
click at [278, 330] on input "服務名稱/代號" at bounding box center [300, 325] width 154 height 27
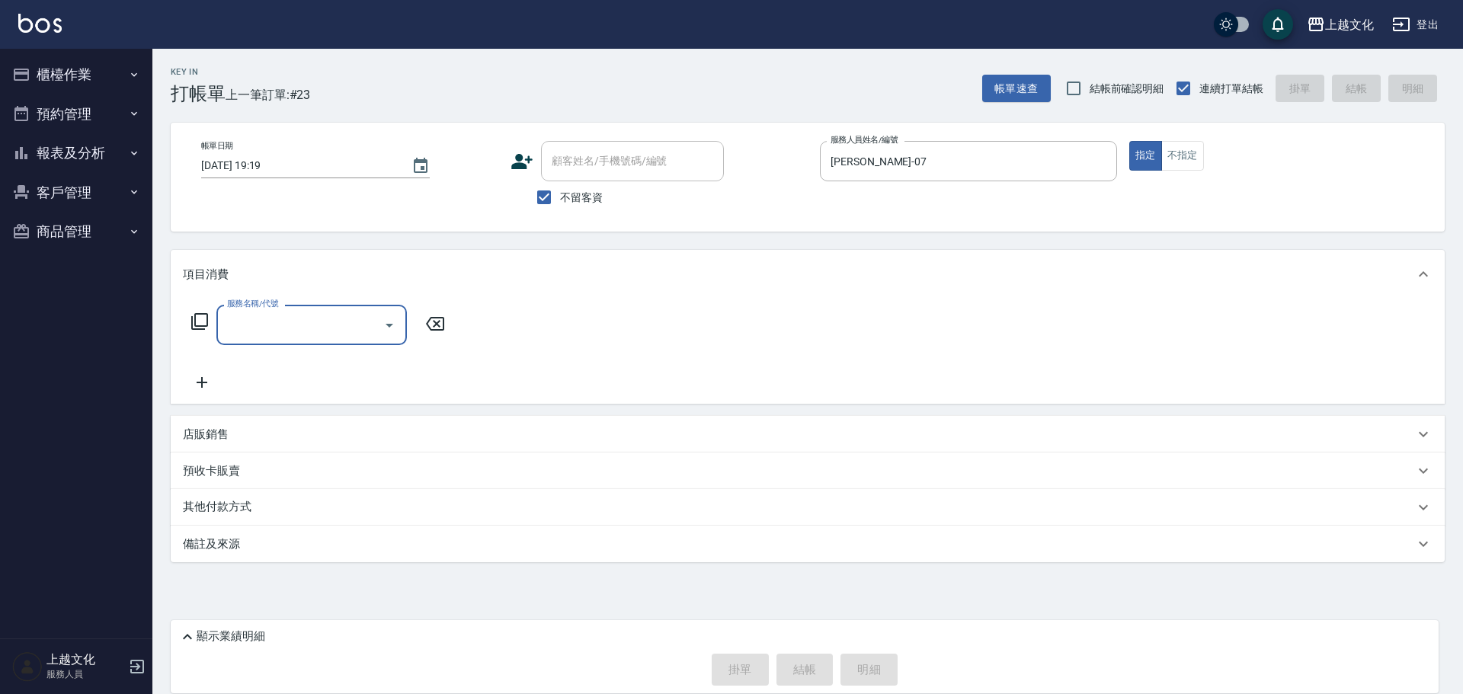
drag, startPoint x: 278, startPoint y: 330, endPoint x: 293, endPoint y: 388, distance: 59.9
click at [277, 331] on input "服務名稱/代號" at bounding box center [300, 325] width 154 height 27
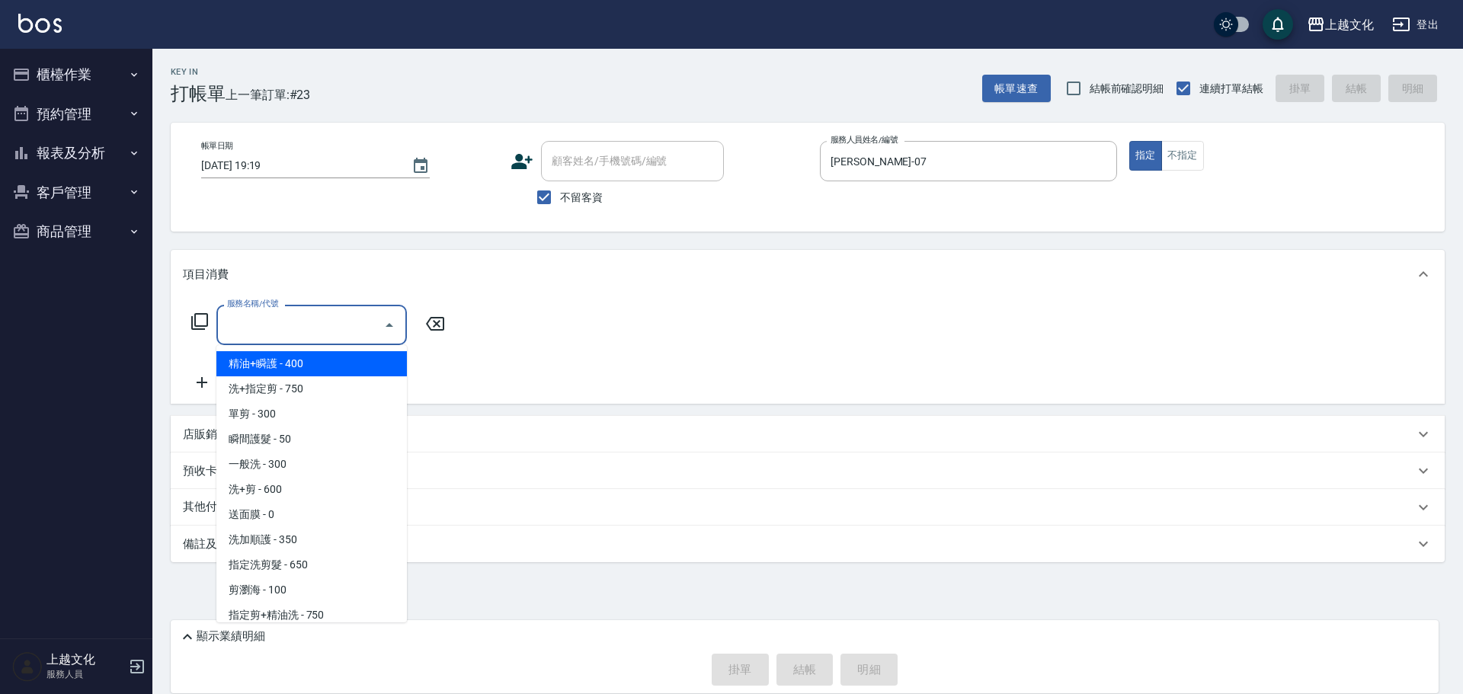
click at [294, 326] on input "服務名稱/代號" at bounding box center [300, 325] width 154 height 27
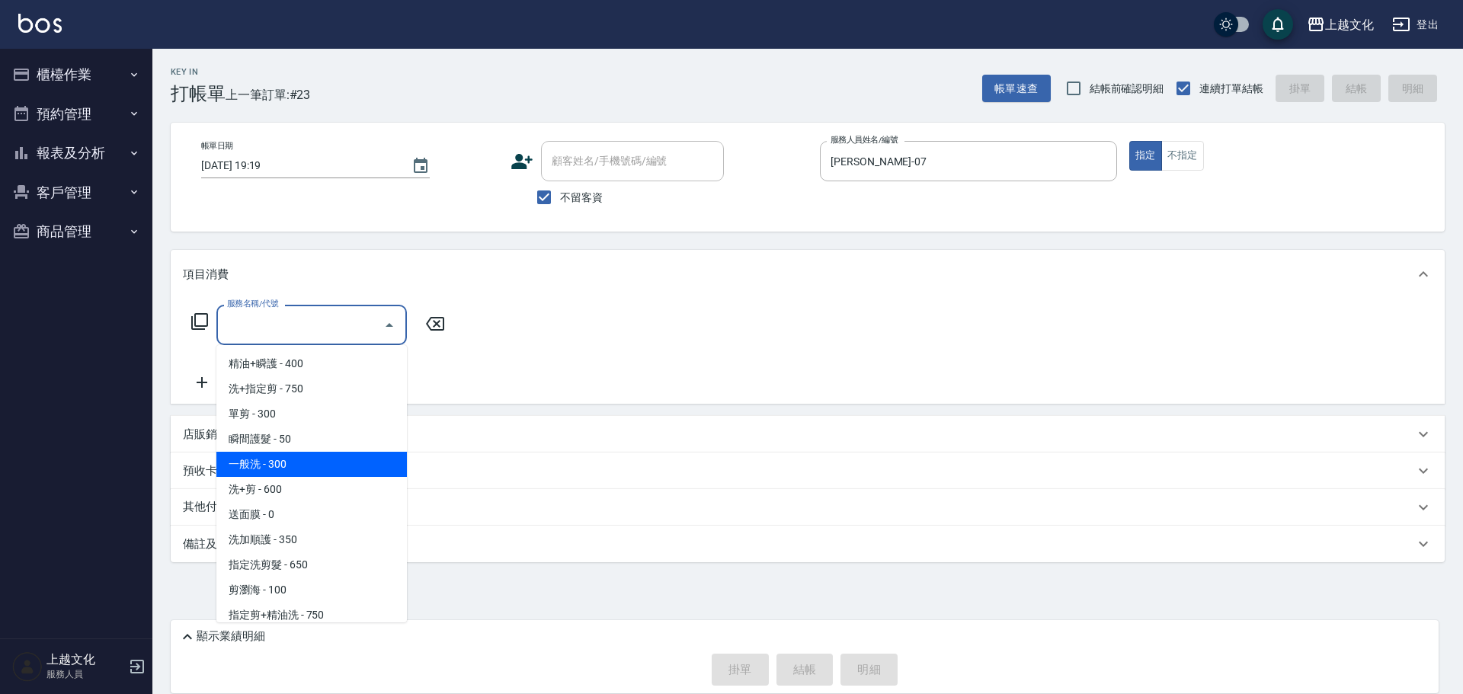
click at [272, 468] on span "一般洗 - 300" at bounding box center [311, 464] width 191 height 25
type input "一般洗(105)"
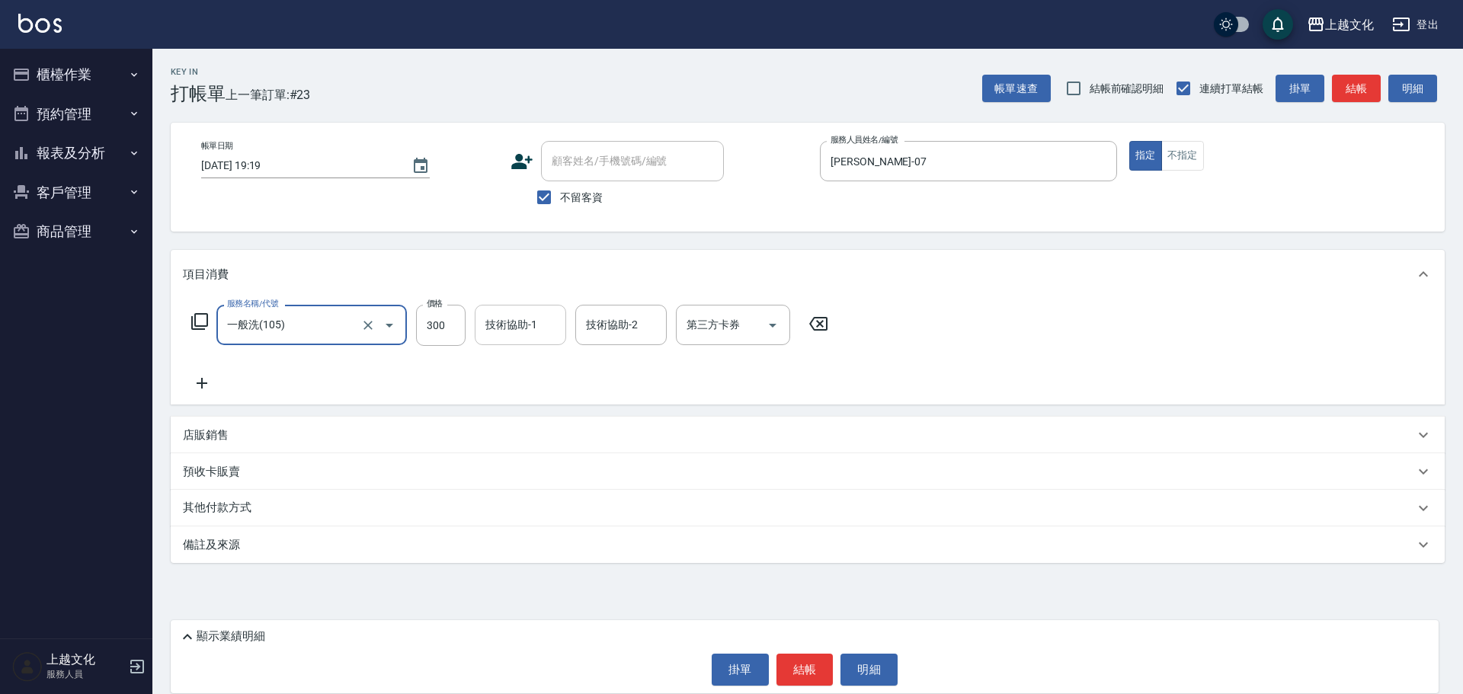
click at [507, 328] on input "技術協助-1" at bounding box center [521, 325] width 78 height 27
drag, startPoint x: 507, startPoint y: 328, endPoint x: 516, endPoint y: 356, distance: 29.6
click at [507, 328] on input "技術協助-1" at bounding box center [521, 325] width 78 height 27
click at [534, 336] on input "技術協助-1" at bounding box center [521, 325] width 78 height 27
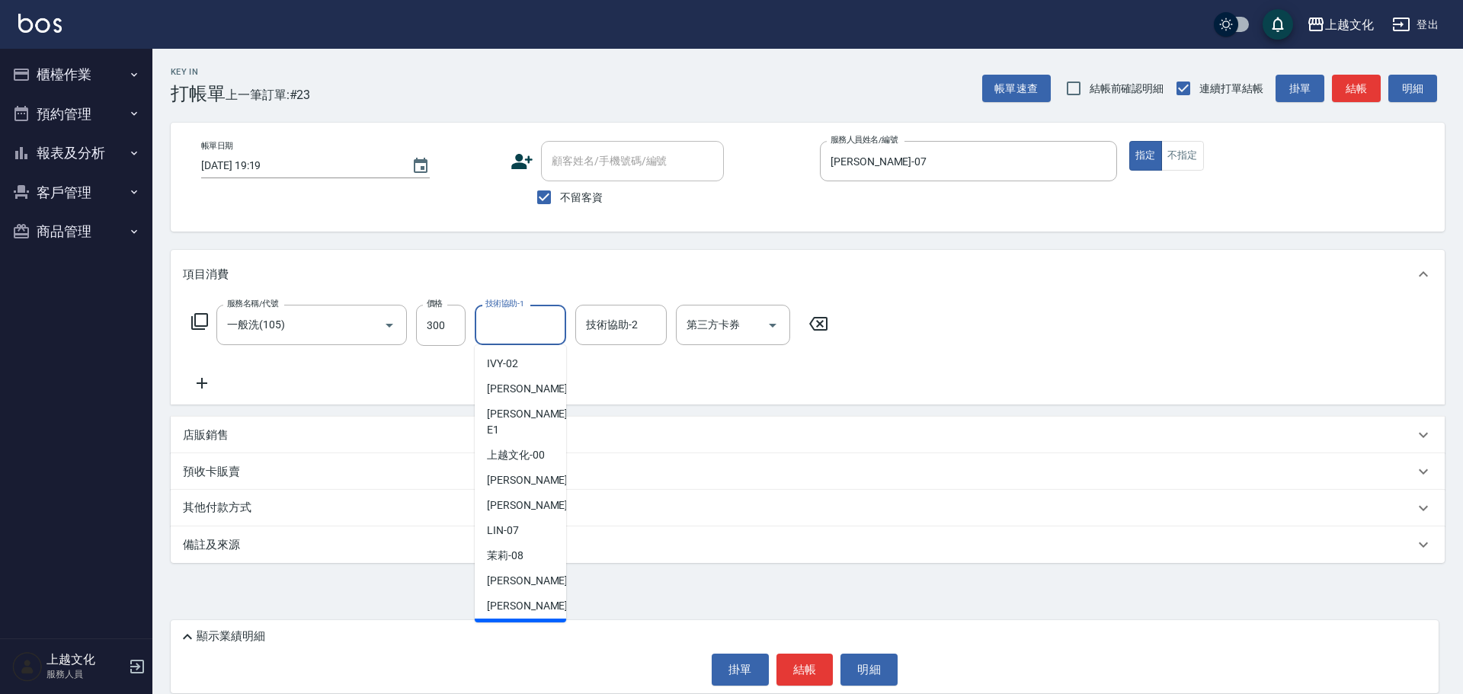
drag, startPoint x: 527, startPoint y: 601, endPoint x: 526, endPoint y: 615, distance: 13.8
click at [526, 617] on ul "IVY -02 EMILY -05 Emma -E1 上越文化 -00 kelly -03 羅宜萱 -06 LIN -07 茉莉 -08 jason -09 …" at bounding box center [520, 483] width 91 height 277
click at [526, 623] on span "Martin -11" at bounding box center [535, 631] width 96 height 16
type input "Martin-11"
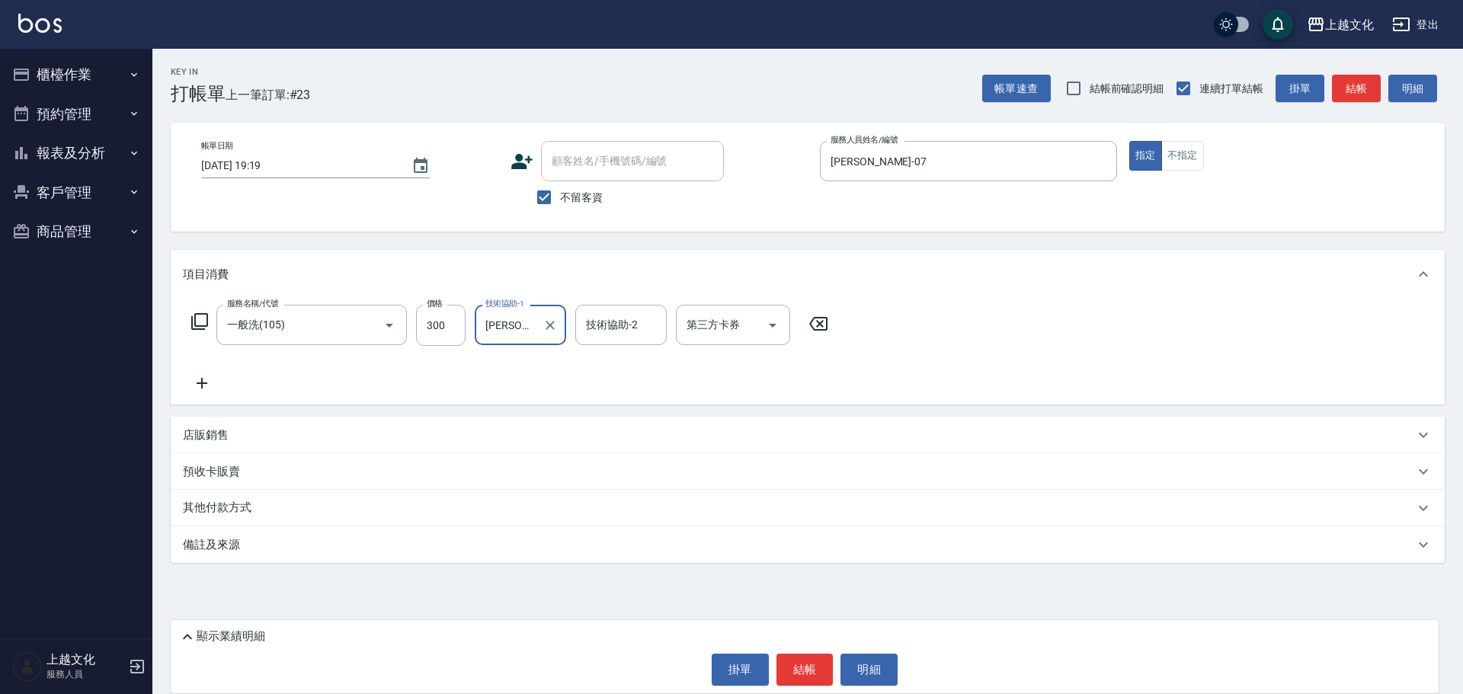
click at [526, 614] on div "Key In 打帳單 上一筆訂單:#23 帳單速查 結帳前確認明細 連續打單結帳 掛單 結帳 明細 帳單日期 2025/10/09 19:19 顧客姓名/手機…" at bounding box center [807, 348] width 1311 height 598
click at [800, 671] on button "結帳" at bounding box center [805, 670] width 57 height 32
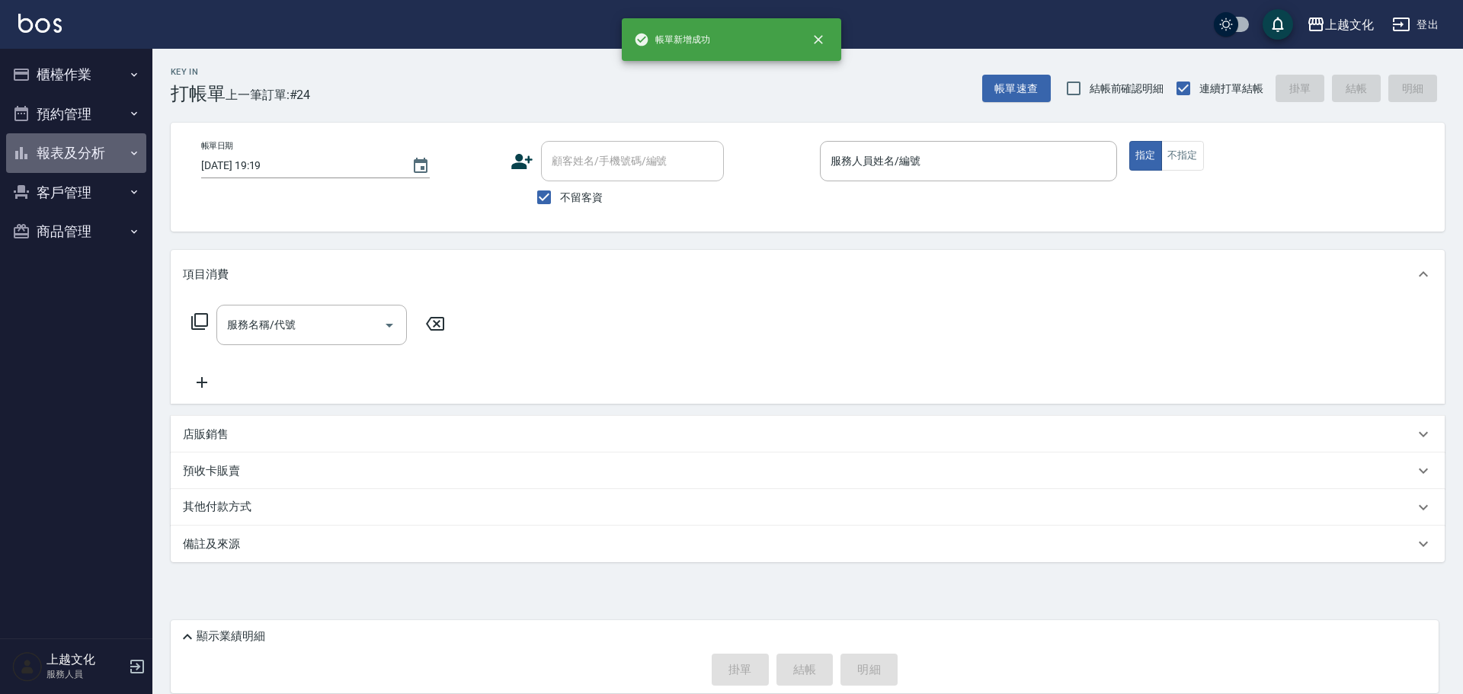
click at [51, 154] on button "報表及分析" at bounding box center [76, 153] width 140 height 40
click at [72, 149] on button "報表及分析" at bounding box center [76, 153] width 140 height 40
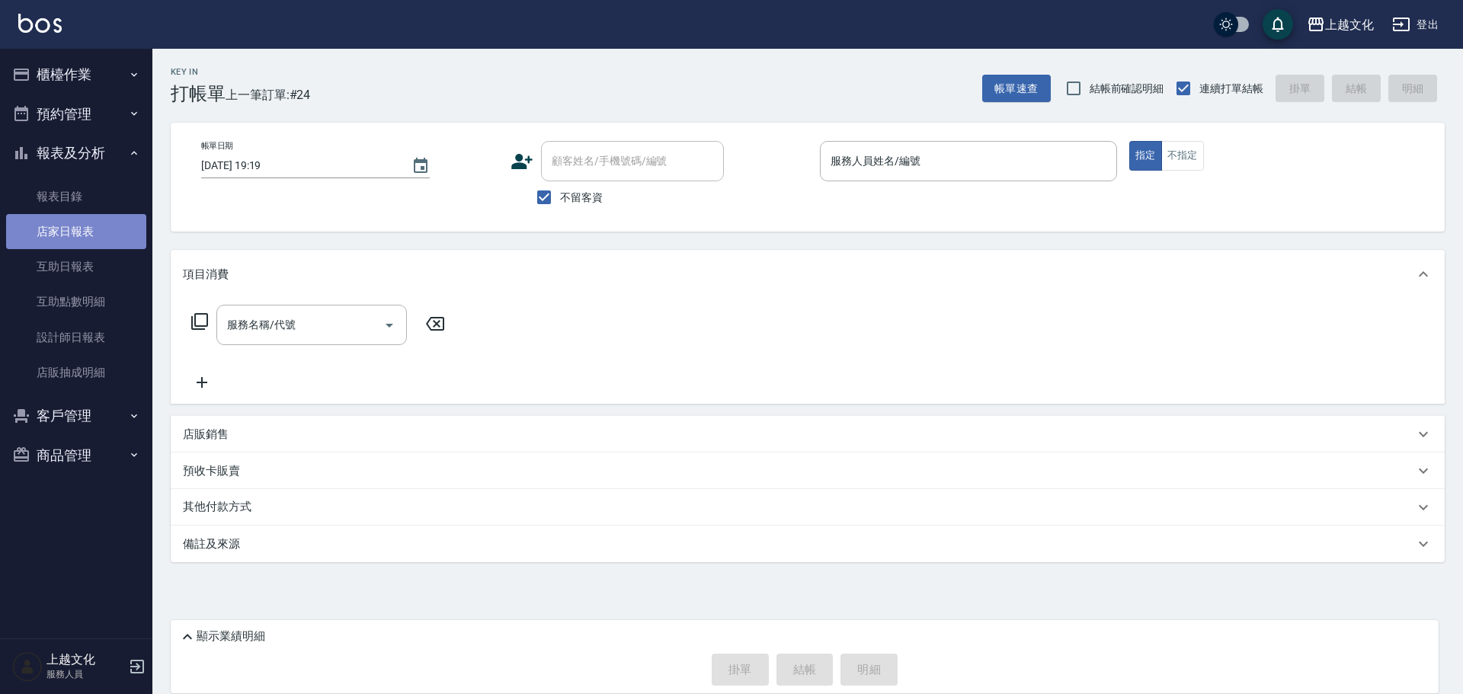
click at [66, 228] on link "店家日報表" at bounding box center [76, 231] width 140 height 35
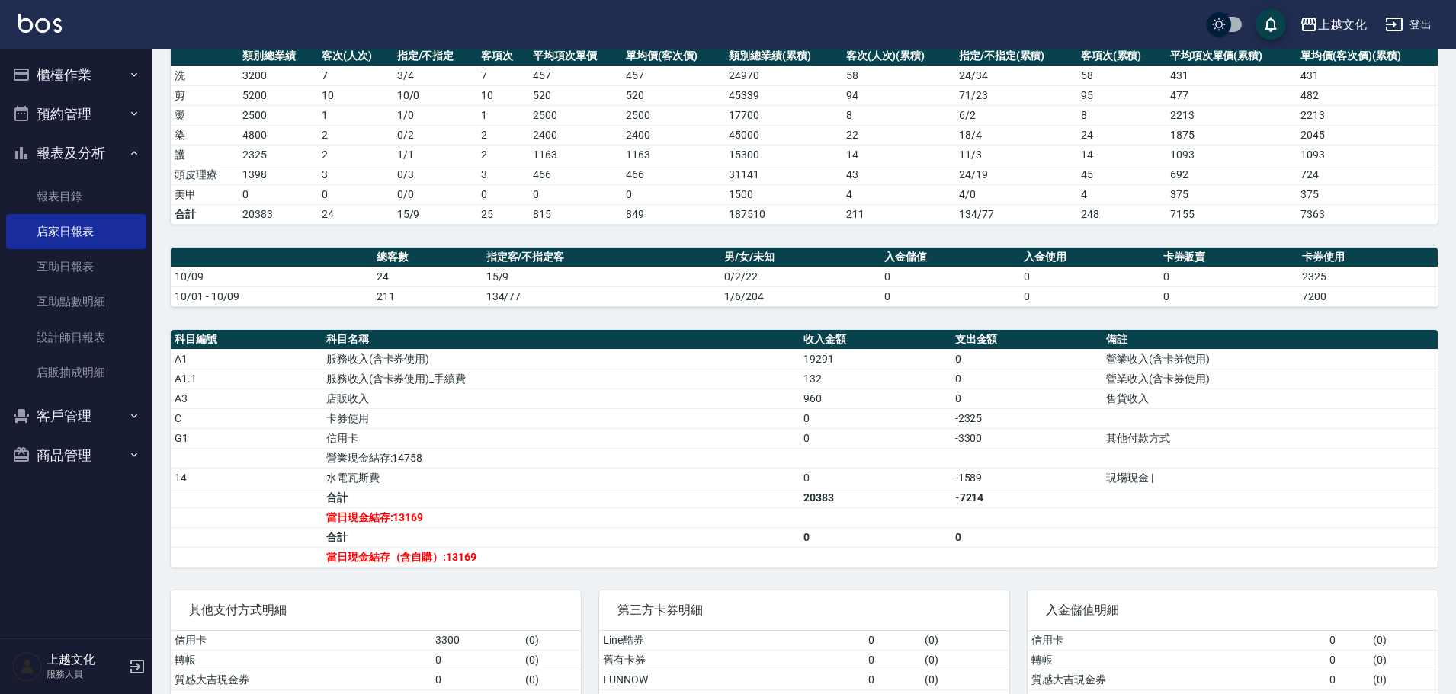
scroll to position [274, 0]
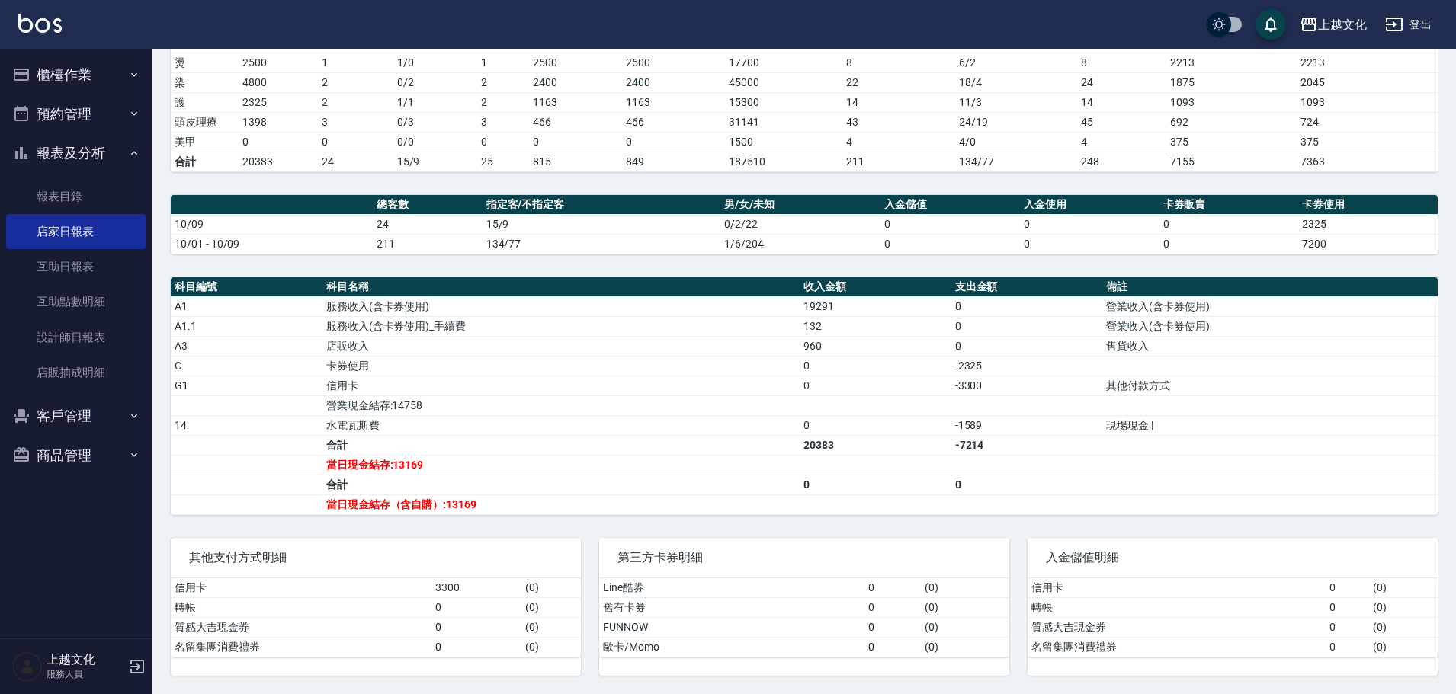
drag, startPoint x: 63, startPoint y: 77, endPoint x: 54, endPoint y: 78, distance: 9.2
click at [65, 75] on button "櫃檯作業" at bounding box center [76, 75] width 140 height 40
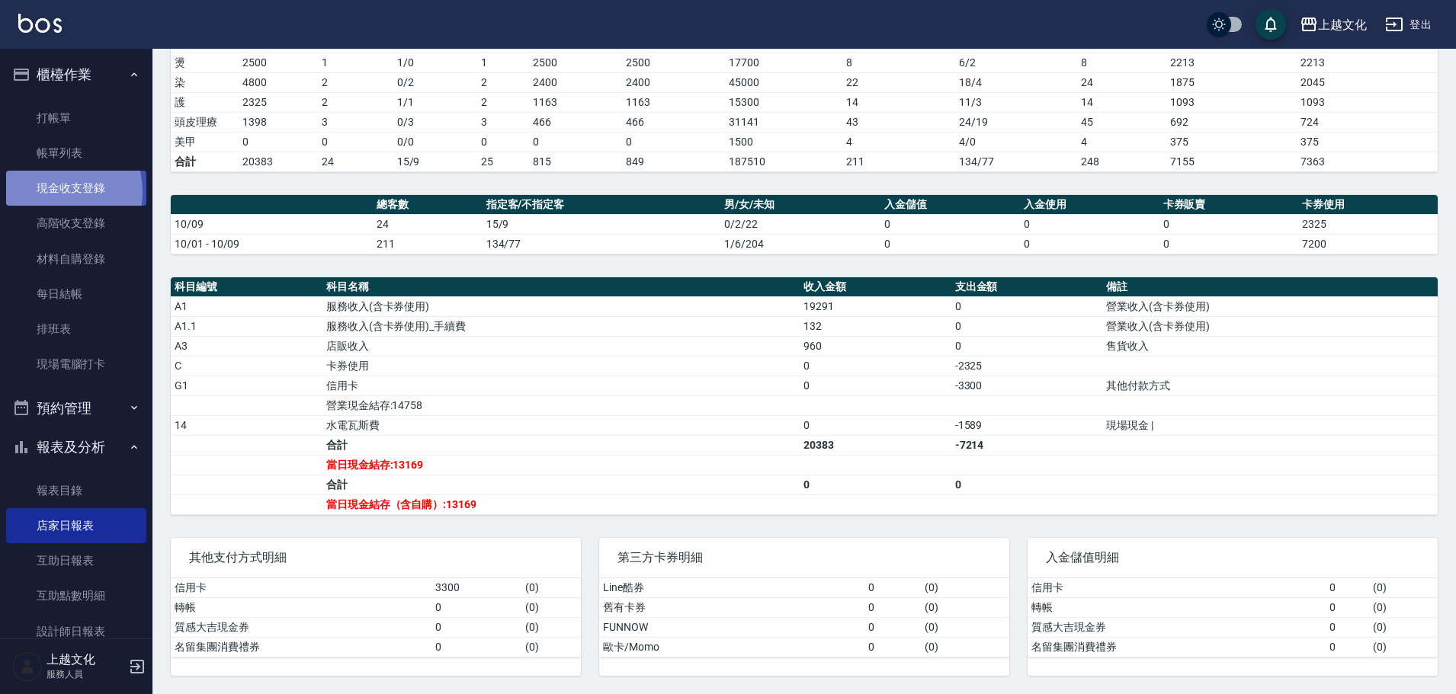
click at [51, 192] on link "現金收支登錄" at bounding box center [76, 188] width 140 height 35
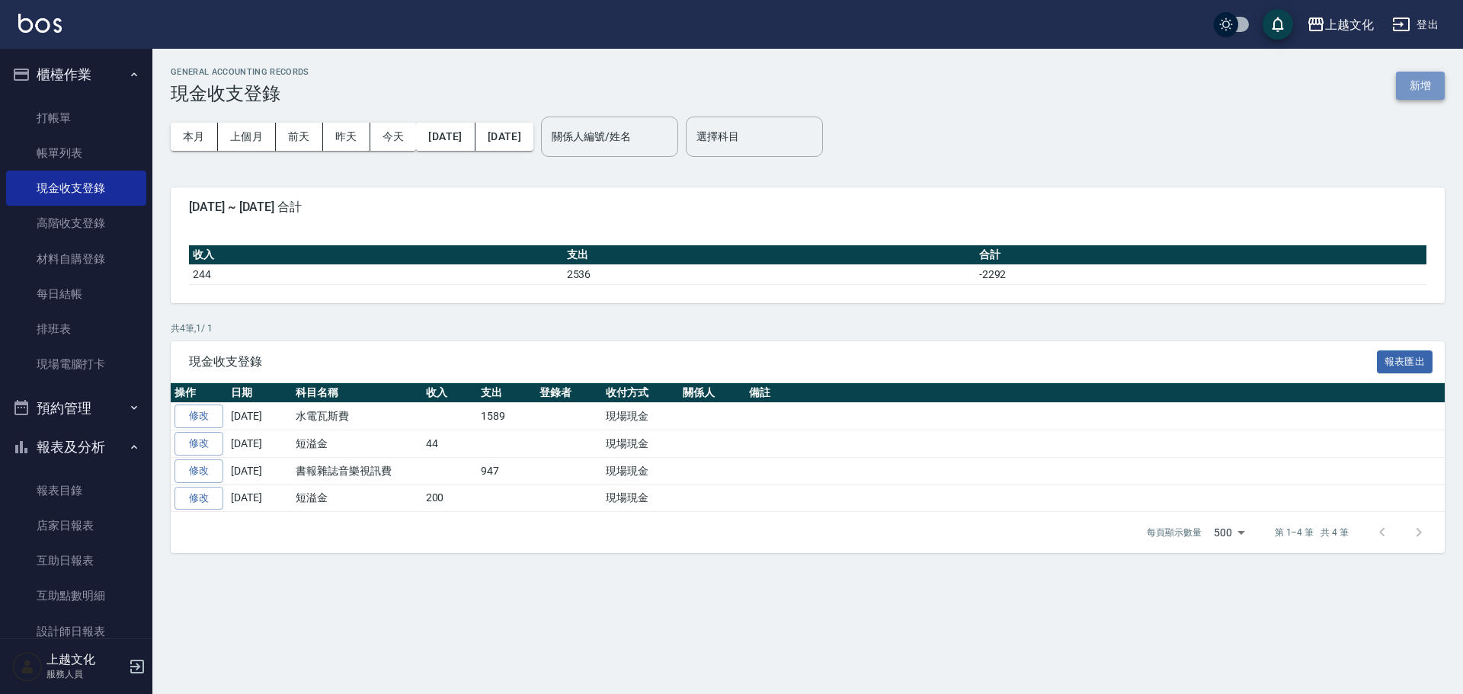
click at [1416, 85] on button "新增" at bounding box center [1420, 86] width 49 height 28
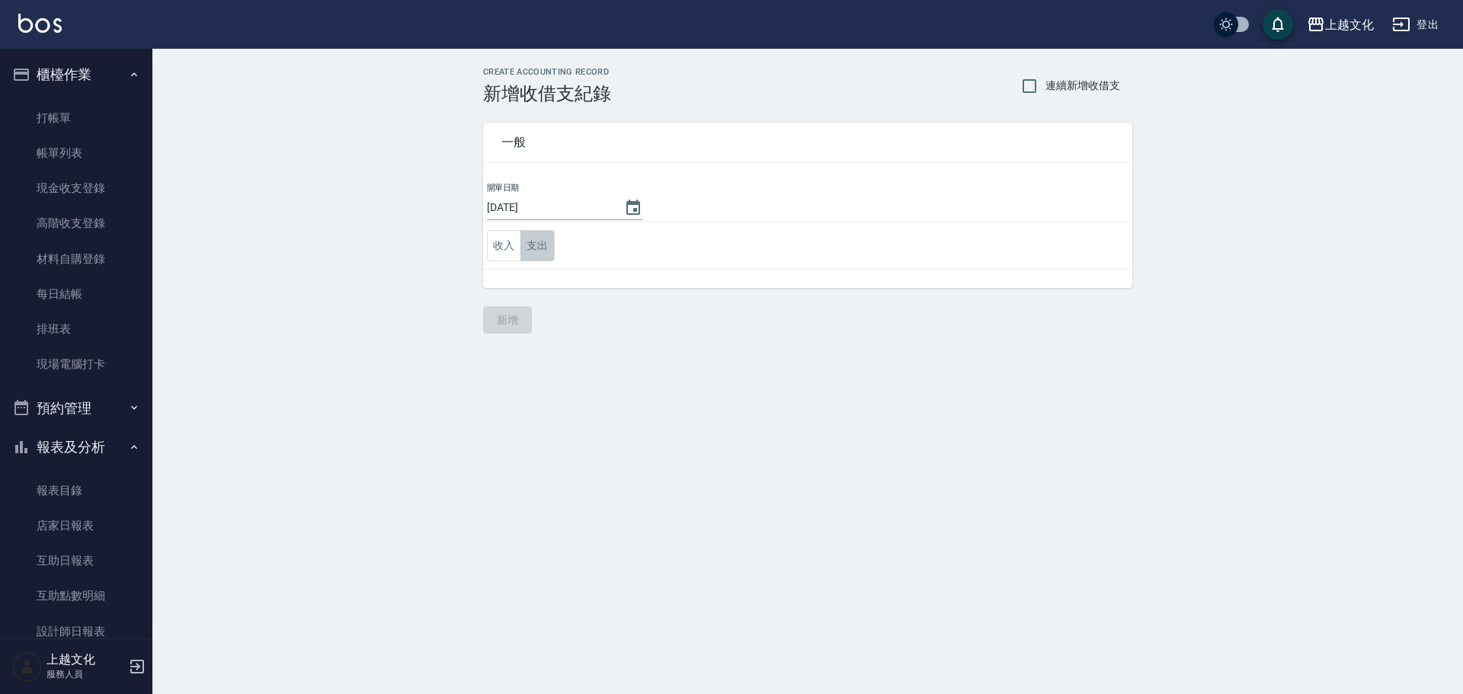
click at [531, 247] on button "支出" at bounding box center [538, 245] width 34 height 31
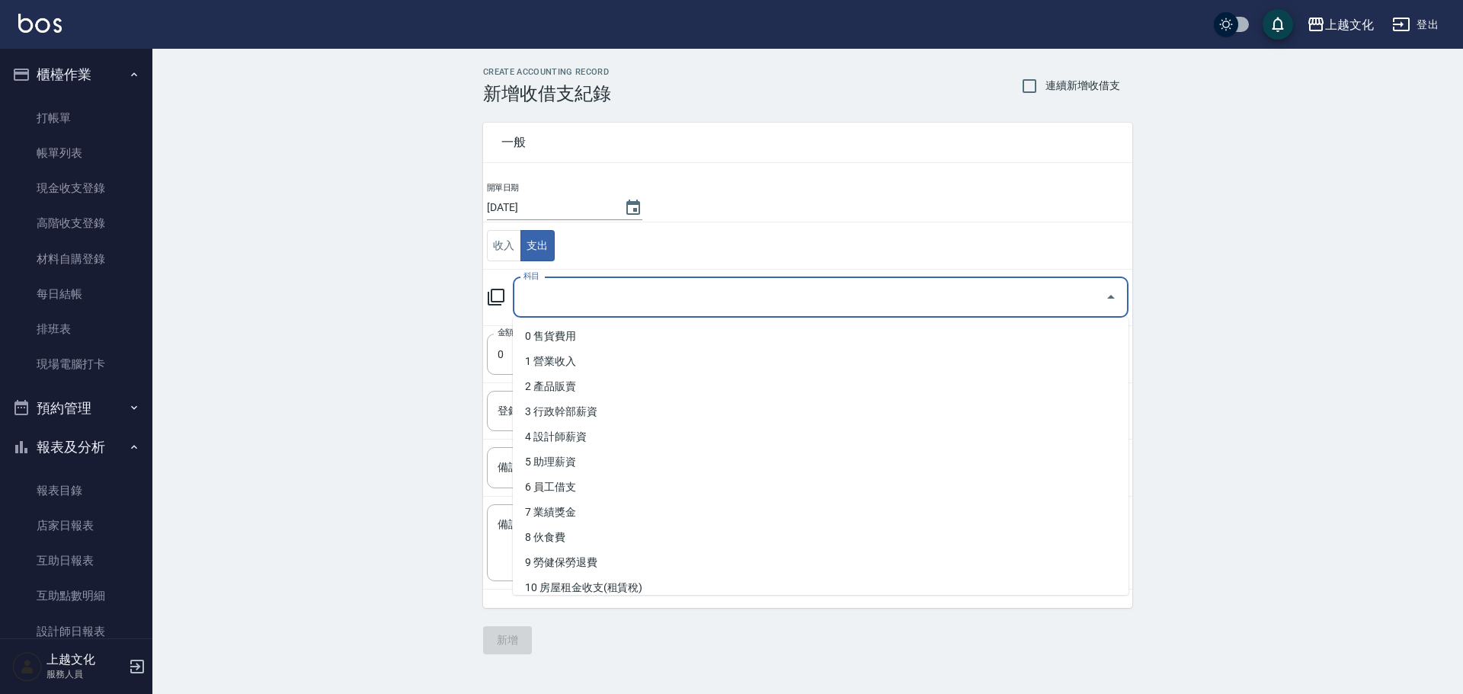
click at [568, 302] on input "科目" at bounding box center [809, 297] width 579 height 27
click at [540, 296] on input "科目" at bounding box center [809, 297] width 579 height 27
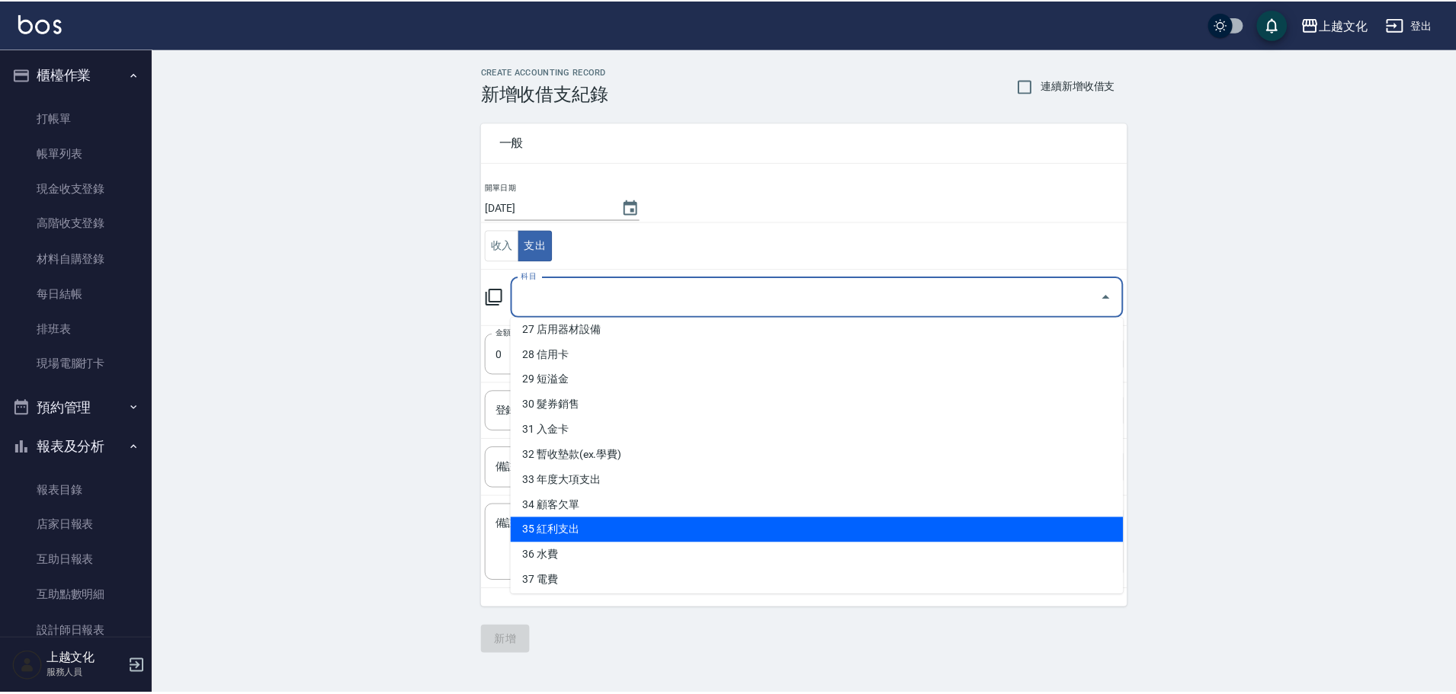
scroll to position [716, 0]
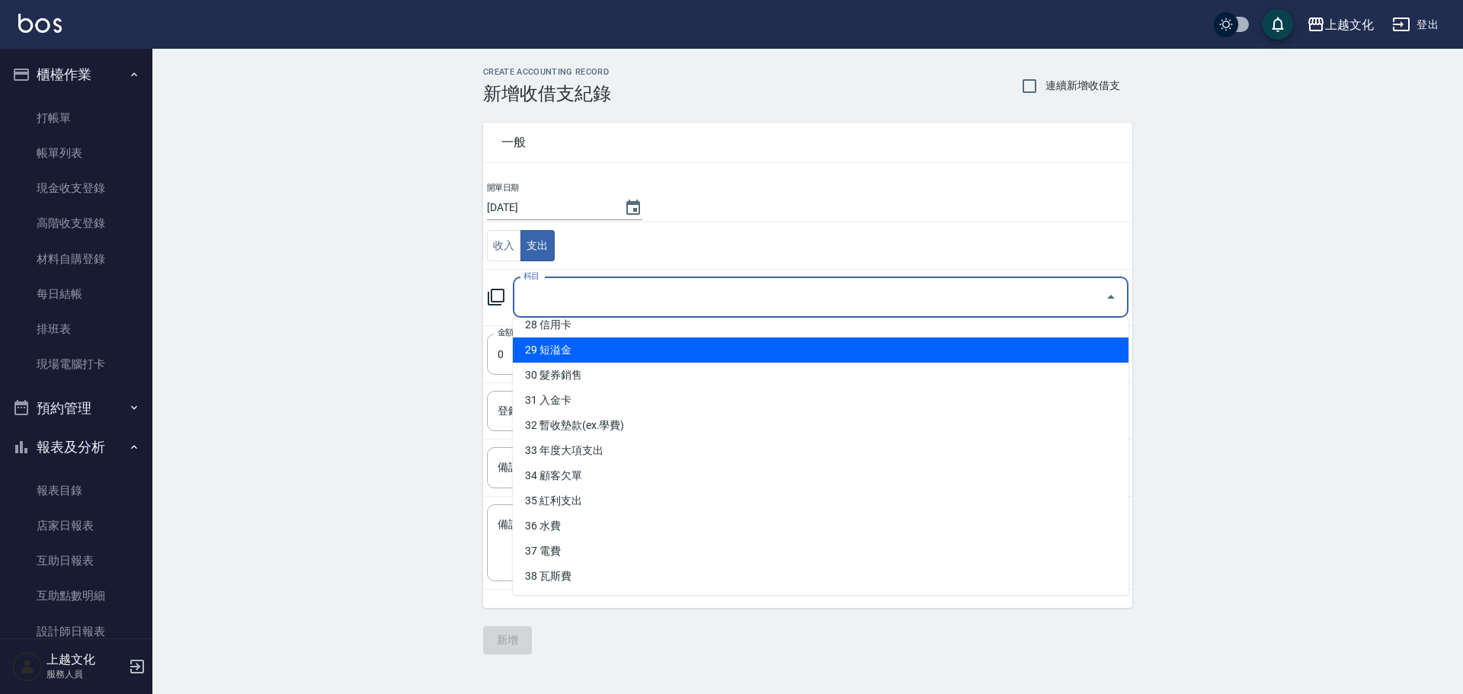
click at [589, 349] on li "29 短溢金" at bounding box center [821, 350] width 616 height 25
type input "29 短溢金"
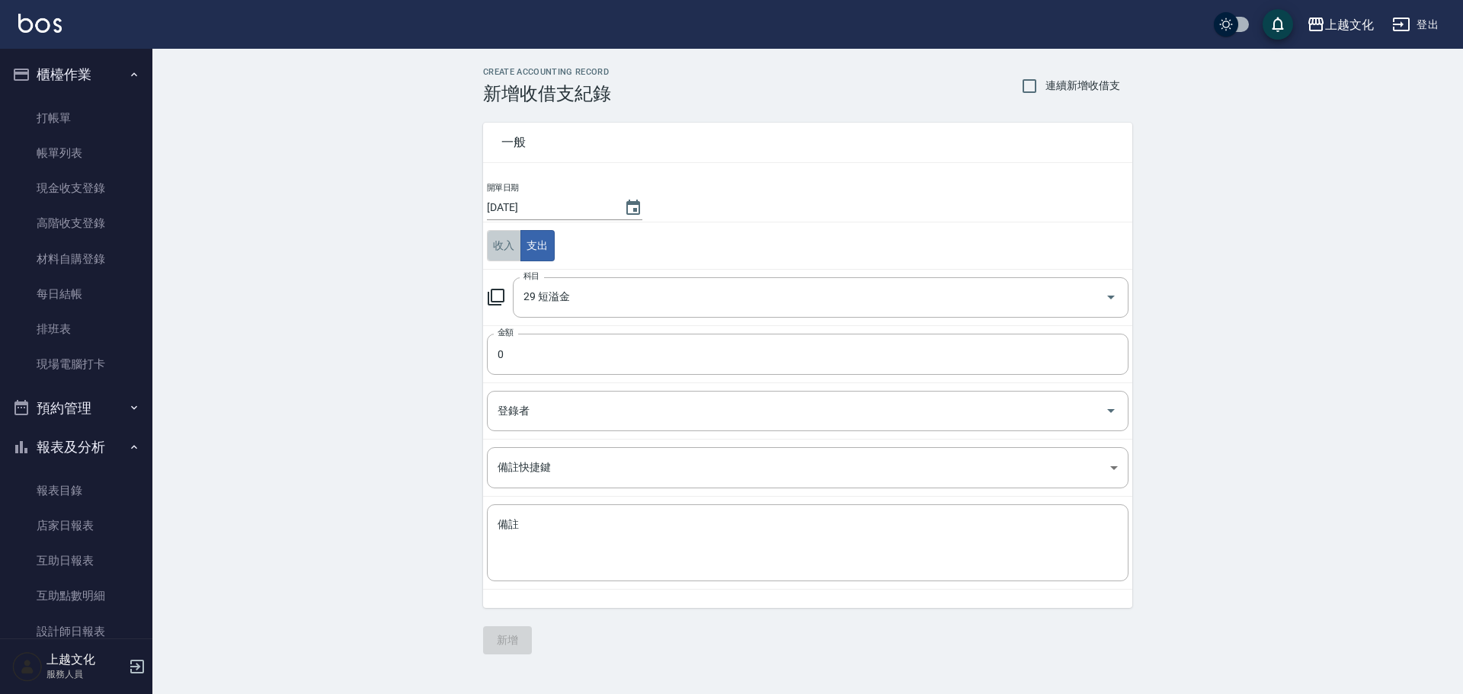
click at [502, 239] on button "收入" at bounding box center [504, 245] width 34 height 31
click at [493, 361] on input "0" at bounding box center [808, 354] width 642 height 41
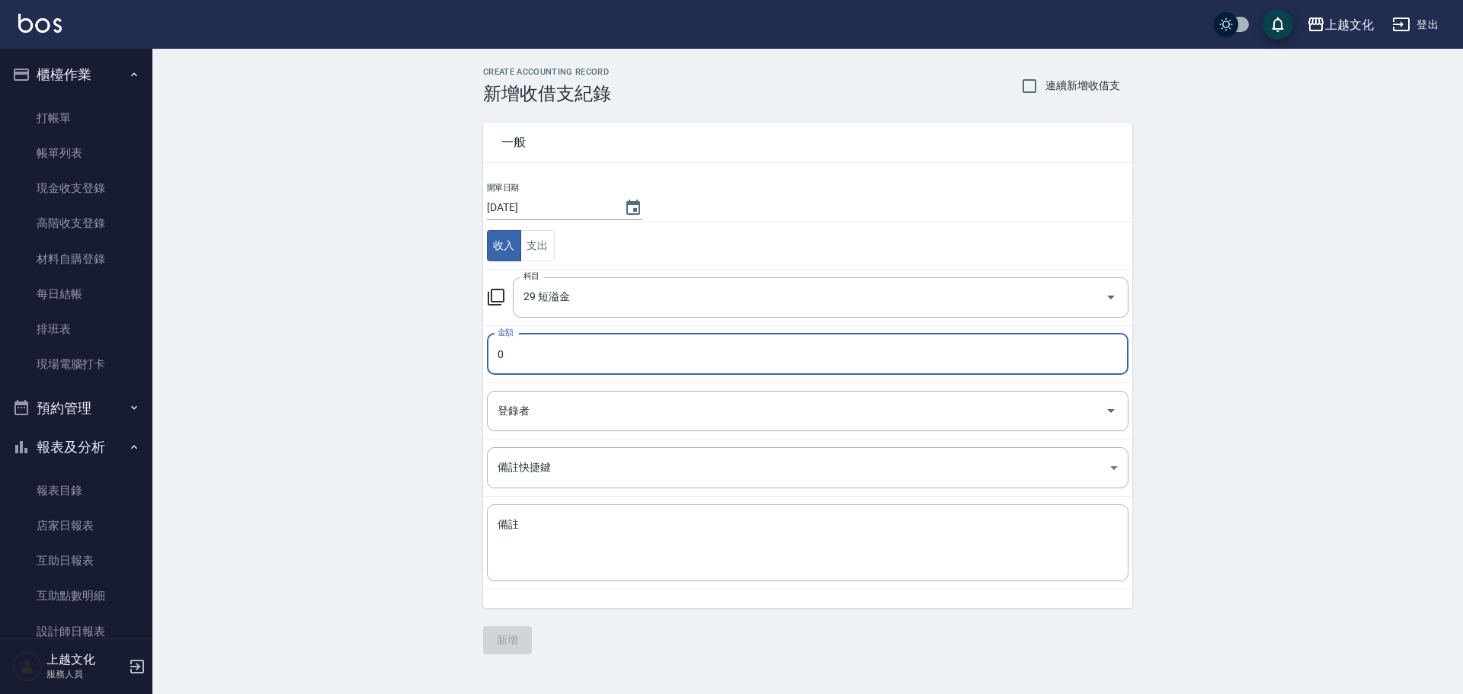
click at [493, 361] on input "0" at bounding box center [808, 354] width 642 height 41
type input "31"
click at [516, 634] on button "新增" at bounding box center [507, 641] width 49 height 28
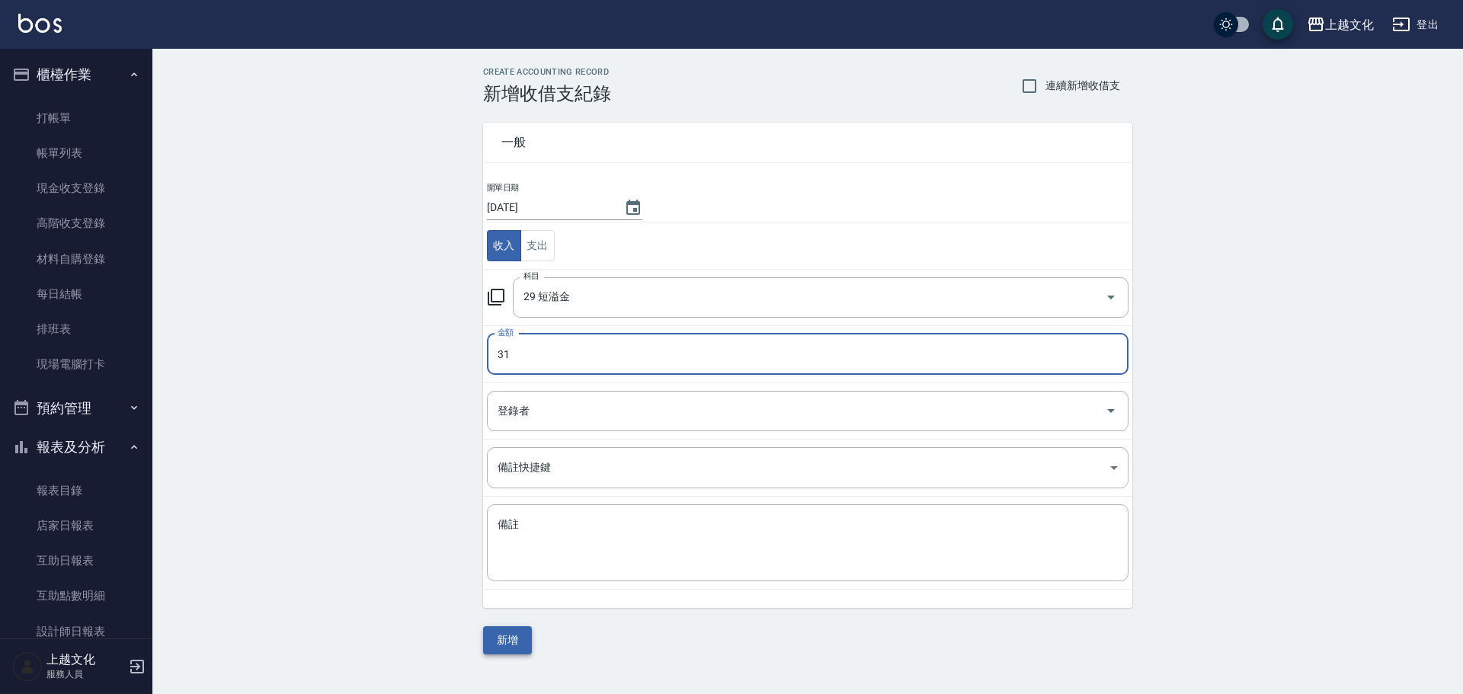
click at [516, 634] on div "一般 開單日期 2025/10/09 收入 支出 科目 29 短溢金 科目 金額 31 金額 登錄者 登錄者 備註快捷鍵 ​ 備註快捷鍵 備註 x 備註 新增" at bounding box center [807, 379] width 649 height 550
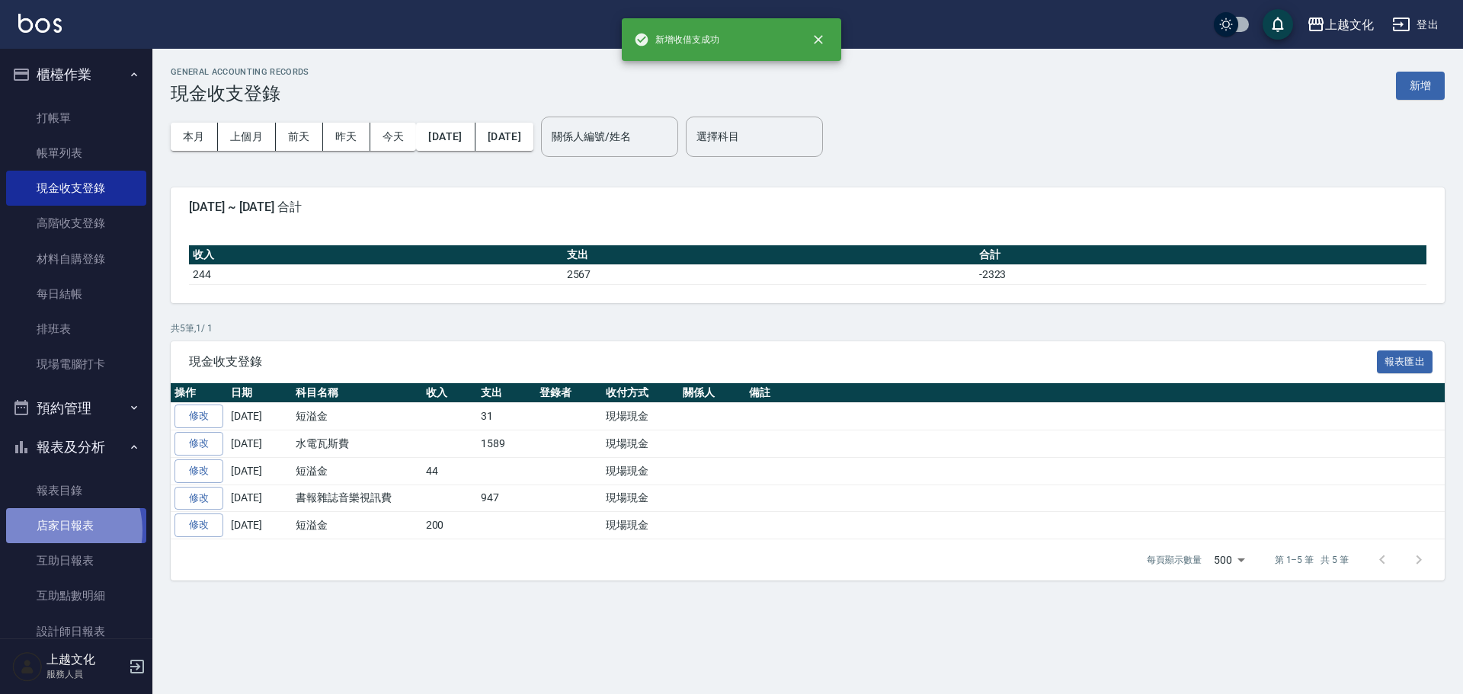
click at [53, 530] on link "店家日報表" at bounding box center [76, 525] width 140 height 35
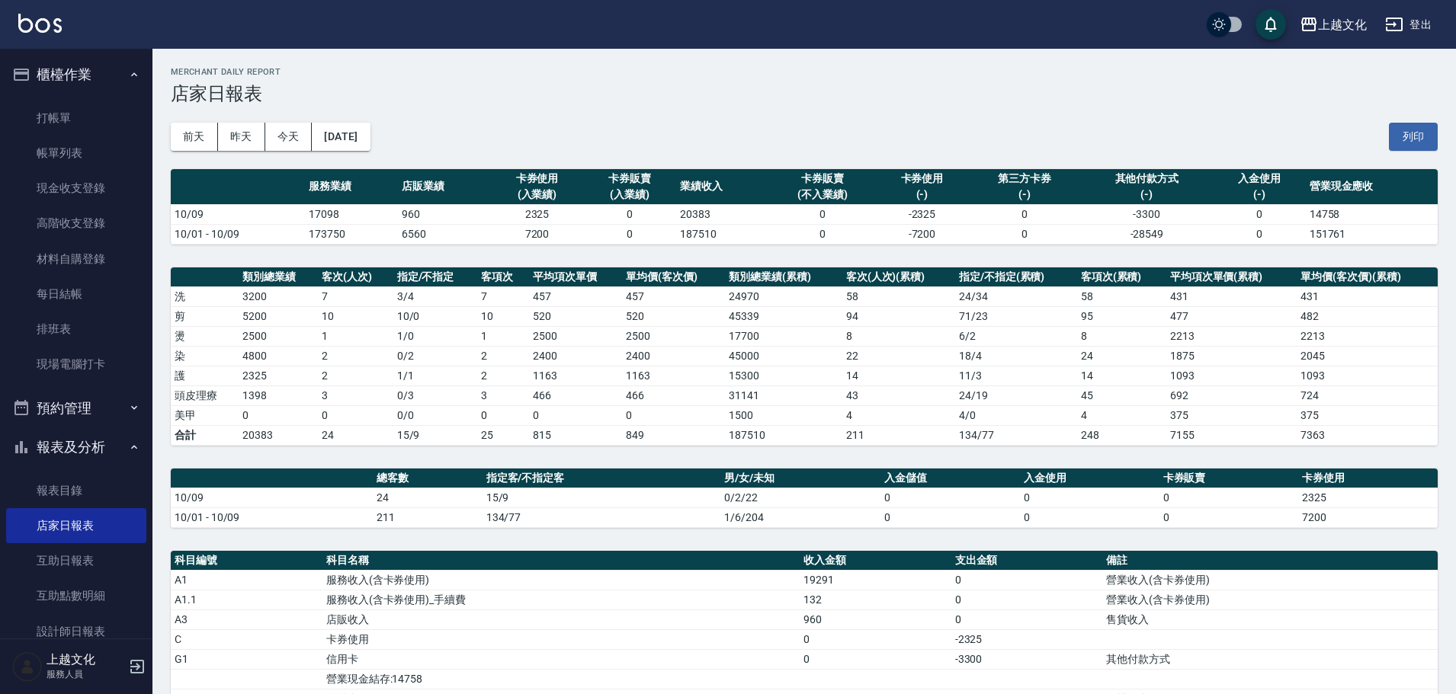
scroll to position [293, 0]
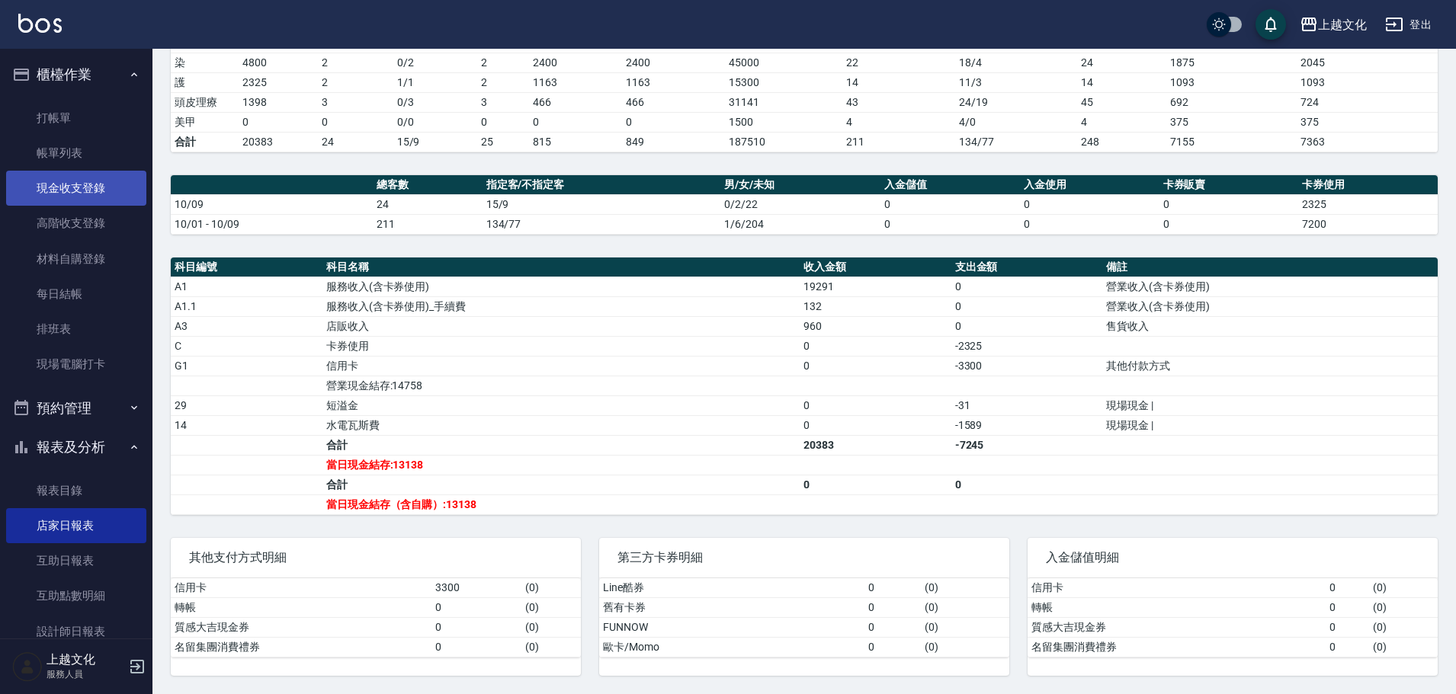
click at [53, 186] on link "現金收支登錄" at bounding box center [76, 188] width 140 height 35
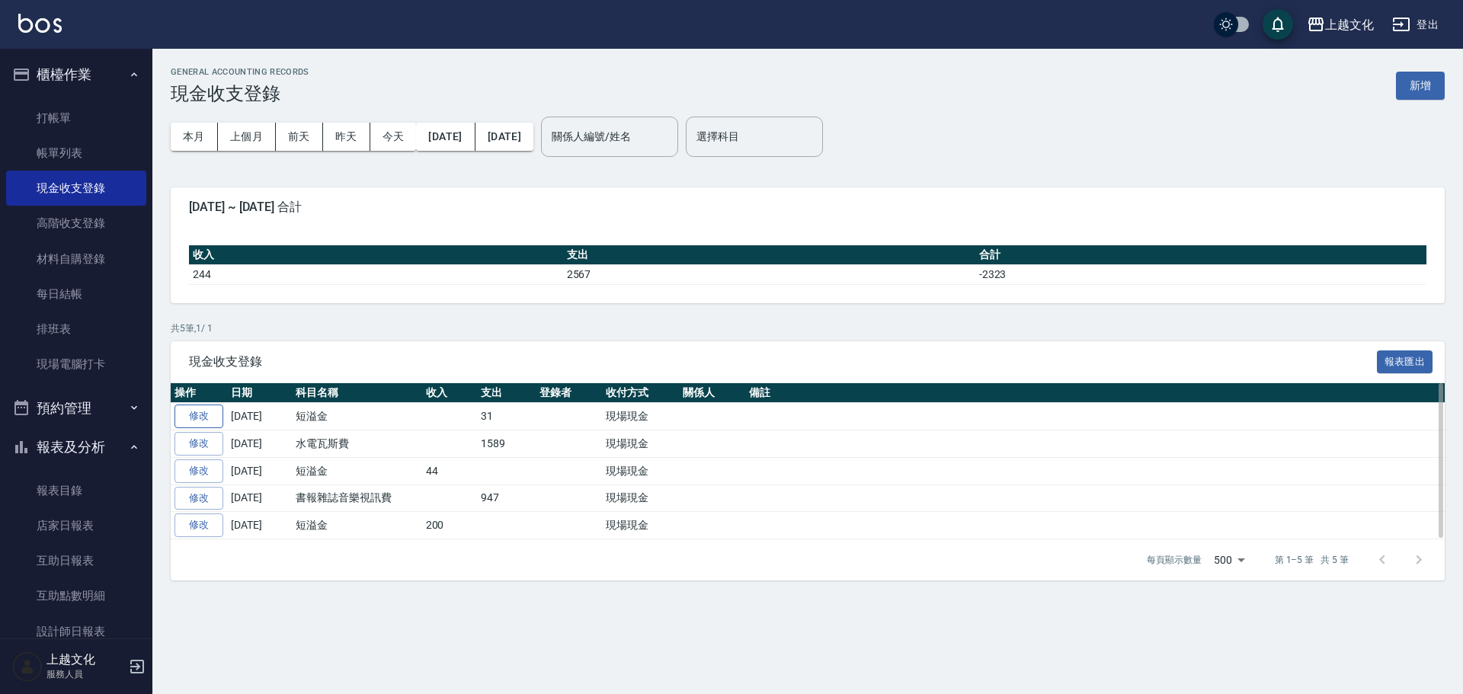
click at [194, 415] on link "修改" at bounding box center [199, 417] width 49 height 24
click at [194, 415] on div "GENERAL ACCOUNTING RECORDS 現金收支登錄 新增 本月 上個月 前天 昨天 今天 2025/10/01 2025/10/09 關係人編…" at bounding box center [731, 347] width 1463 height 694
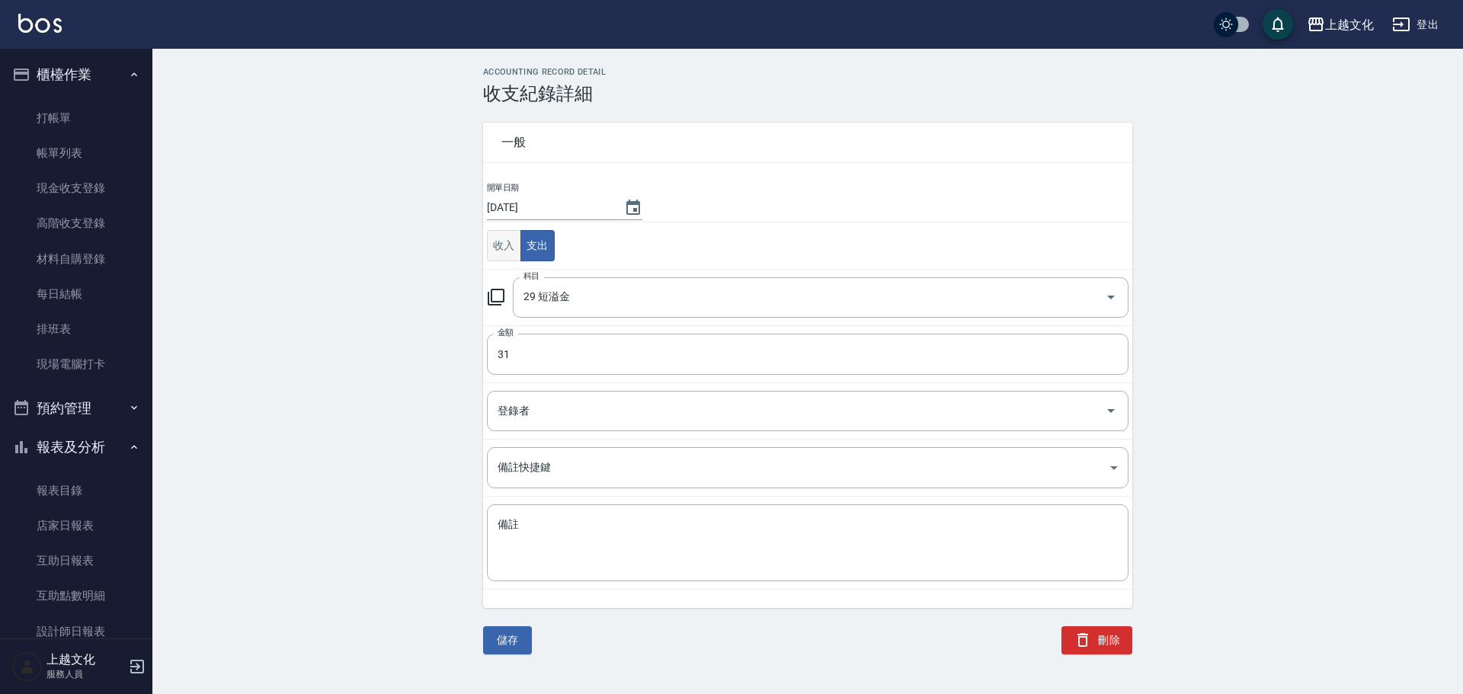
click at [500, 247] on button "收入" at bounding box center [504, 245] width 34 height 31
click at [559, 294] on input "科目" at bounding box center [809, 297] width 579 height 27
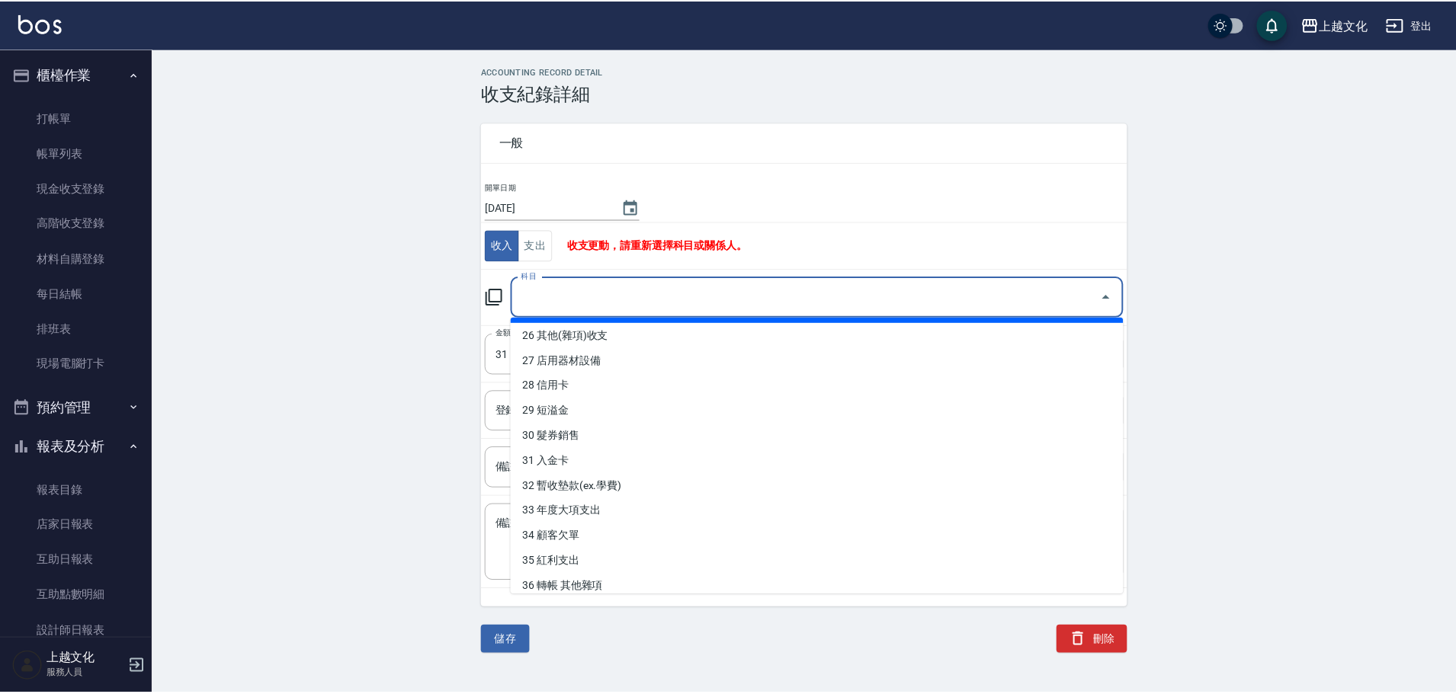
scroll to position [665, 0]
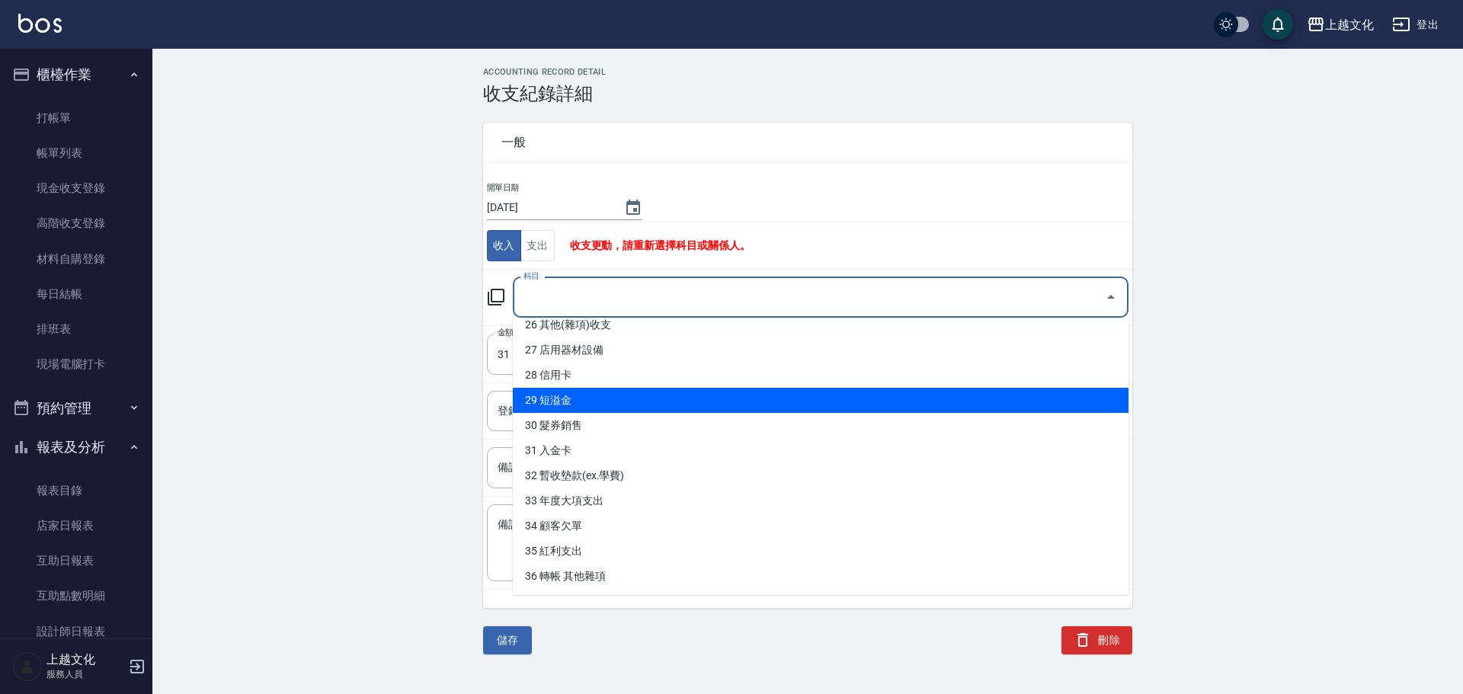
click at [575, 402] on li "29 短溢金" at bounding box center [821, 400] width 616 height 25
type input "29 短溢金"
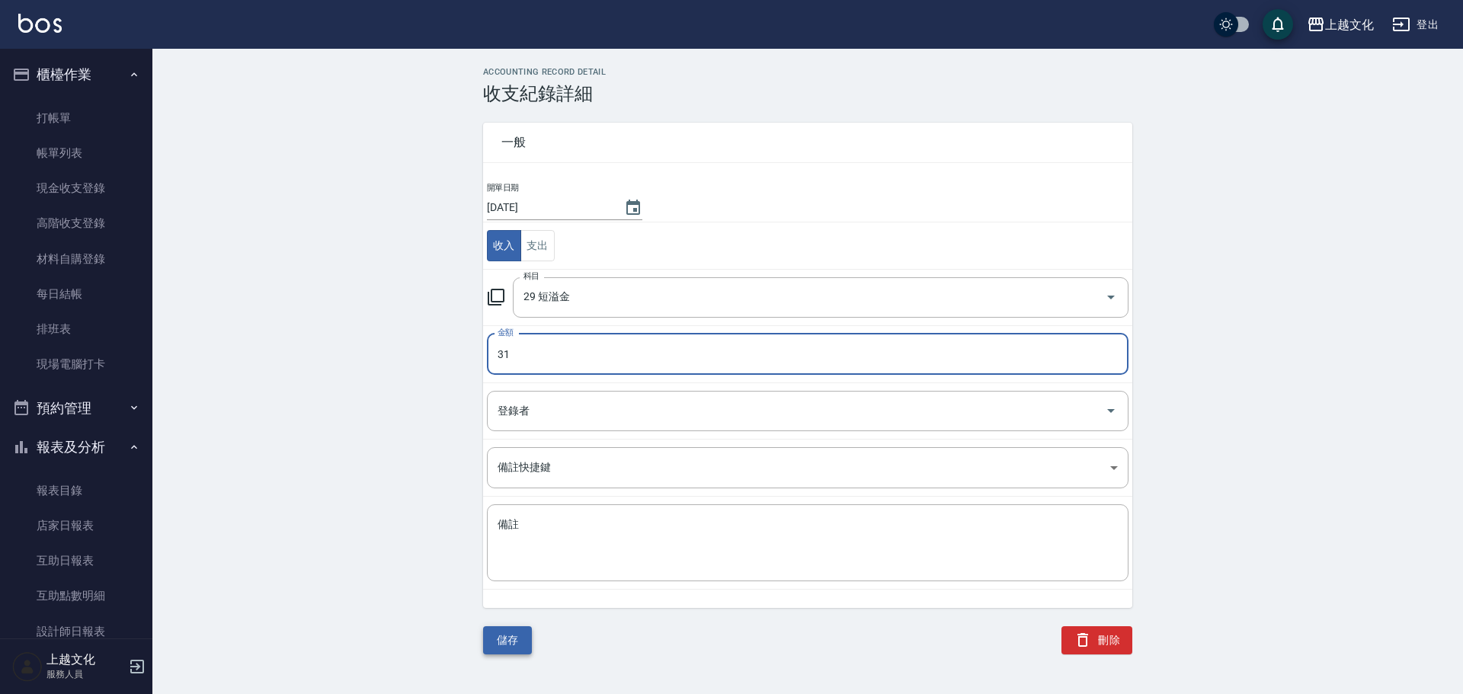
click at [497, 648] on button "儲存" at bounding box center [507, 641] width 49 height 28
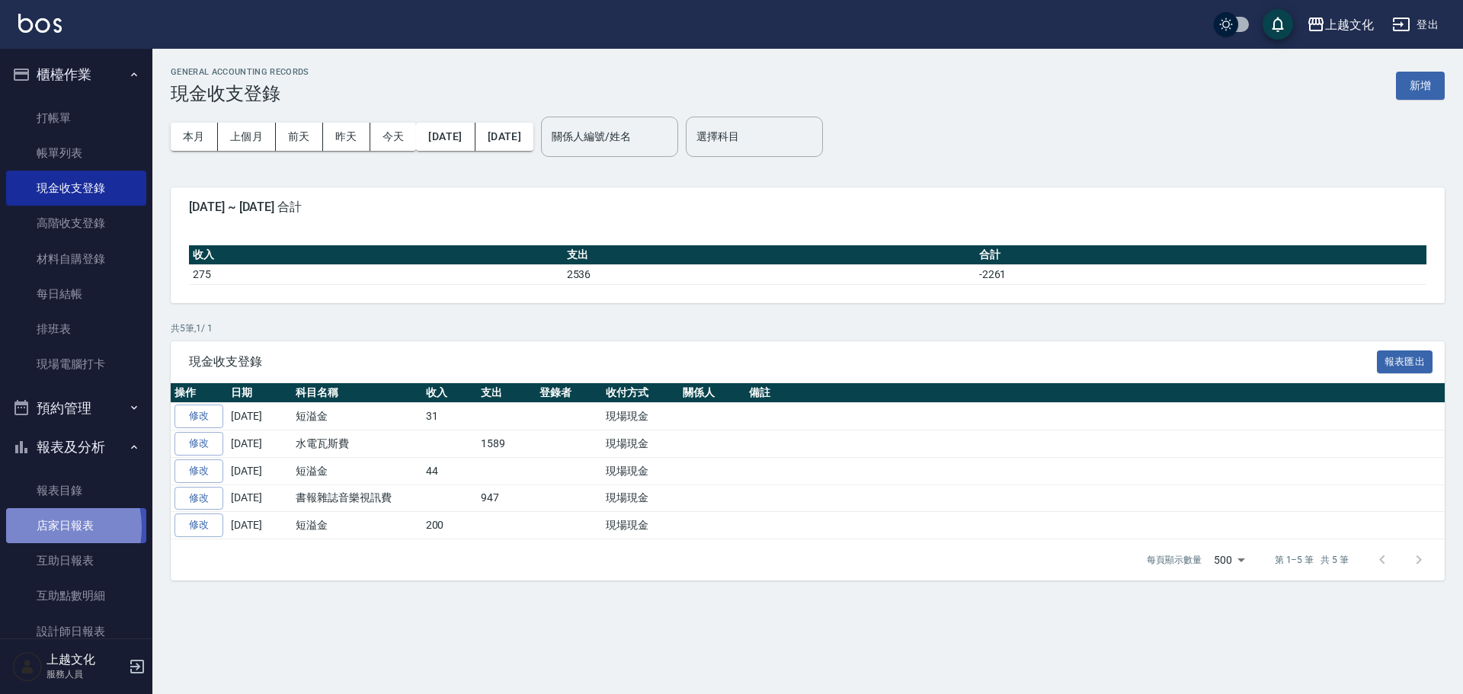
click at [37, 528] on link "店家日報表" at bounding box center [76, 525] width 140 height 35
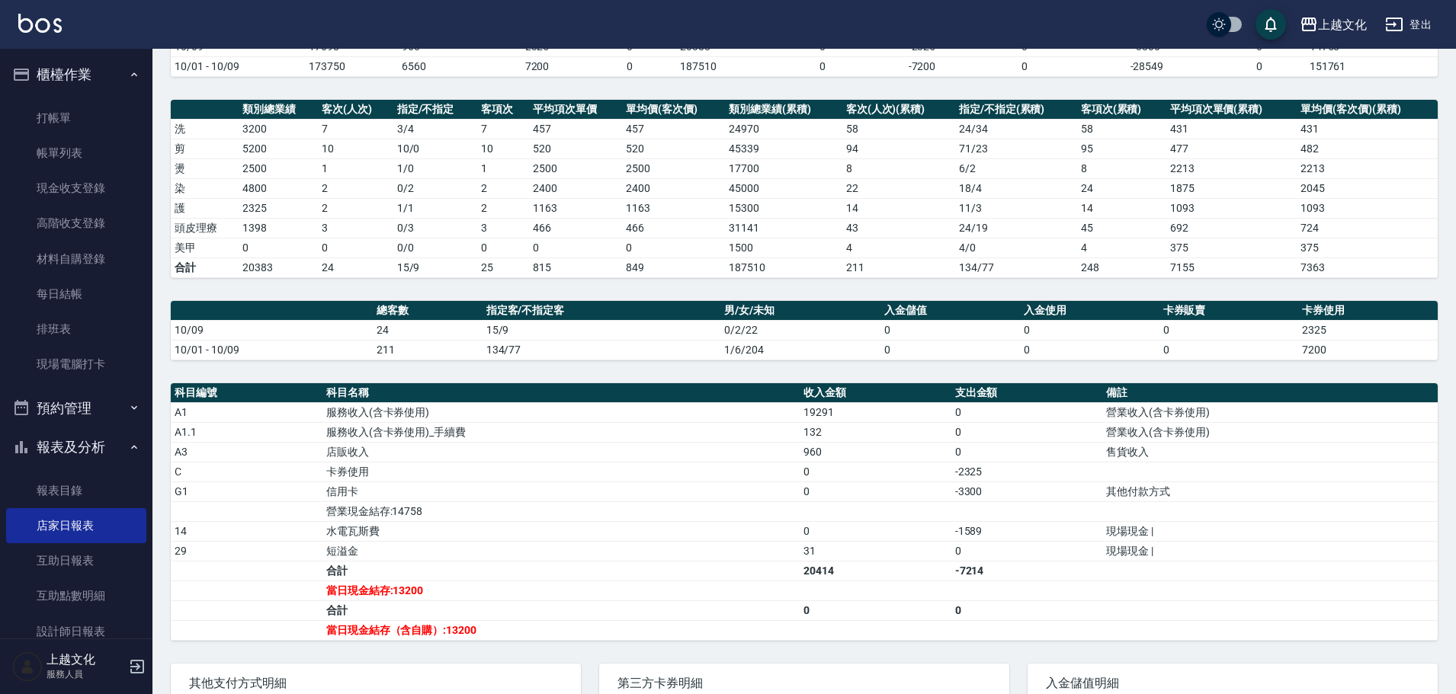
scroll to position [141, 0]
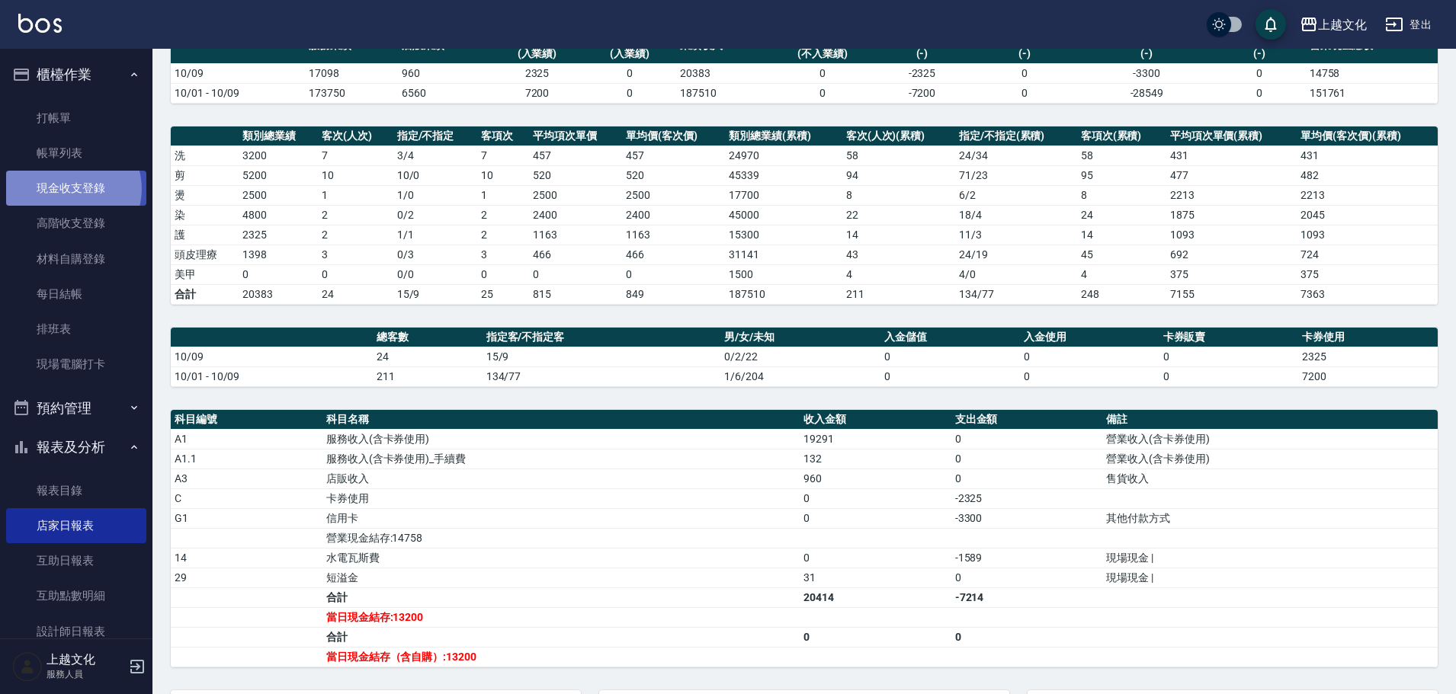
click at [72, 189] on link "現金收支登錄" at bounding box center [76, 188] width 140 height 35
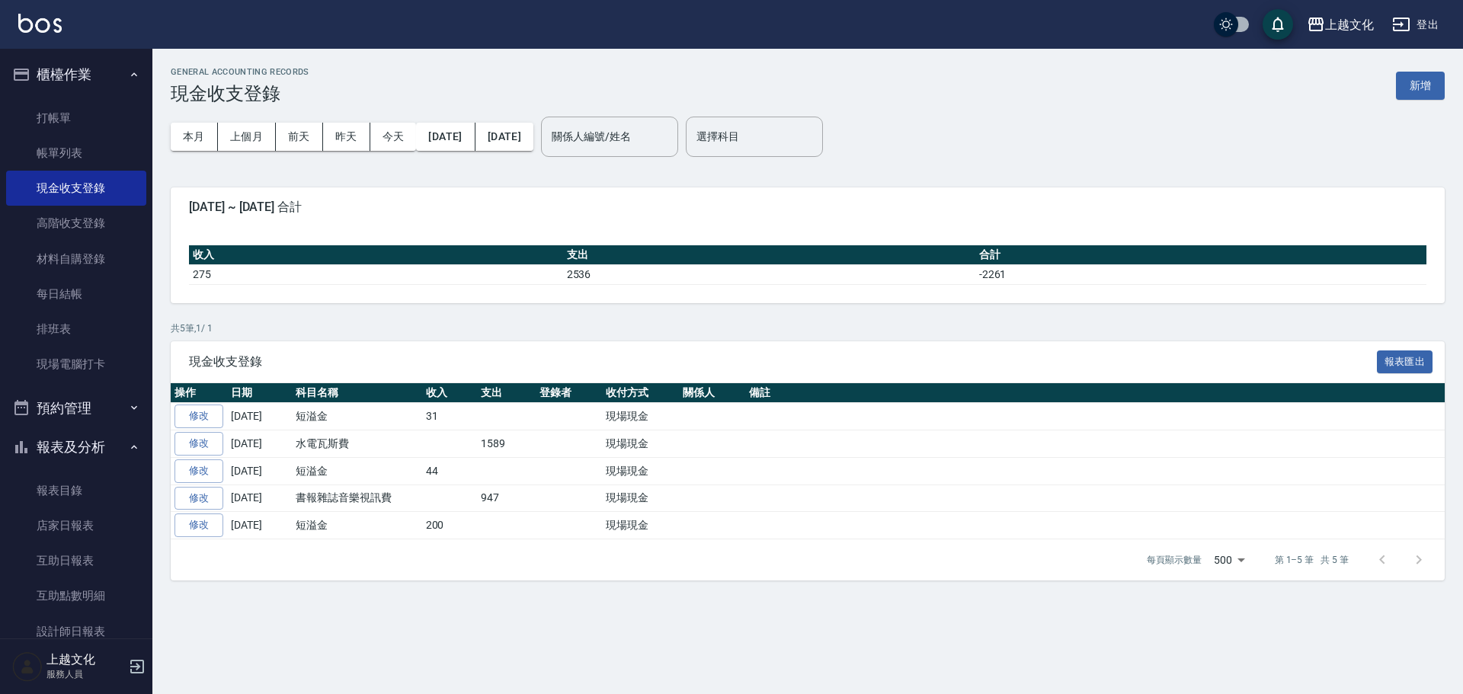
click at [210, 416] on link "修改" at bounding box center [199, 417] width 49 height 24
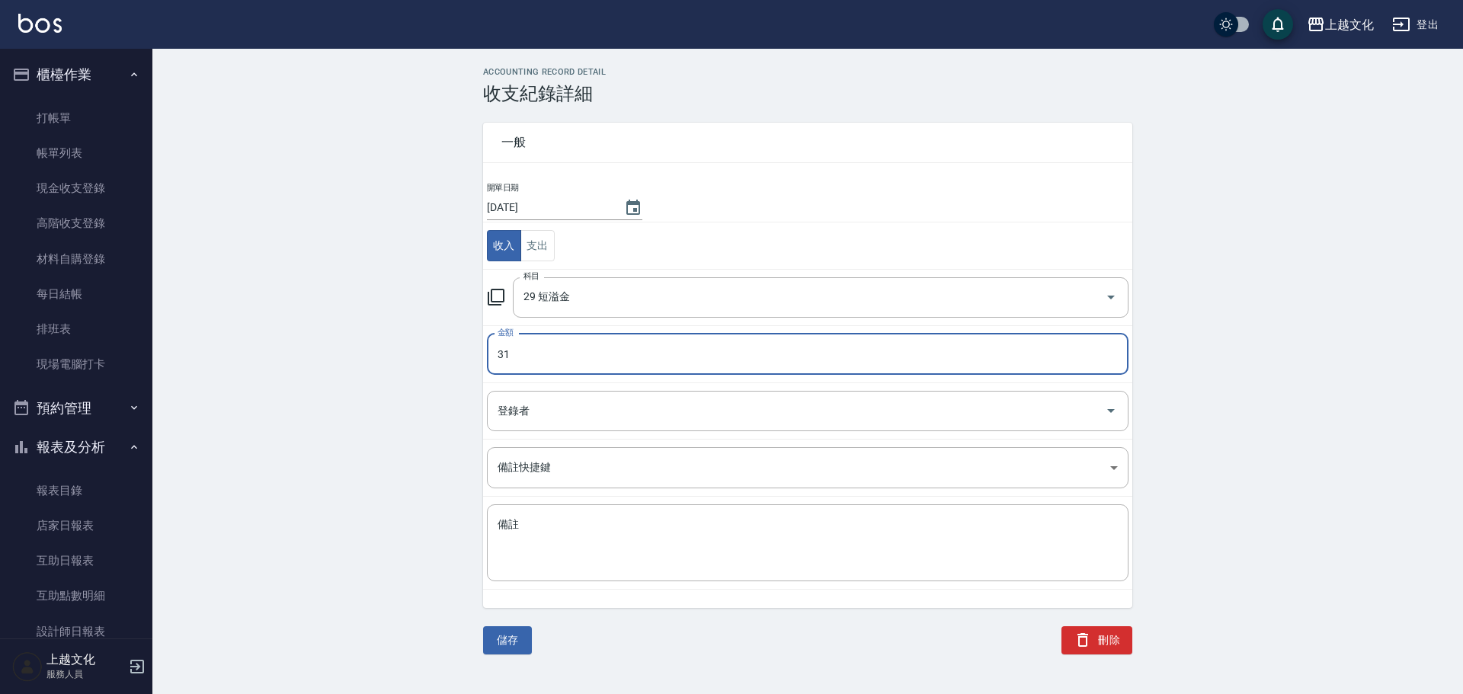
click at [489, 363] on input "31" at bounding box center [808, 354] width 642 height 41
type input "331"
click at [507, 646] on button "儲存" at bounding box center [507, 641] width 49 height 28
click at [507, 646] on div "儲存" at bounding box center [498, 622] width 67 height 65
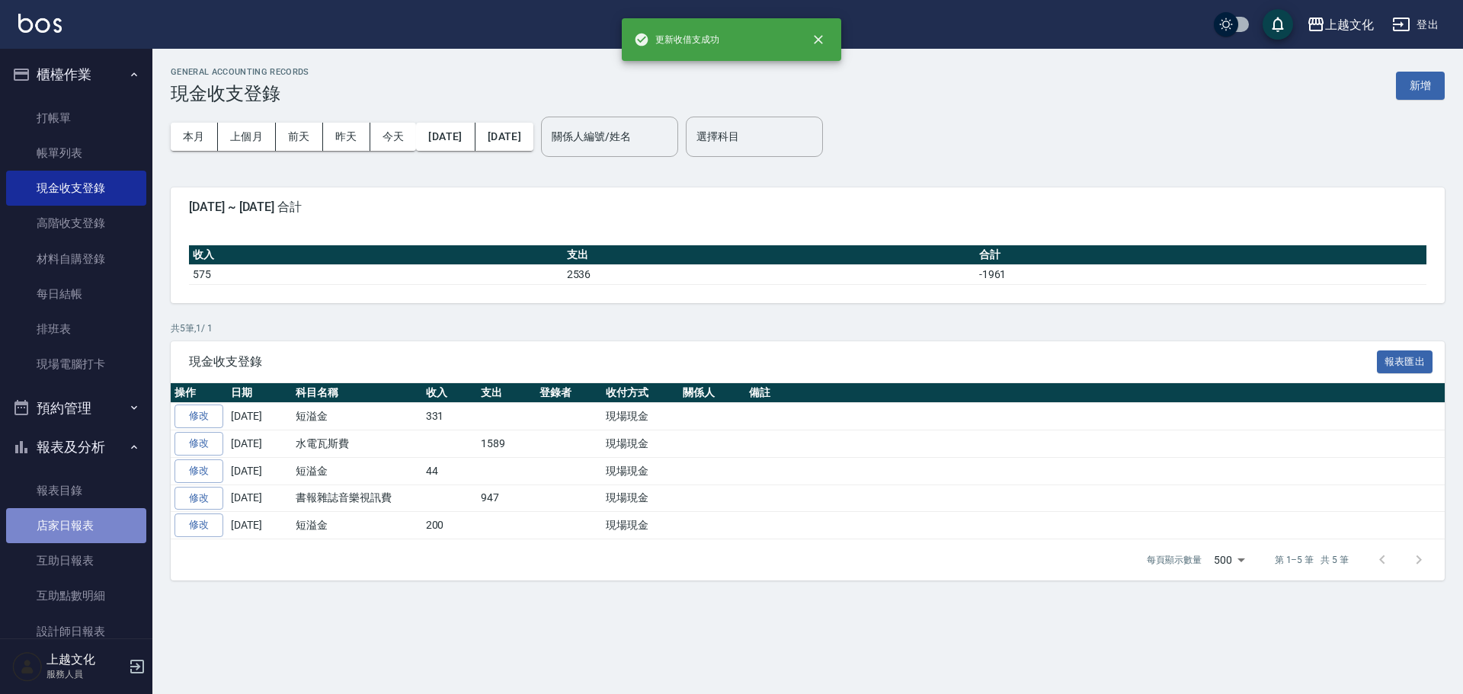
click at [75, 517] on link "店家日報表" at bounding box center [76, 525] width 140 height 35
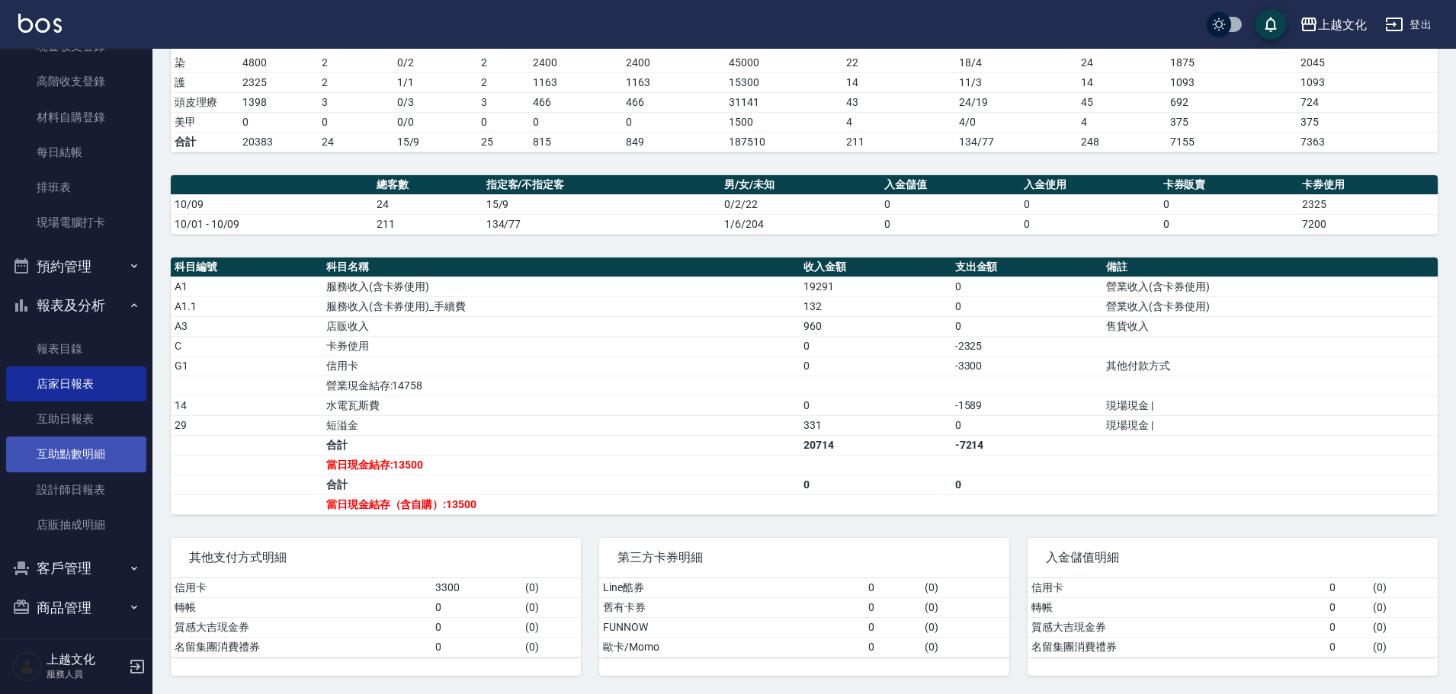
scroll to position [149, 0]
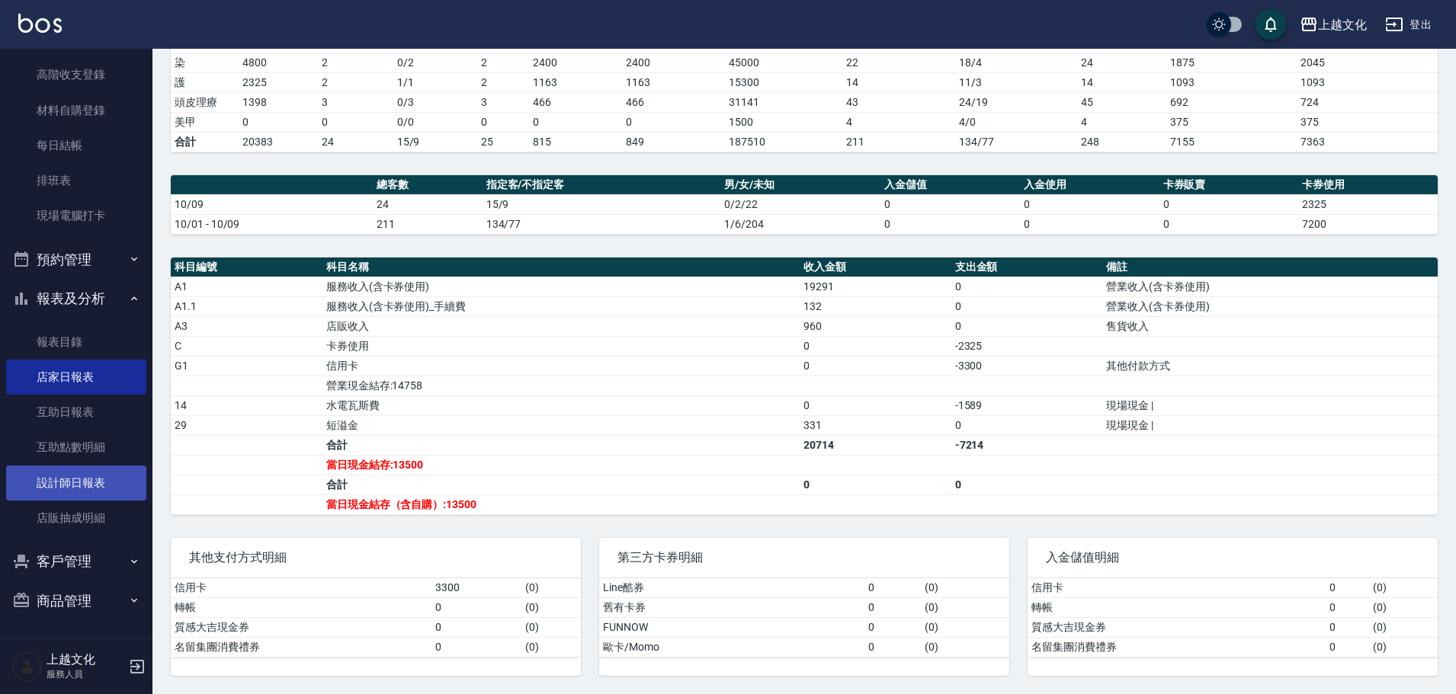
click at [66, 489] on link "設計師日報表" at bounding box center [76, 483] width 140 height 35
